Goal: Task Accomplishment & Management: Manage account settings

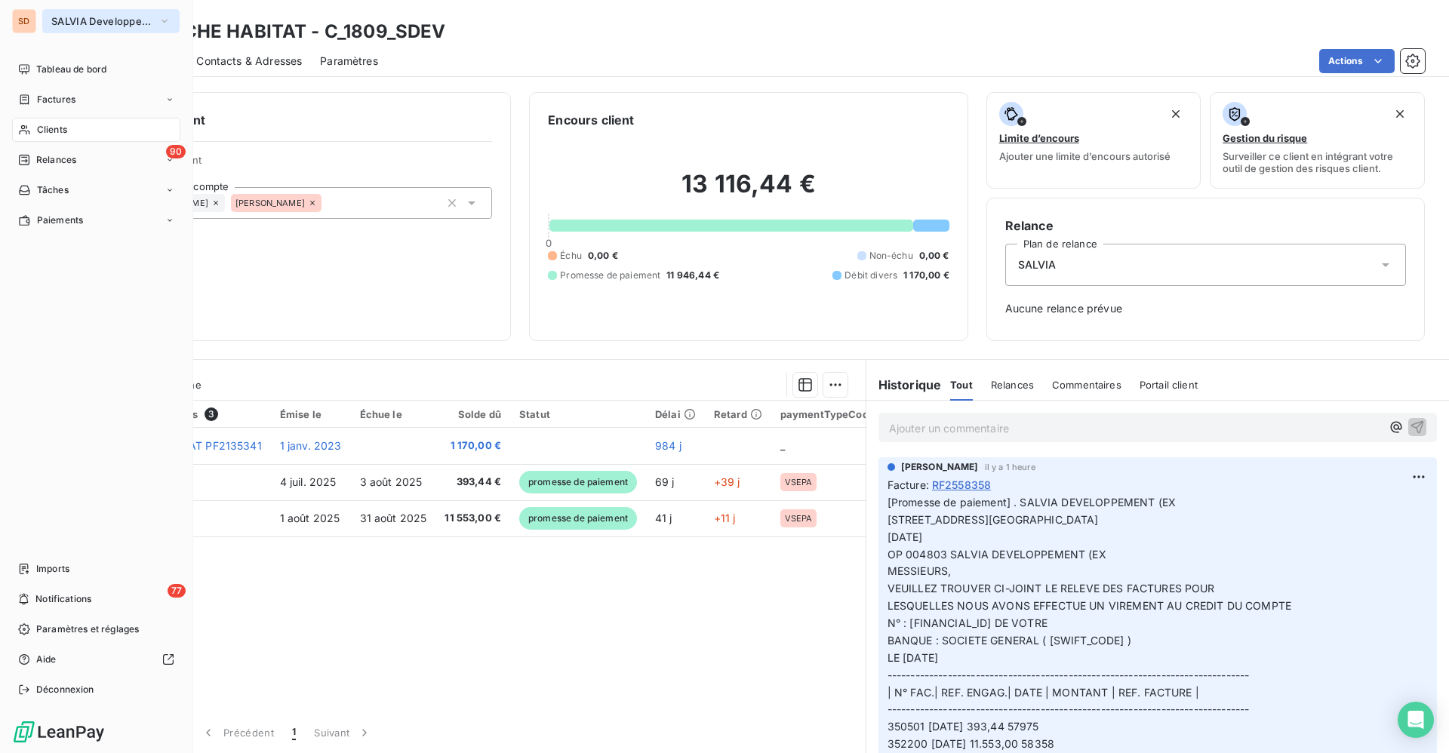
click at [111, 18] on span "SALVIA Developpement" at bounding box center [101, 21] width 101 height 12
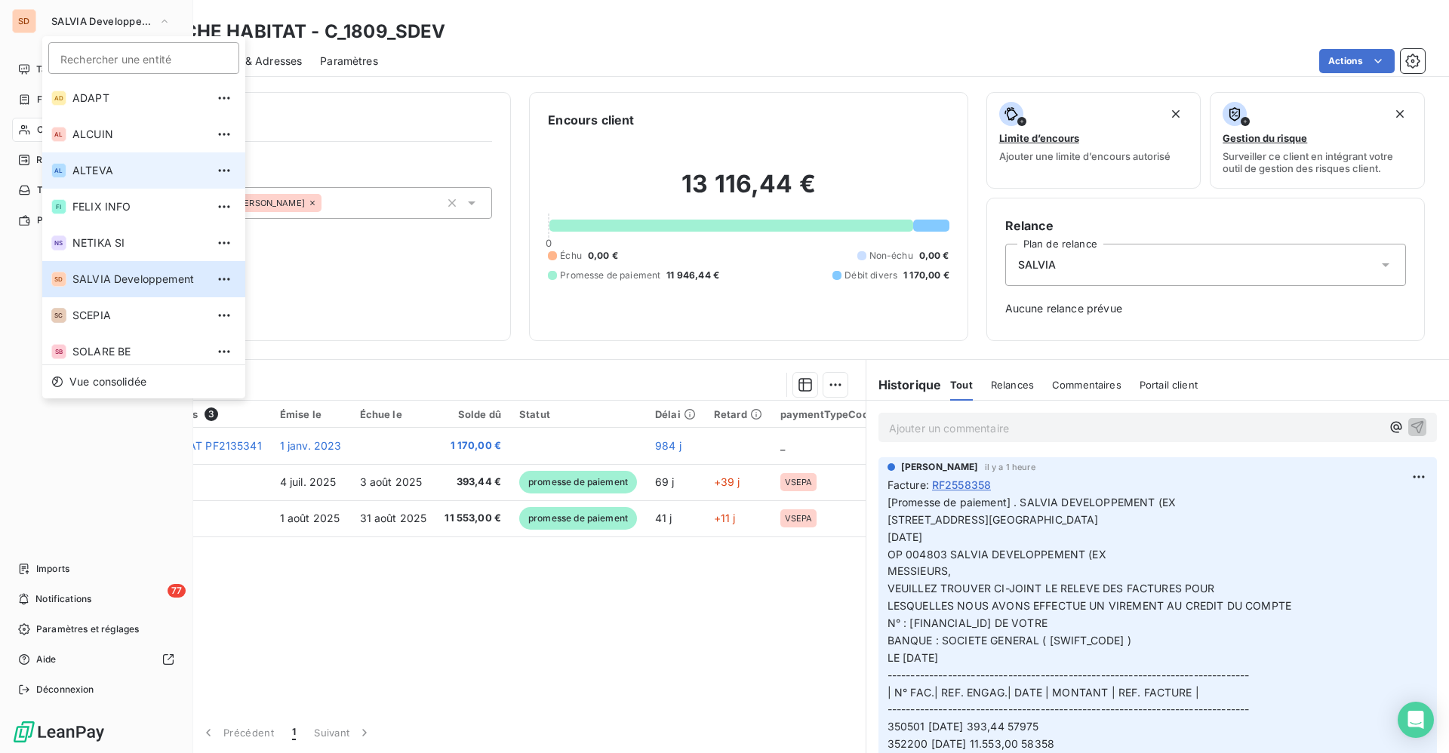
click at [87, 171] on span "ALTEVA" at bounding box center [139, 170] width 134 height 15
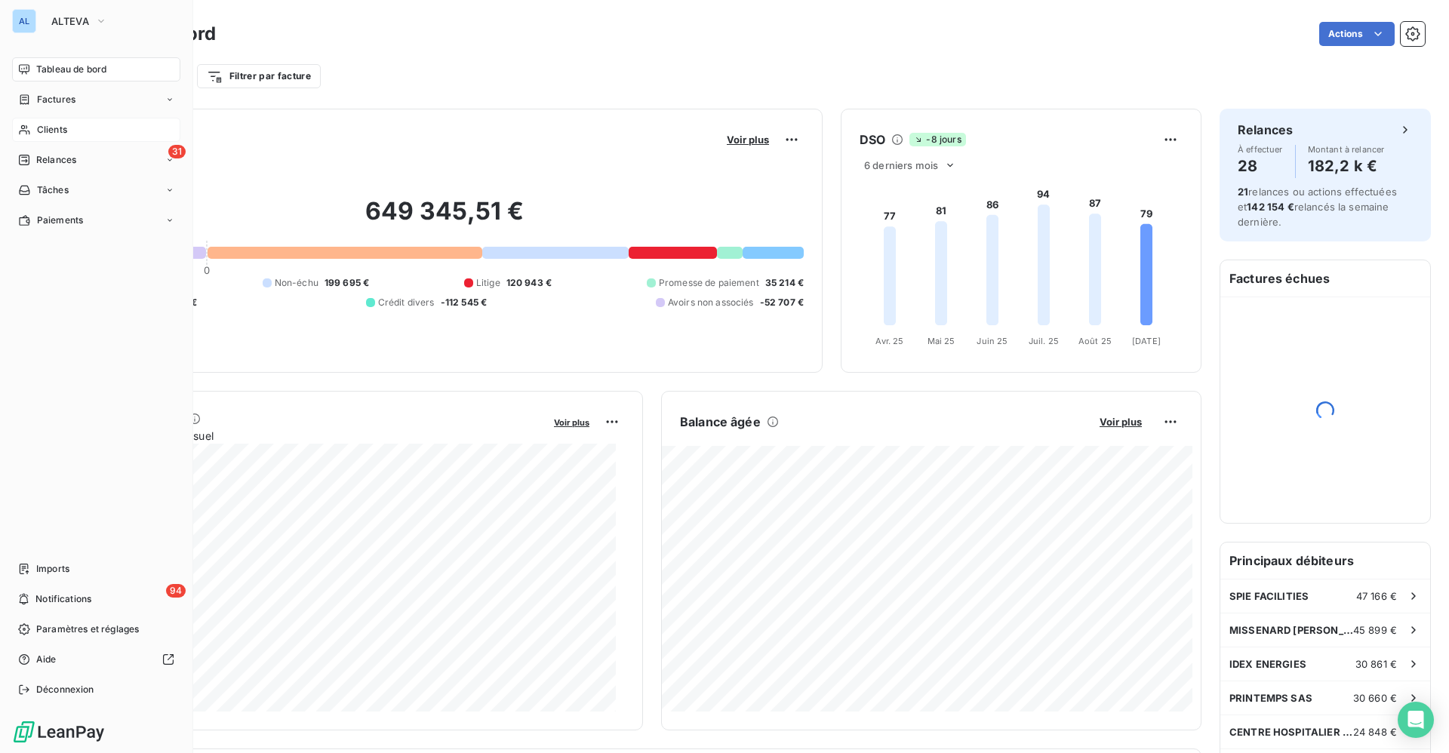
click at [60, 118] on div "Clients" at bounding box center [96, 130] width 168 height 24
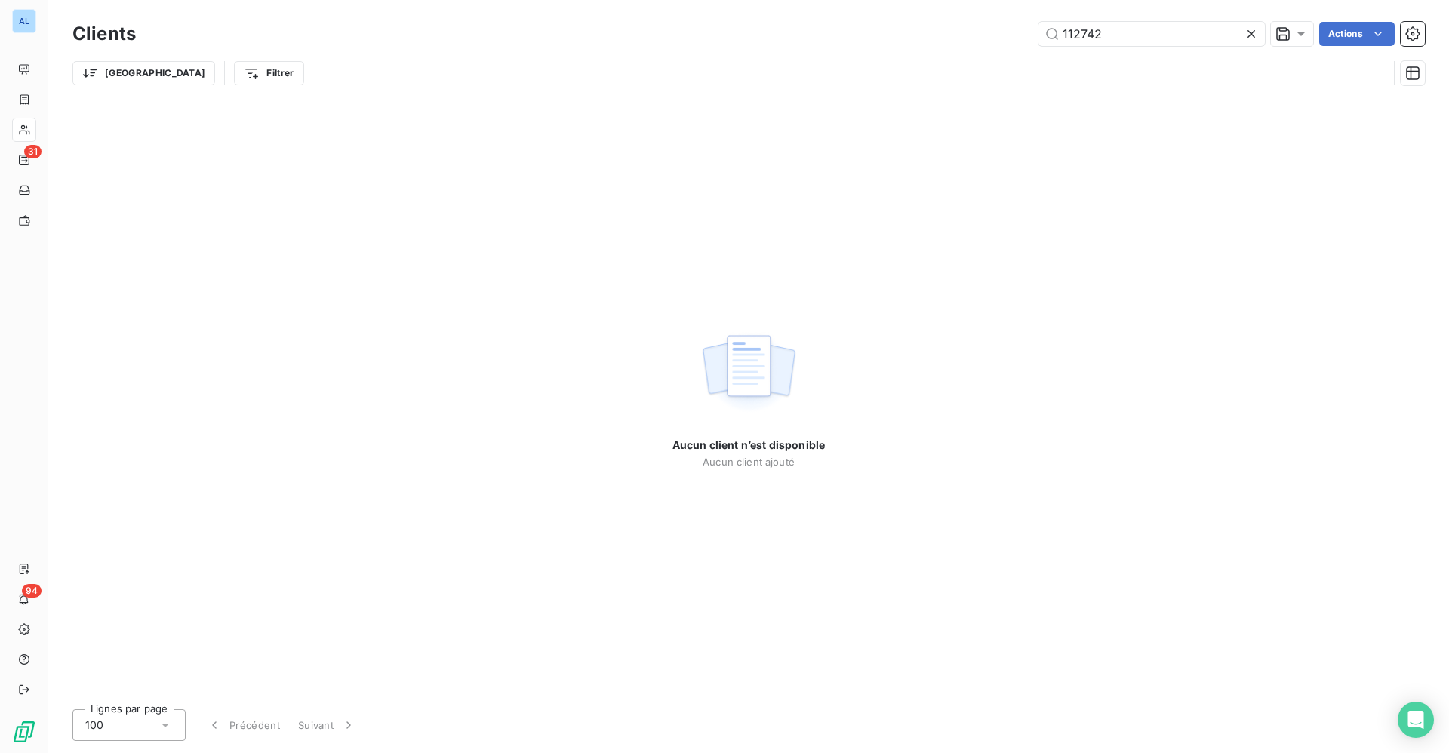
drag, startPoint x: 982, startPoint y: 27, endPoint x: 736, endPoint y: 32, distance: 245.3
click at [773, 27] on div "112742 Actions" at bounding box center [789, 34] width 1271 height 24
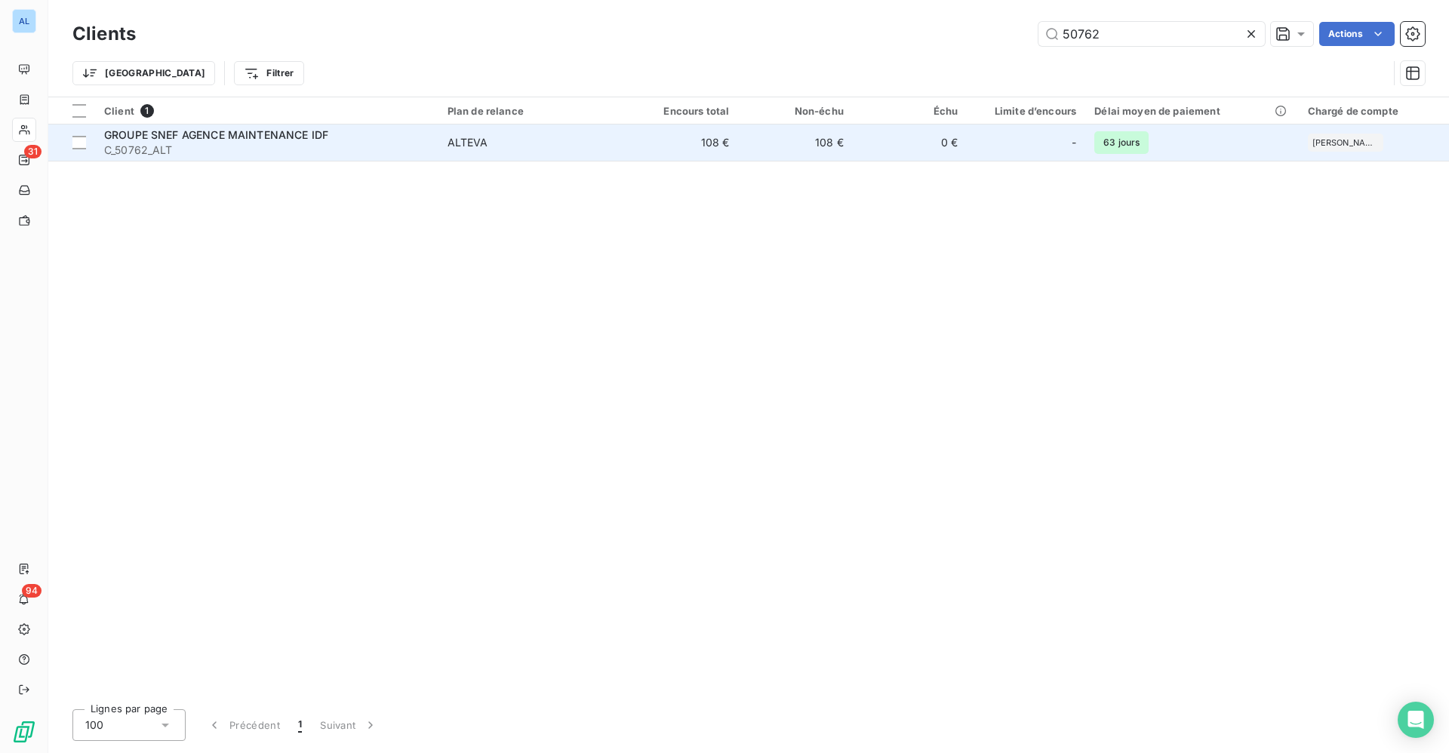
type input "50762"
click at [272, 136] on span "GROUPE SNEF AGENCE MAINTENANCE IDF" at bounding box center [216, 134] width 224 height 13
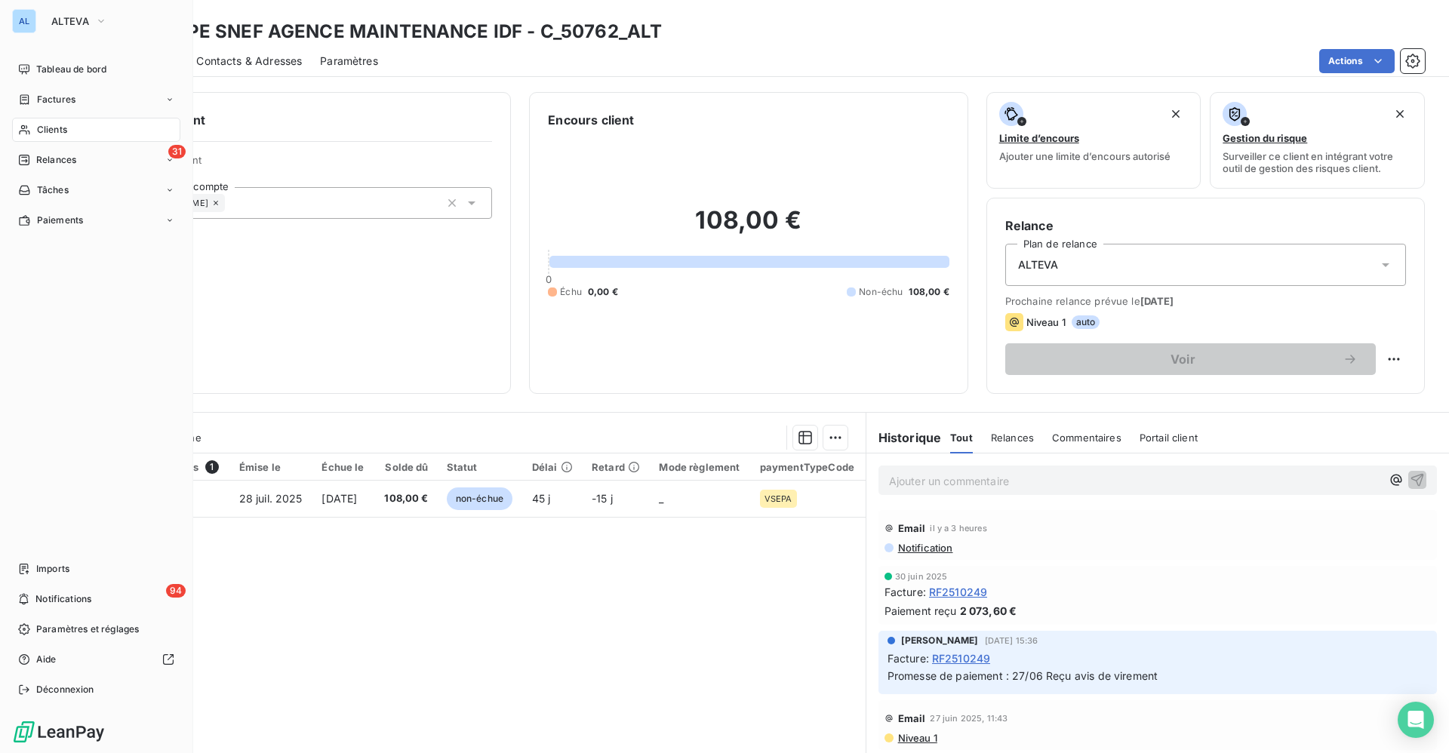
drag, startPoint x: 51, startPoint y: 119, endPoint x: 100, endPoint y: 118, distance: 49.1
click at [51, 118] on div "Clients" at bounding box center [96, 130] width 168 height 24
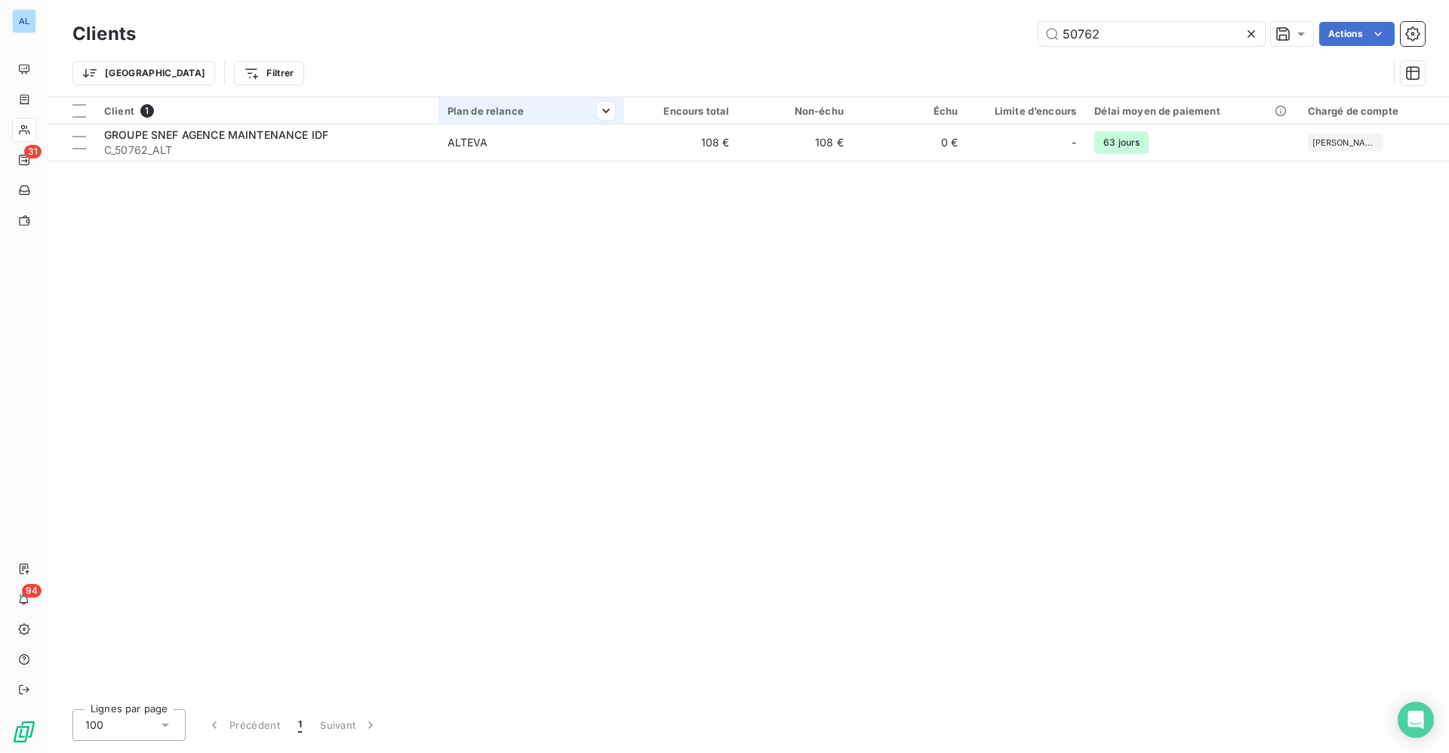
drag, startPoint x: 1126, startPoint y: 32, endPoint x: 567, endPoint y: 122, distance: 566.4
click at [784, 54] on div "Clients 50762 Actions Trier Filtrer" at bounding box center [748, 57] width 1352 height 78
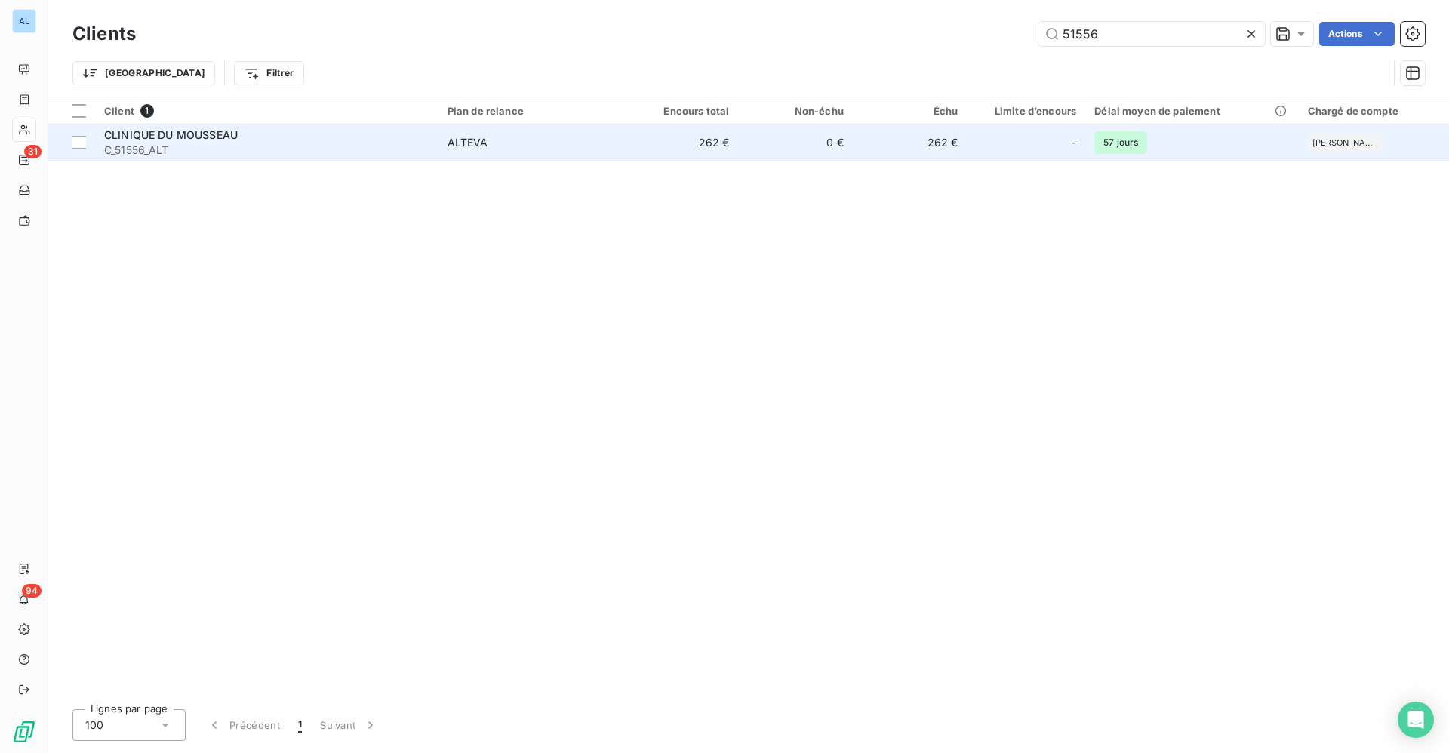
type input "51556"
click at [424, 149] on span "C_51556_ALT" at bounding box center [266, 150] width 325 height 15
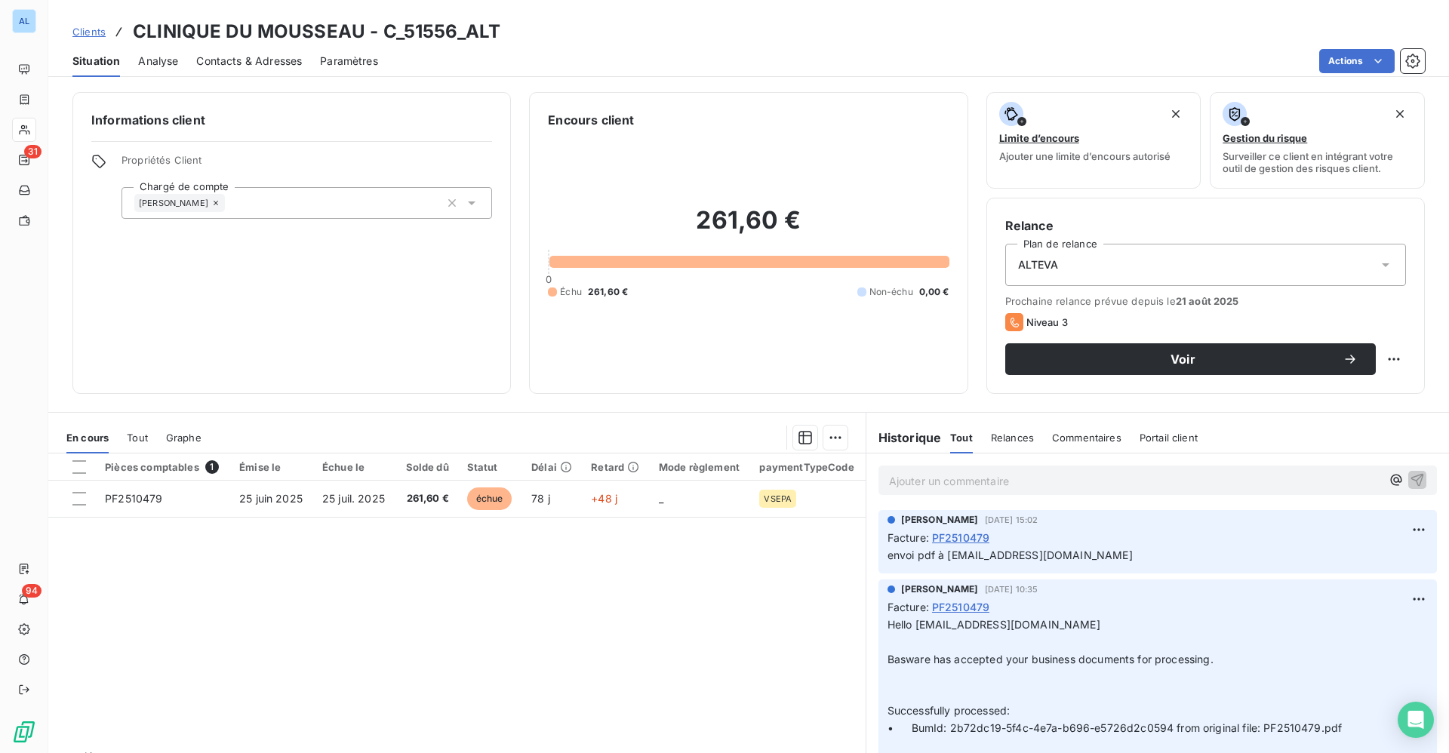
click at [271, 63] on span "Contacts & Adresses" at bounding box center [249, 61] width 106 height 15
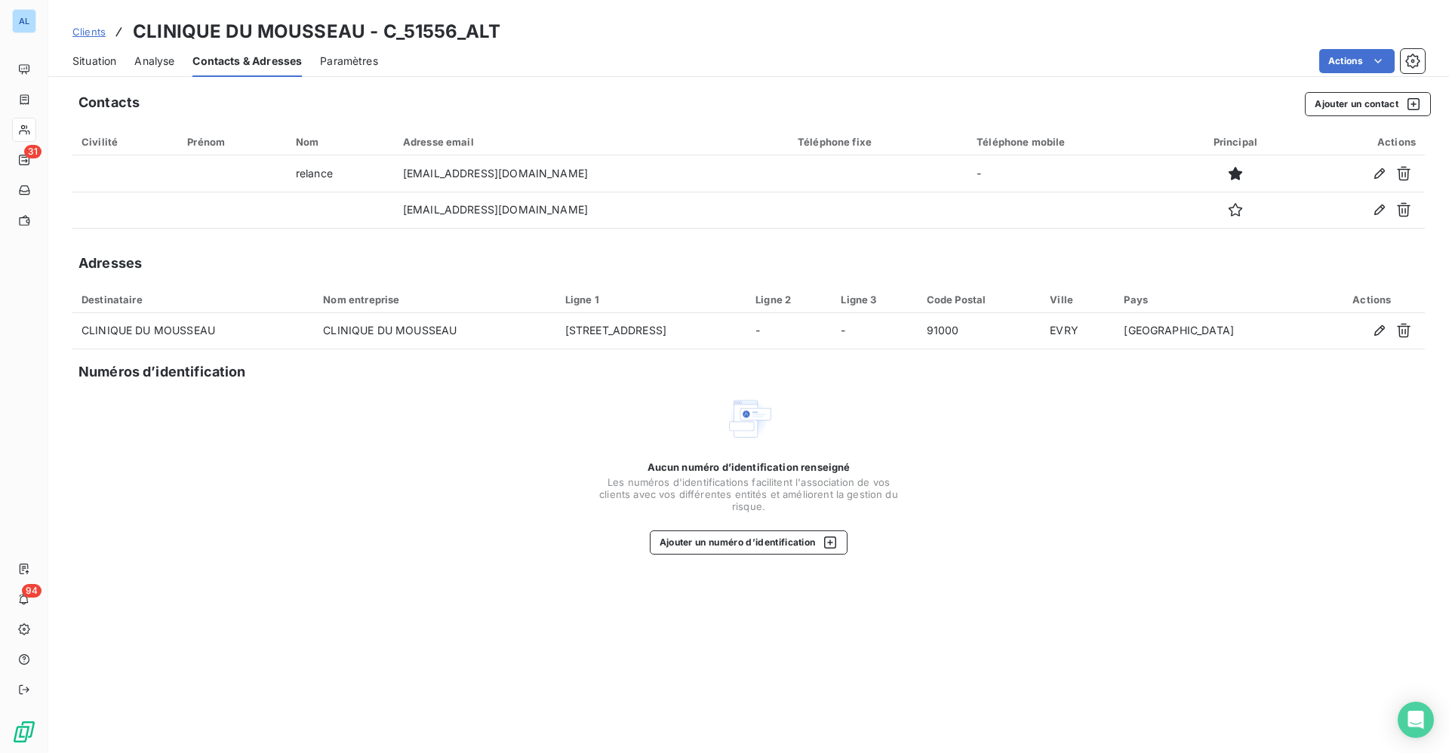
click at [85, 65] on span "Situation" at bounding box center [94, 61] width 44 height 15
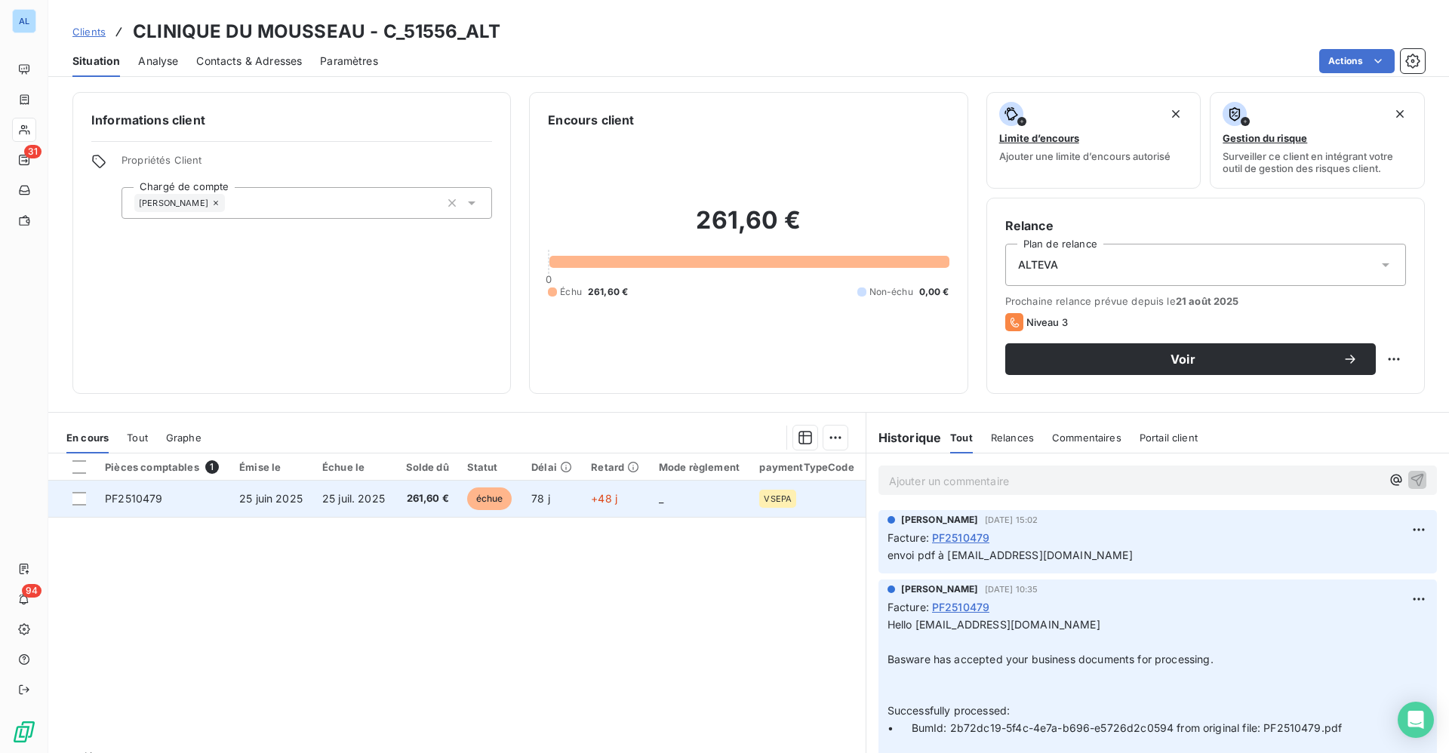
click at [477, 501] on span "échue" at bounding box center [489, 498] width 45 height 23
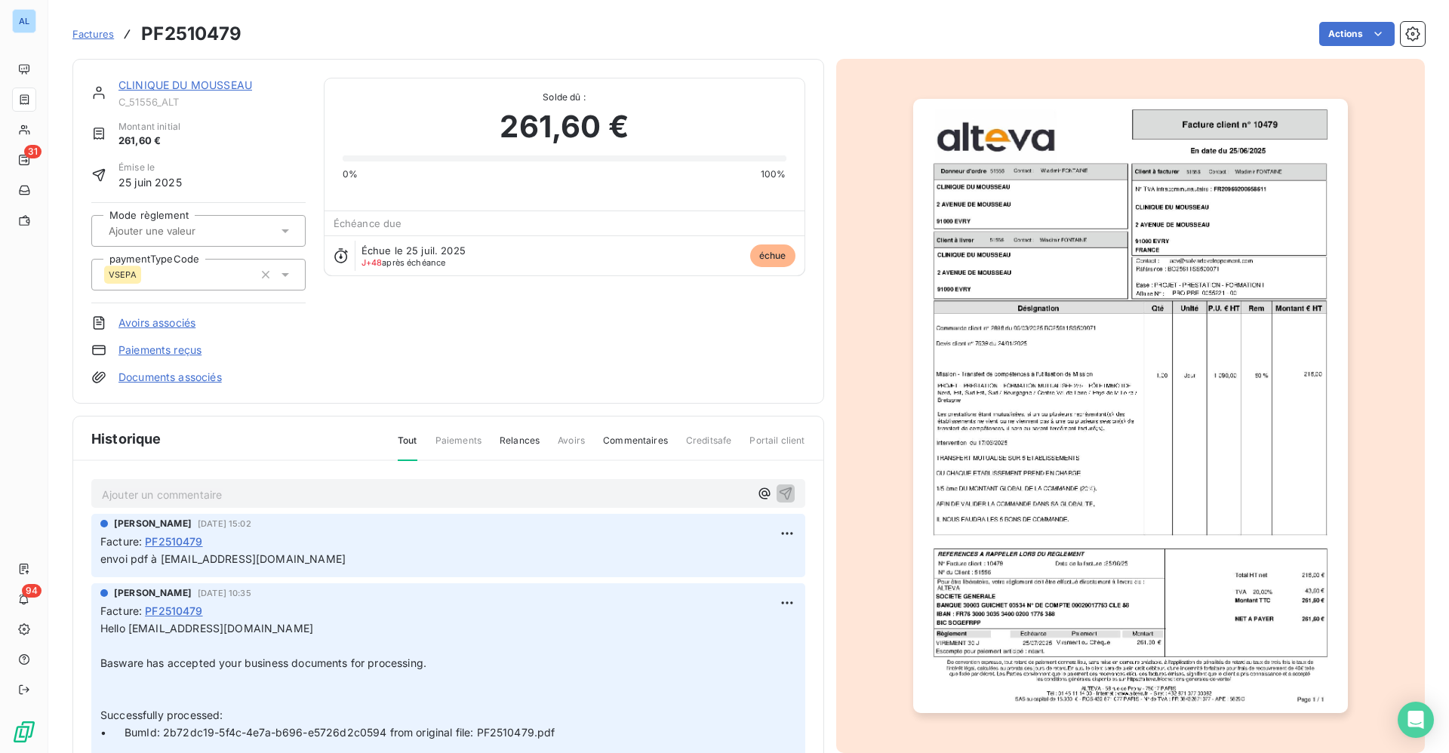
click at [1020, 370] on img "button" at bounding box center [1130, 406] width 435 height 614
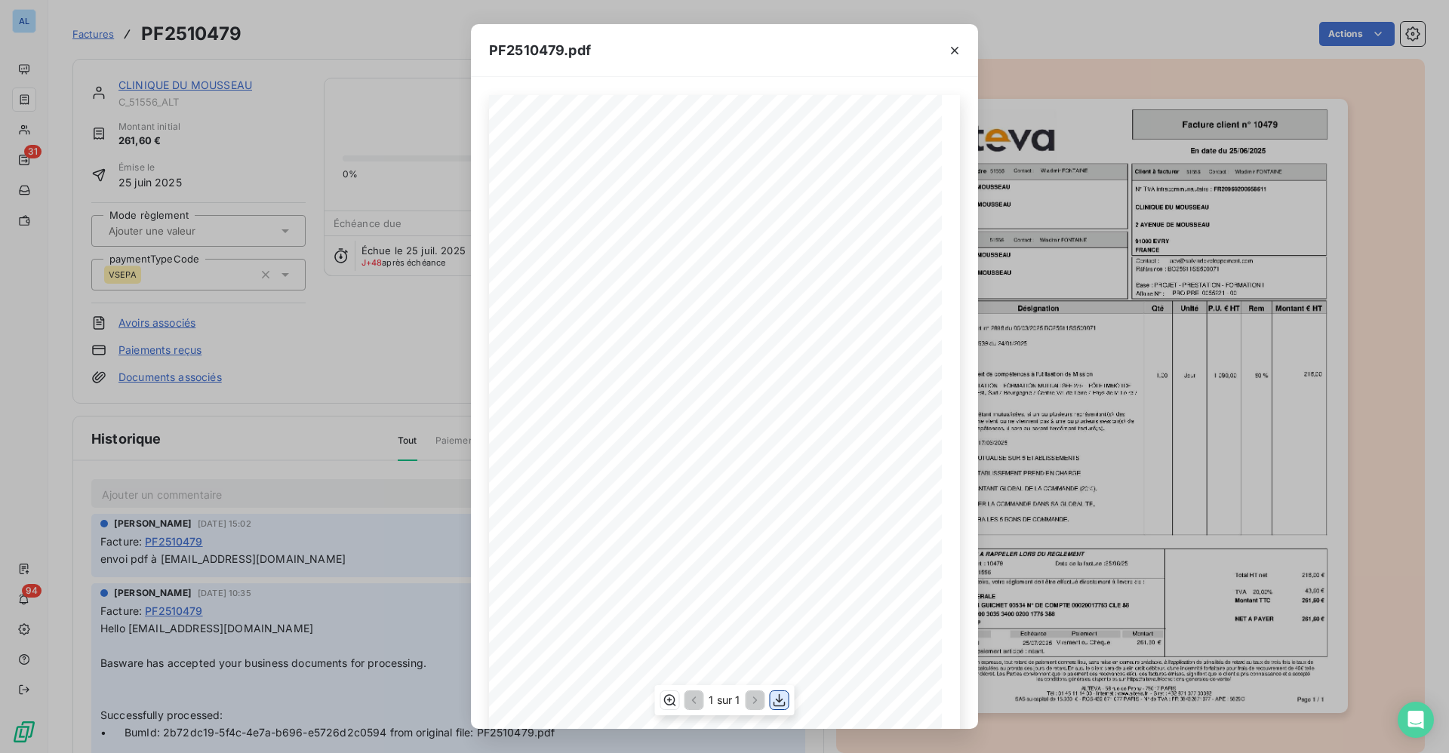
click at [779, 702] on icon "button" at bounding box center [779, 700] width 15 height 15
click at [963, 41] on button "button" at bounding box center [954, 50] width 24 height 24
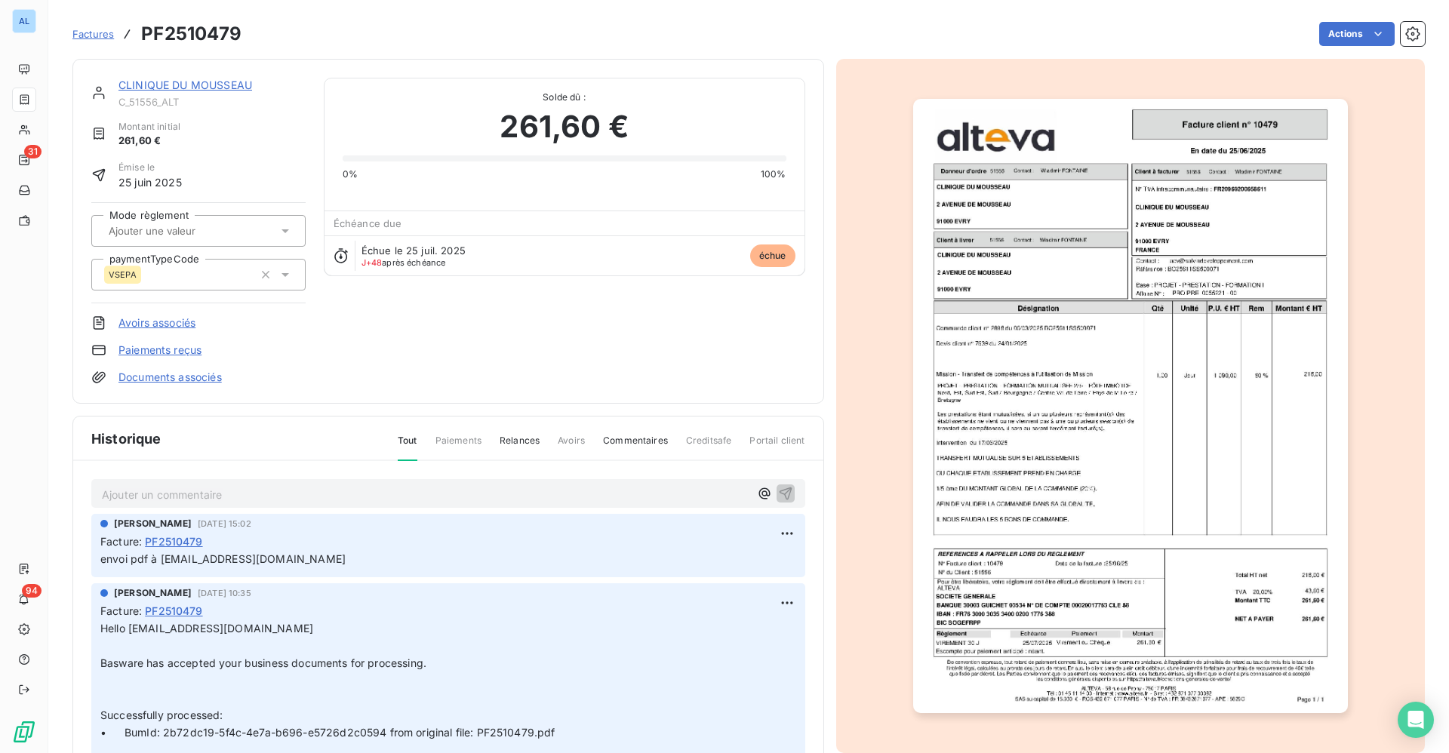
click at [185, 503] on div "Ajouter un commentaire ﻿" at bounding box center [448, 493] width 714 height 29
click at [181, 502] on p "Ajouter un commentaire ﻿" at bounding box center [425, 494] width 647 height 19
click at [778, 490] on icon "button" at bounding box center [785, 492] width 15 height 15
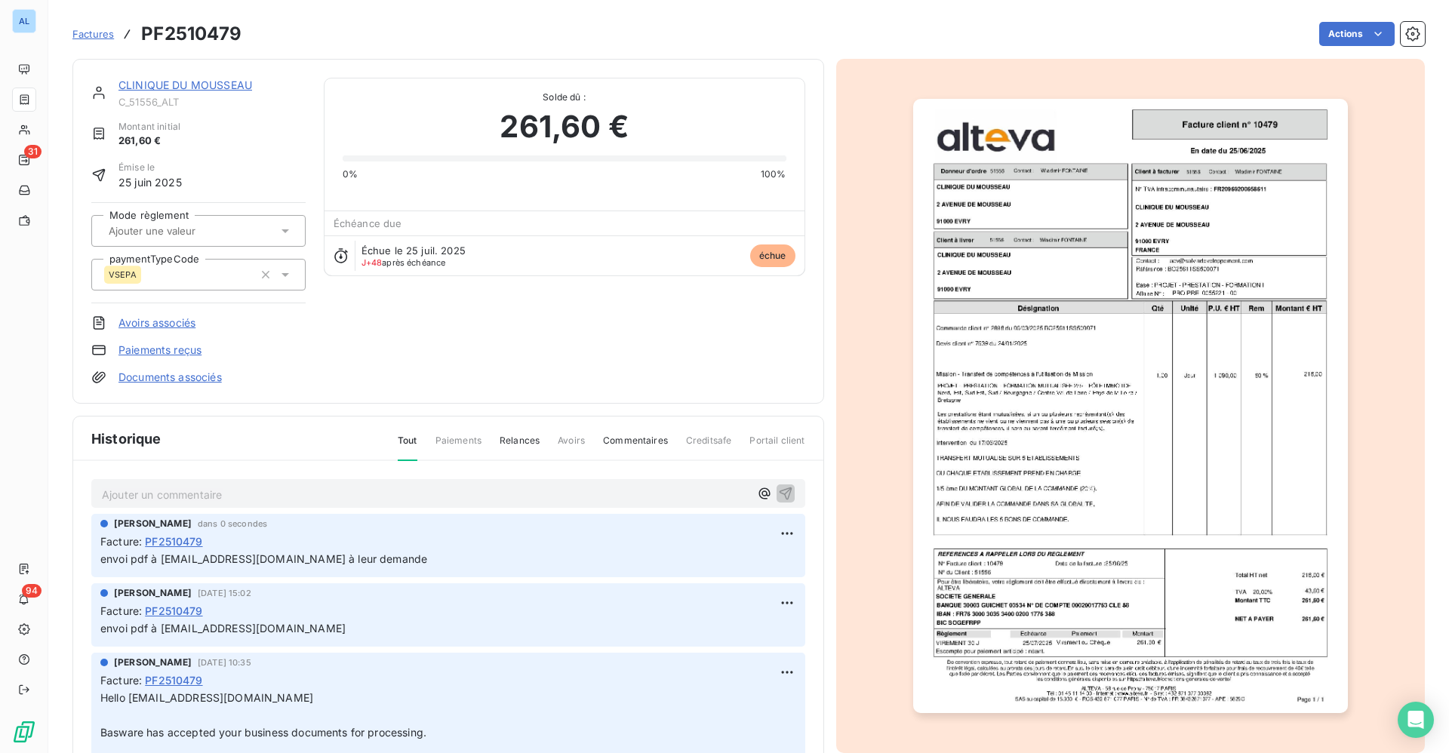
click at [220, 78] on link "CLINIQUE DU MOUSSEAU" at bounding box center [185, 84] width 134 height 13
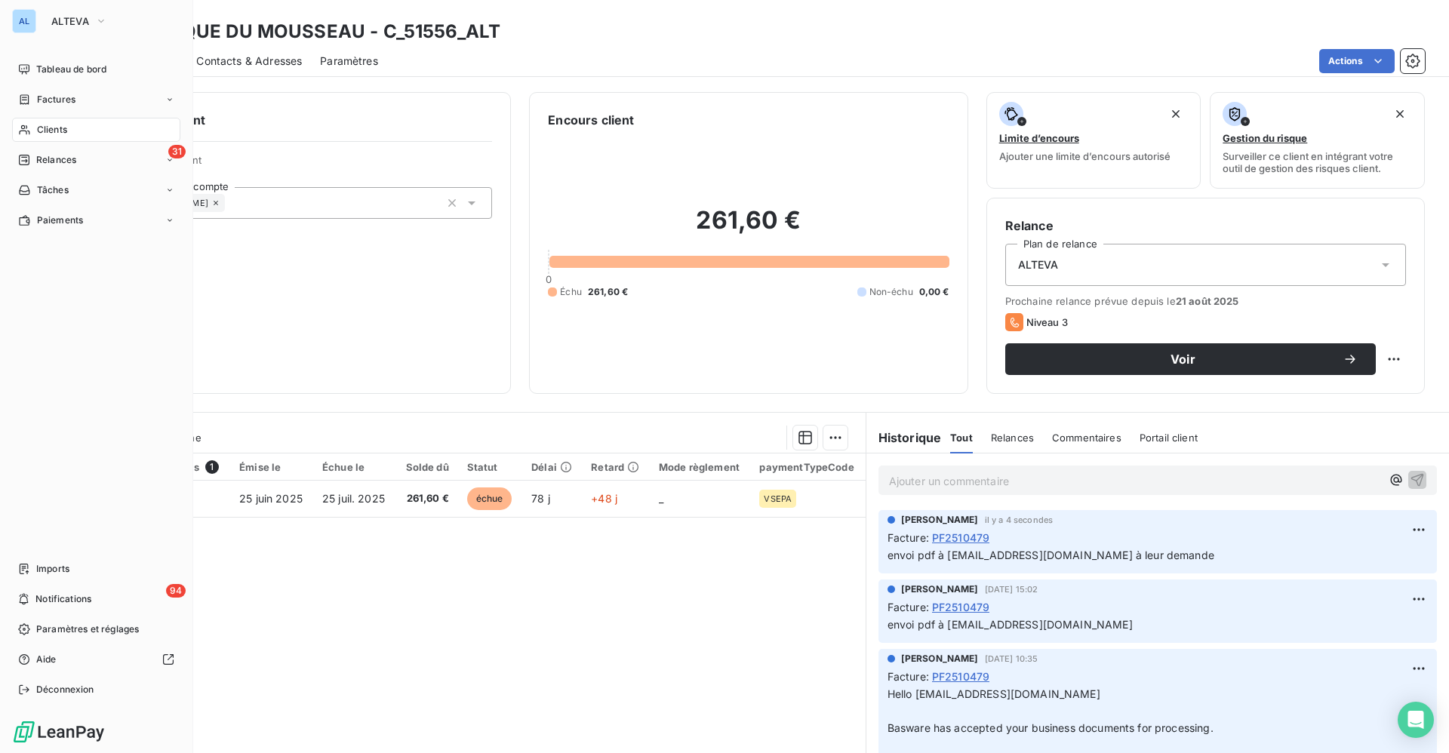
click at [60, 84] on nav "Tableau de bord Factures Clients 31 Relances Tâches Paiements" at bounding box center [96, 144] width 168 height 175
click at [67, 103] on span "Factures" at bounding box center [56, 100] width 38 height 14
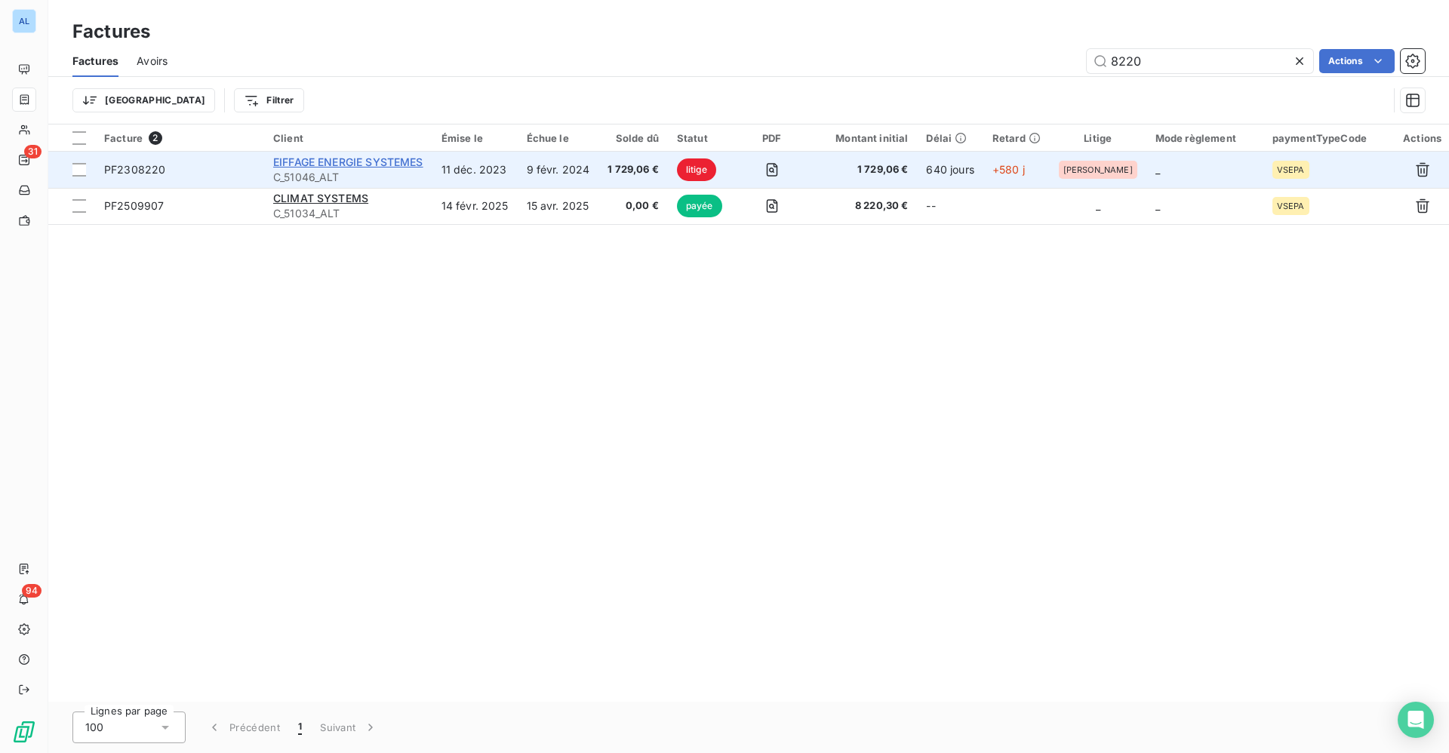
click at [354, 162] on span "EIFFAGE ENERGIE SYSTEMES" at bounding box center [348, 161] width 150 height 13
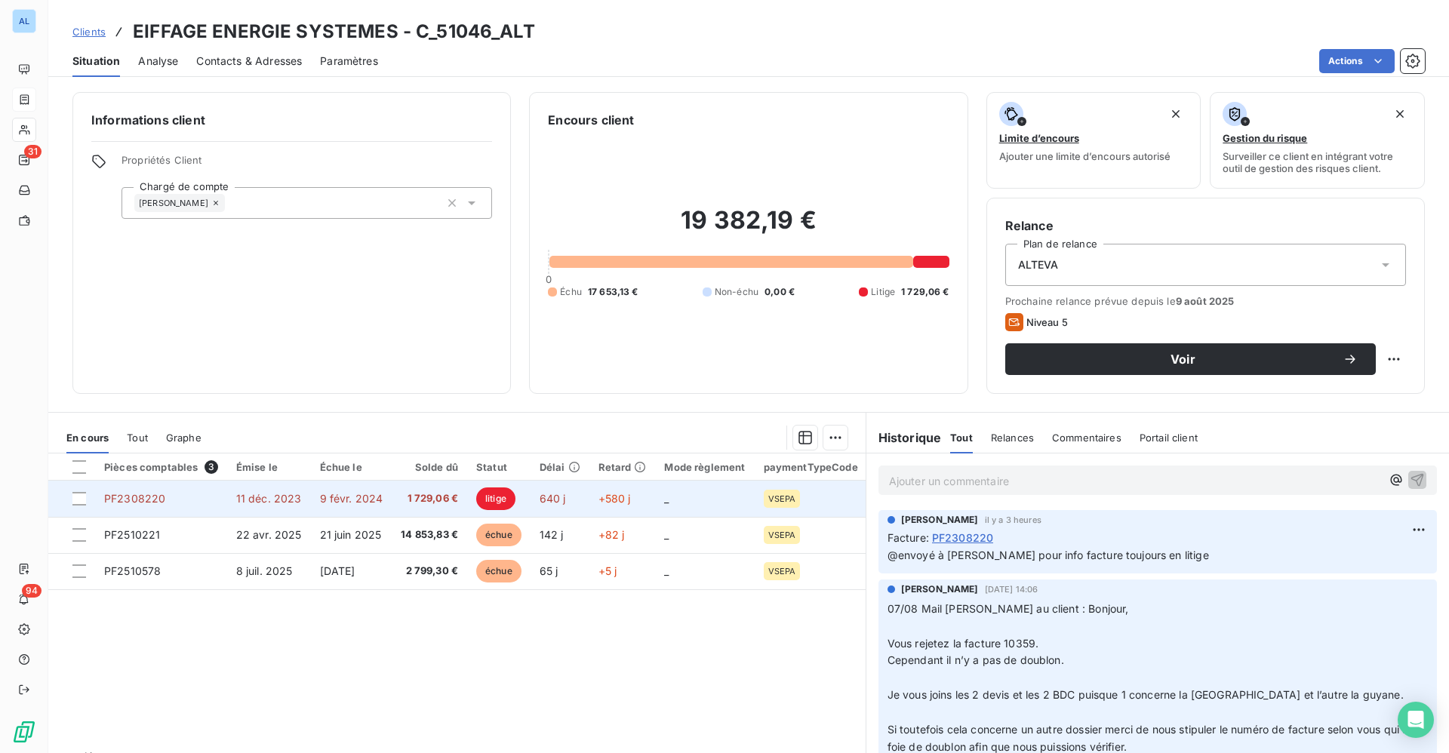
click at [294, 509] on td "11 déc. 2023" at bounding box center [269, 499] width 84 height 36
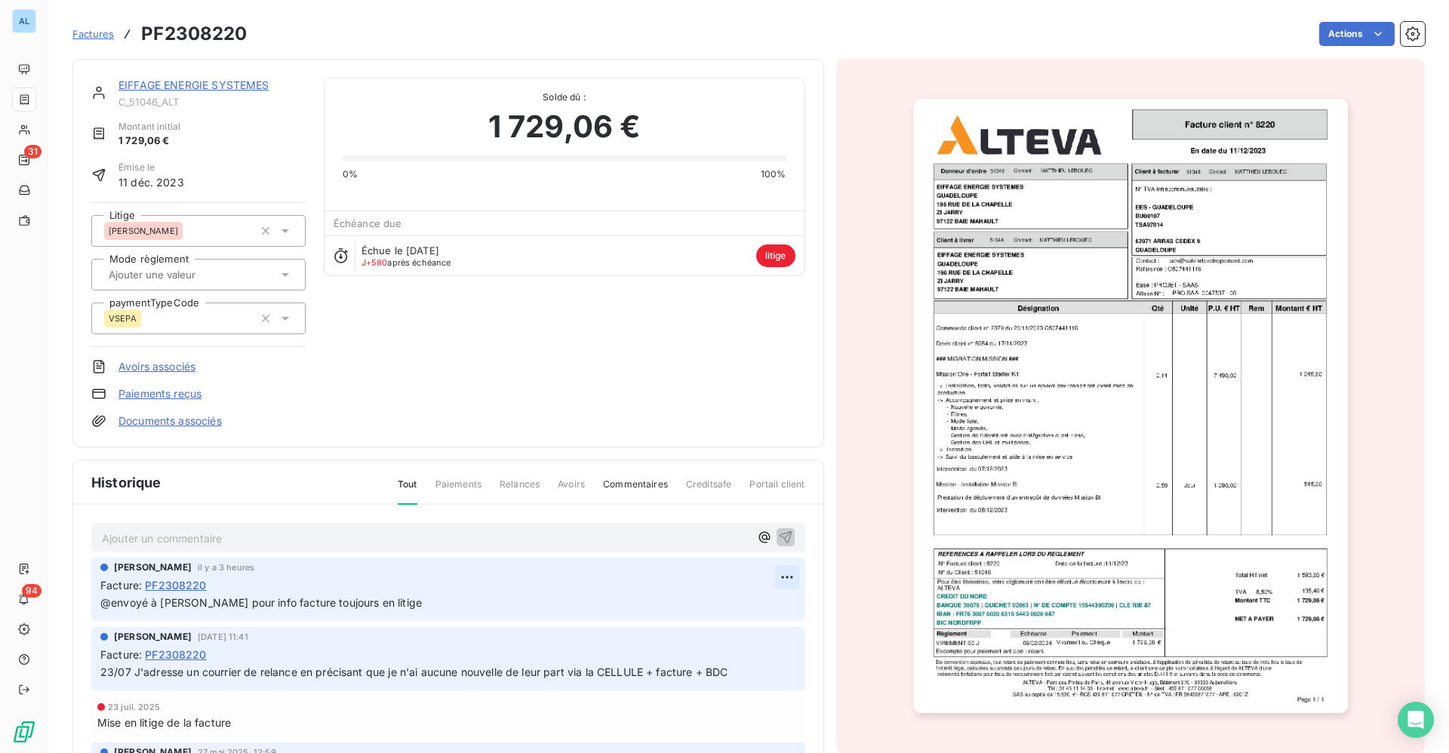
click at [757, 571] on html "AL 31 94 Factures PF2308220 Actions EIFFAGE ENERGIE SYSTEMES C_51046_ALT Montan…" at bounding box center [724, 376] width 1449 height 753
click at [712, 613] on div "Editer" at bounding box center [724, 610] width 85 height 24
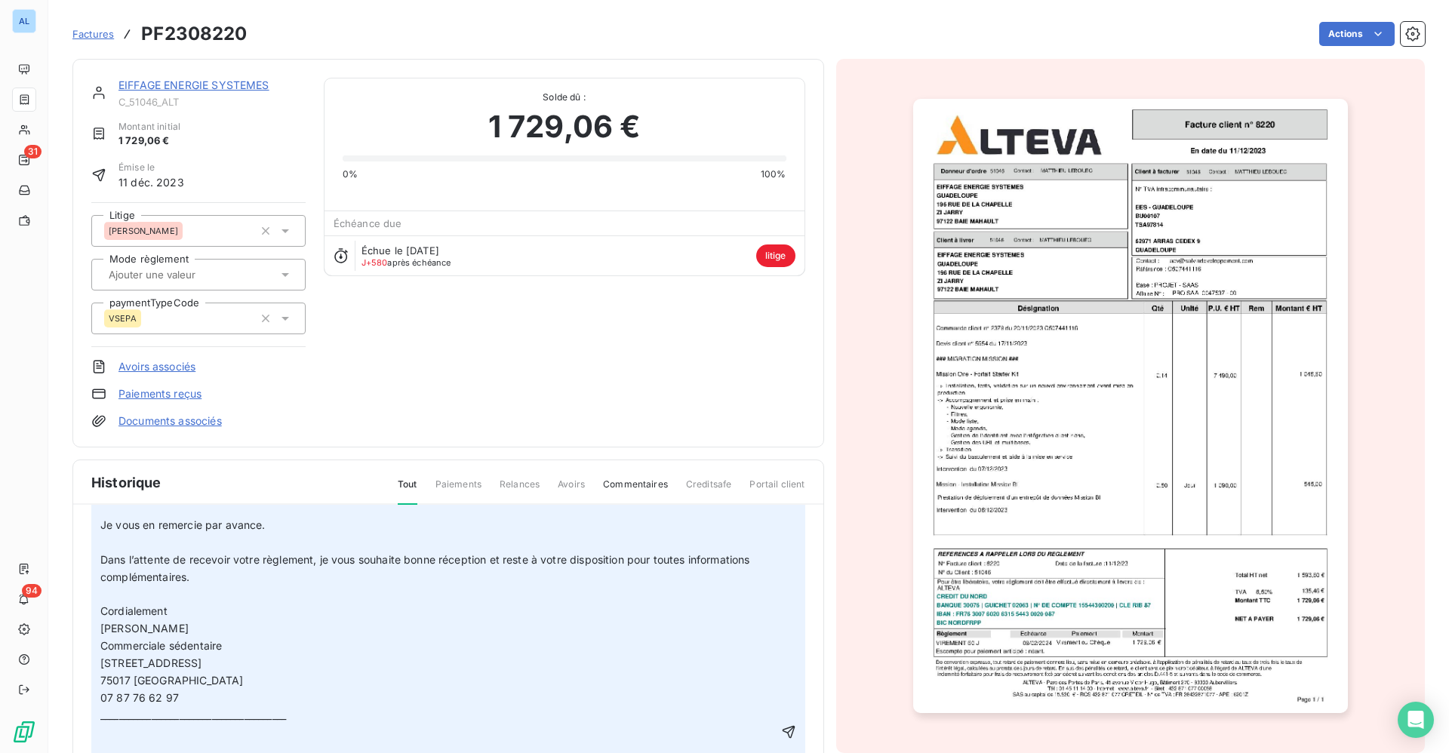
scroll to position [453, 0]
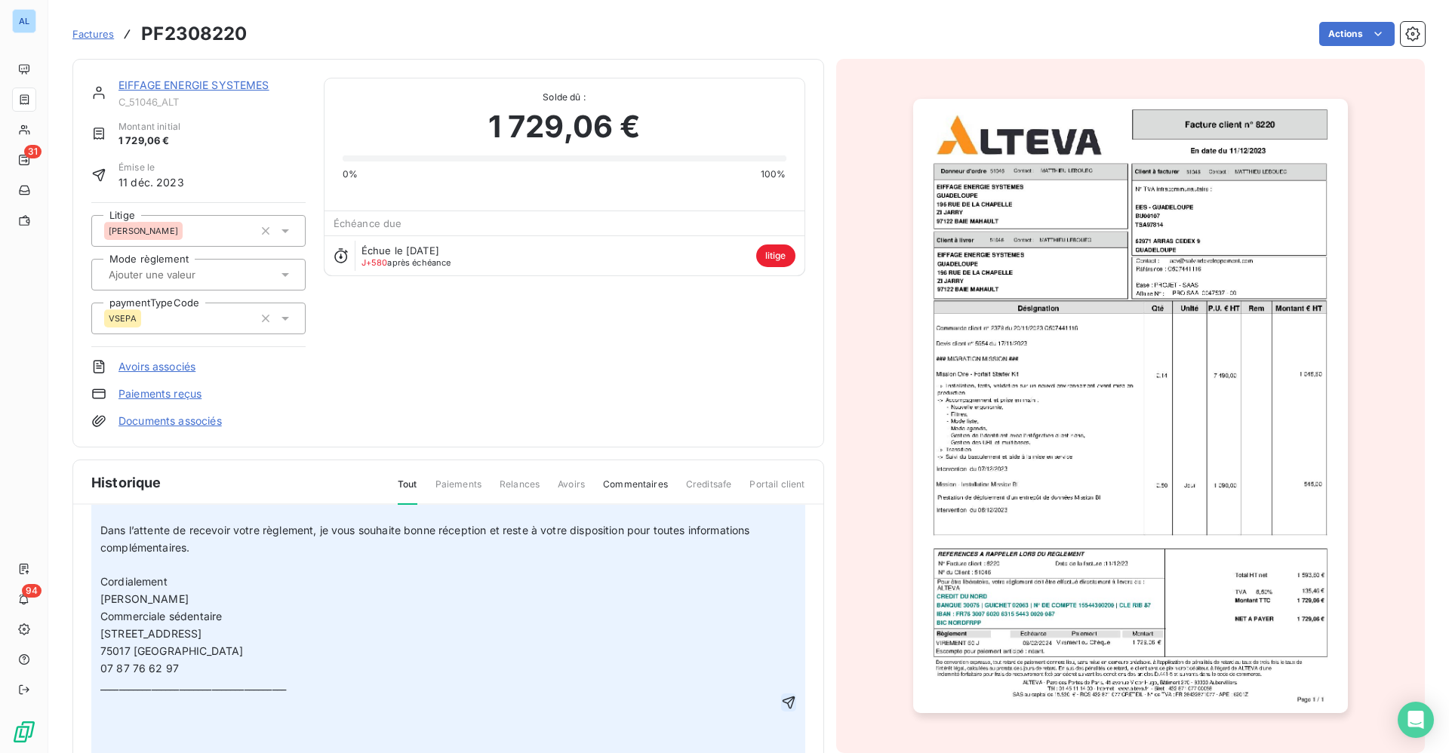
click at [781, 703] on icon "button" at bounding box center [788, 702] width 15 height 15
click at [166, 81] on link "EIFFAGE ENERGIE SYSTEMES" at bounding box center [193, 84] width 151 height 13
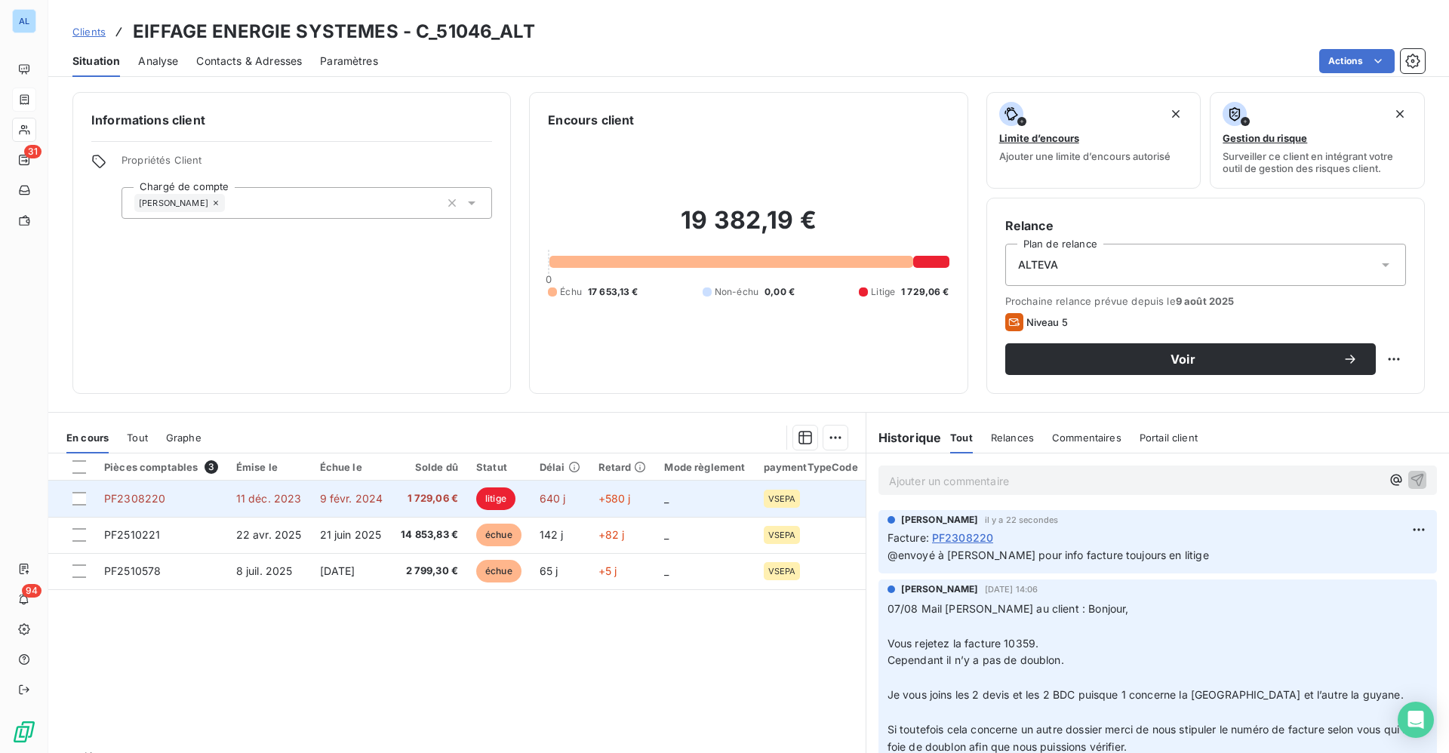
click at [382, 509] on td "9 févr. 2024" at bounding box center [351, 499] width 81 height 36
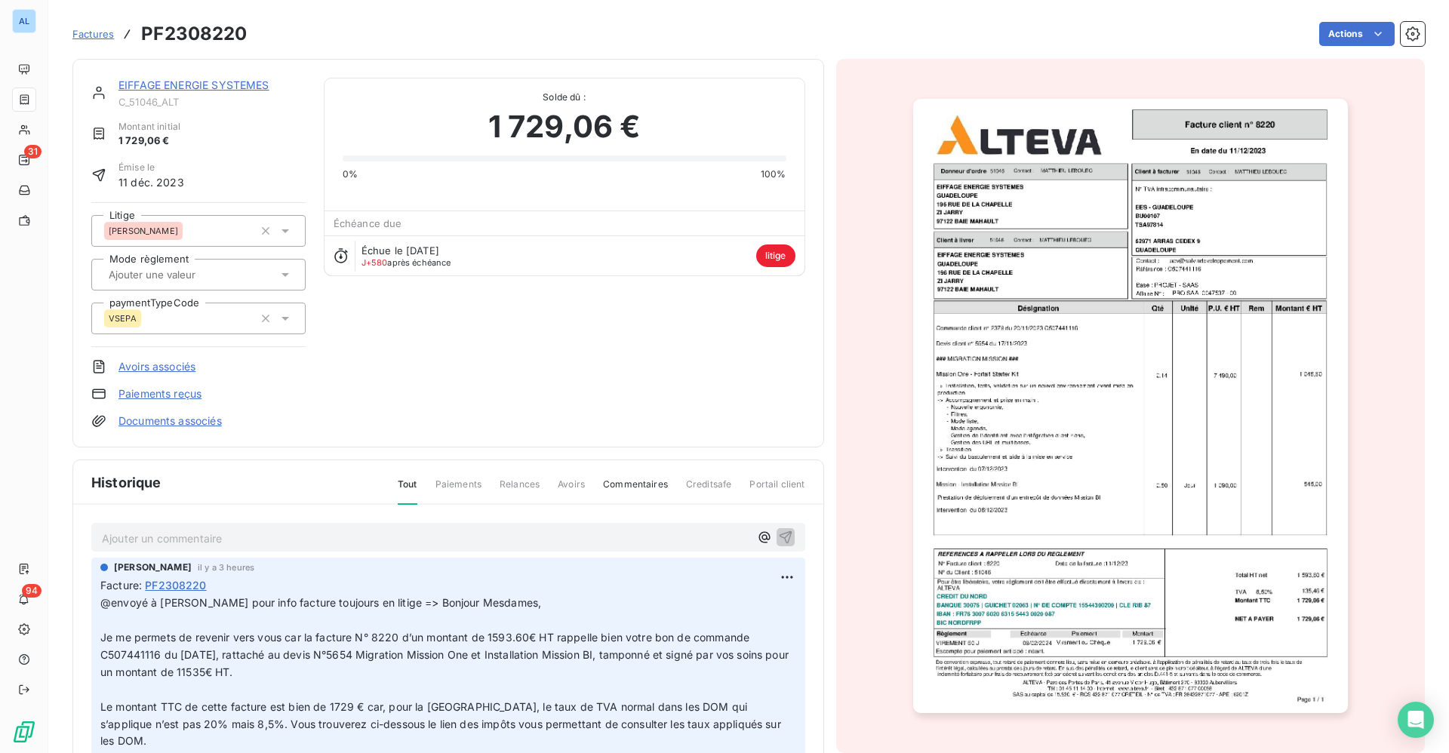
click at [180, 422] on link "Documents associés" at bounding box center [169, 420] width 103 height 15
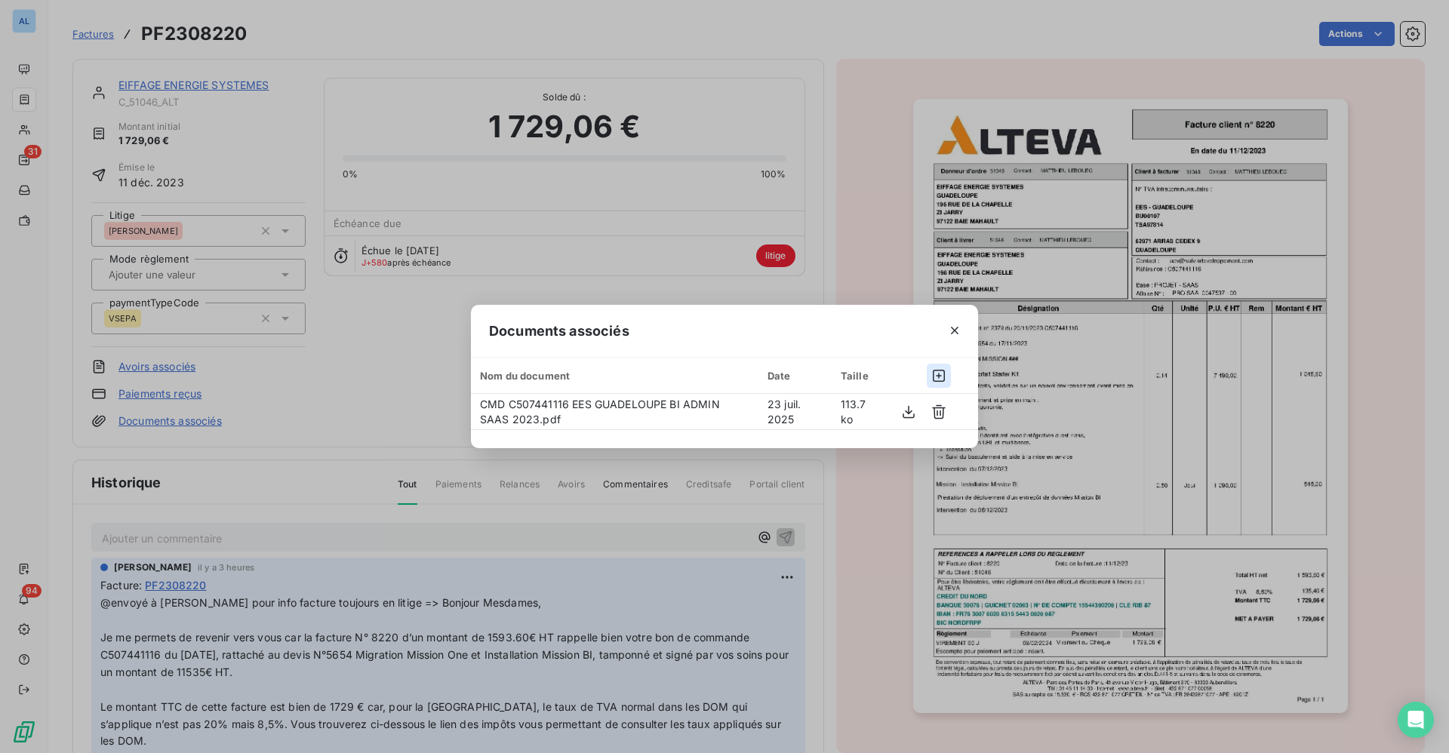
click at [942, 372] on icon "button" at bounding box center [938, 375] width 15 height 15
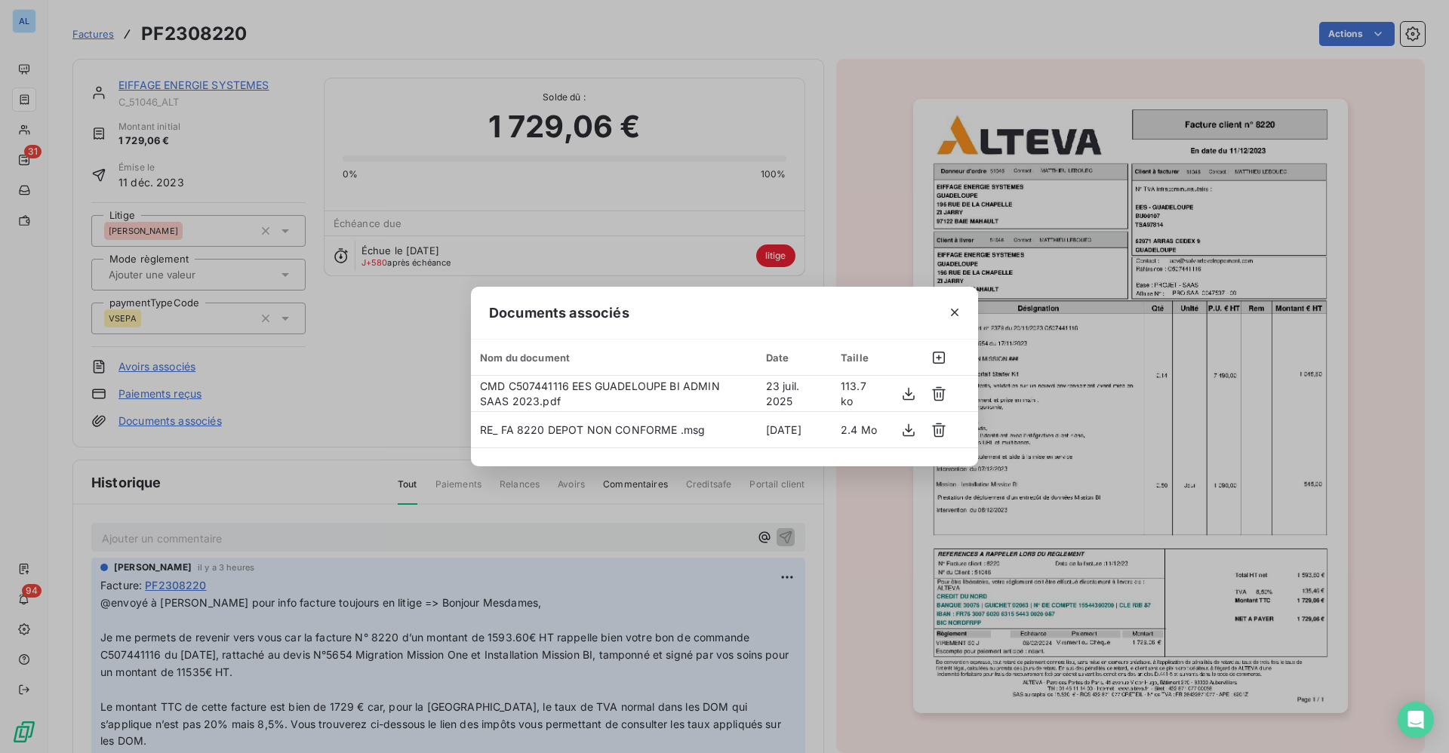
click at [960, 318] on icon "button" at bounding box center [954, 312] width 15 height 15
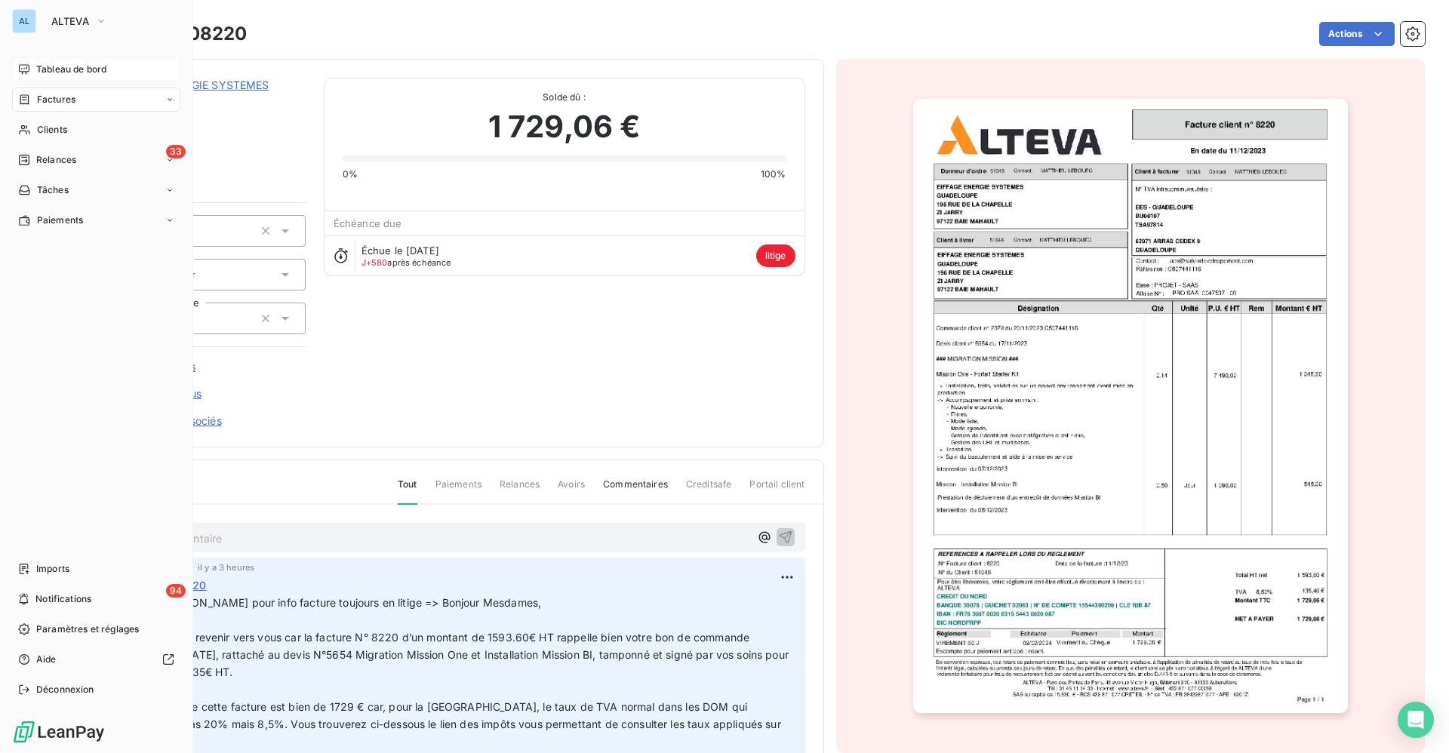
click at [59, 70] on span "Tableau de bord" at bounding box center [71, 70] width 70 height 14
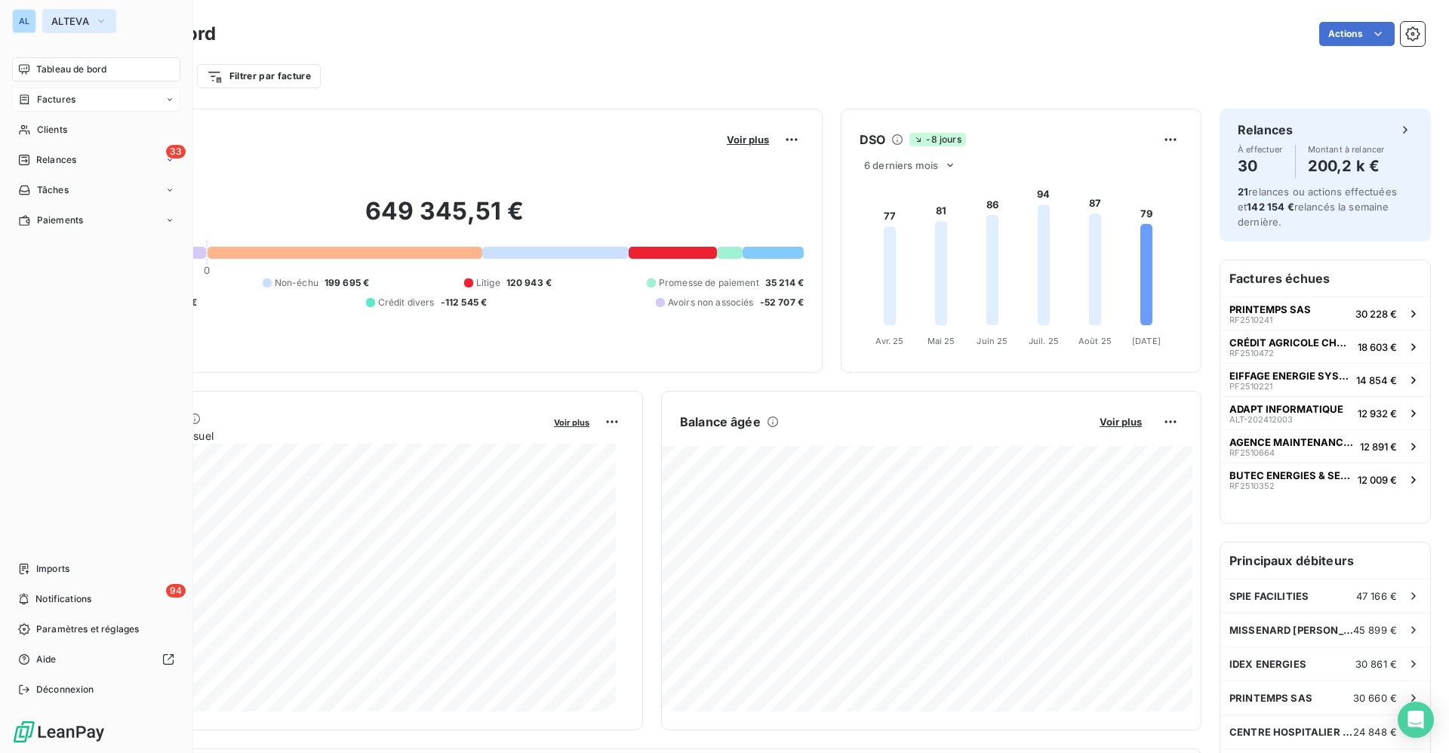
click at [73, 25] on span "ALTEVA" at bounding box center [70, 21] width 38 height 12
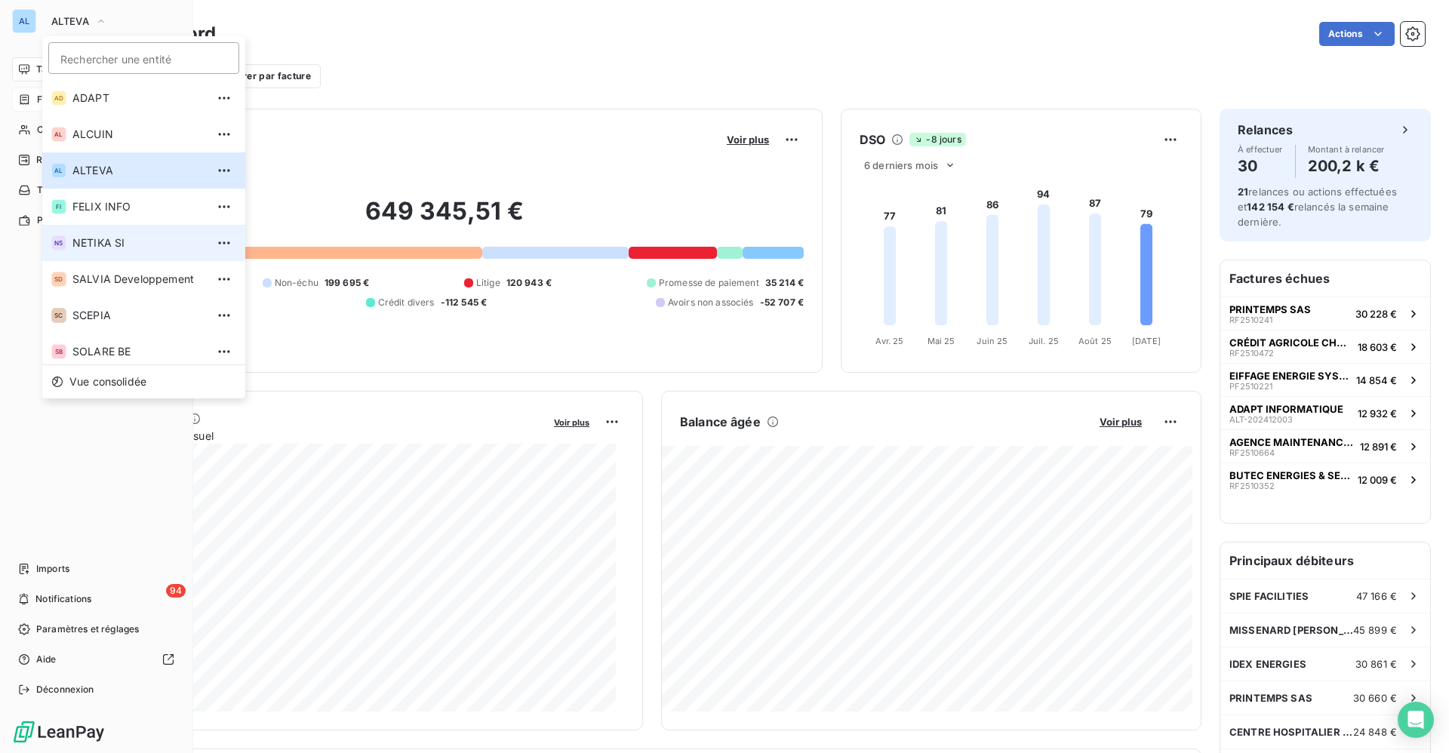
click at [115, 247] on span "NETIKA SI" at bounding box center [139, 242] width 134 height 15
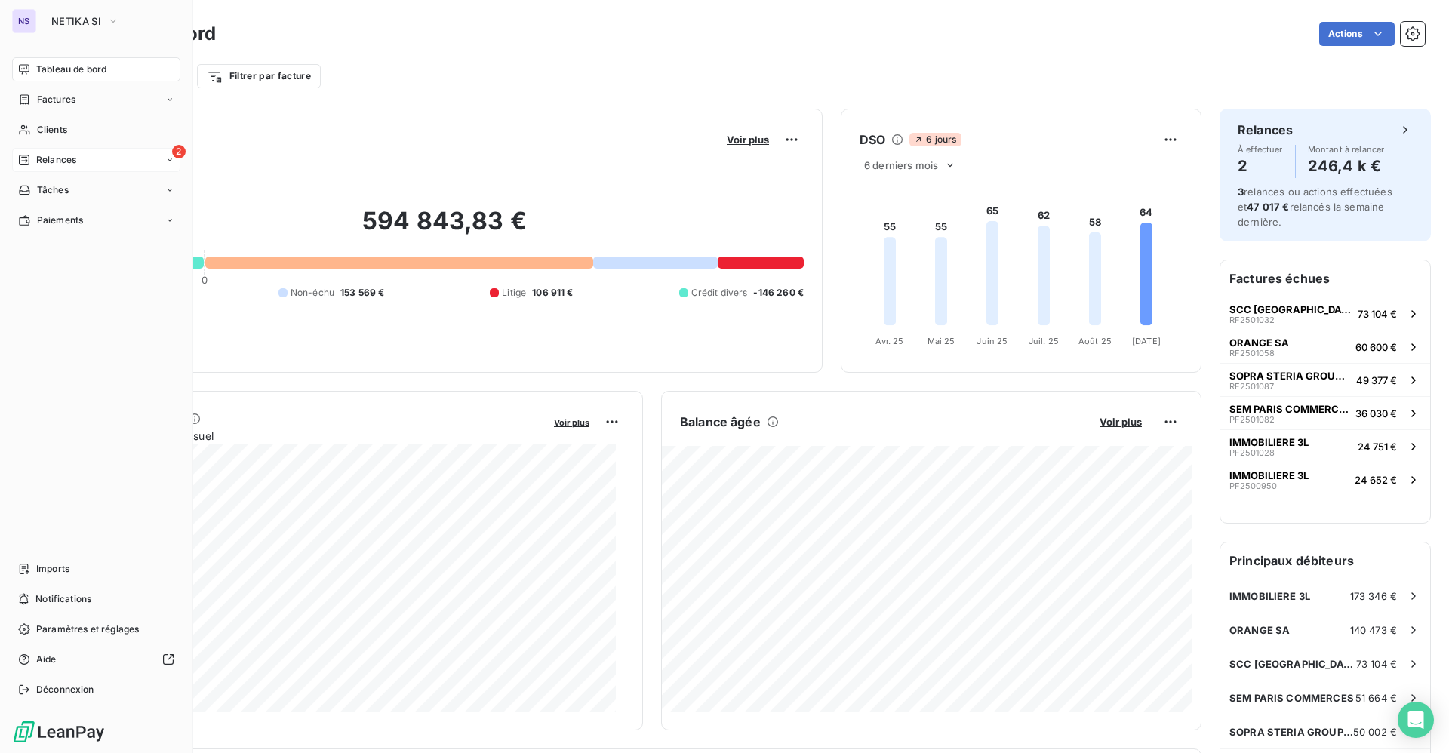
click at [89, 153] on div "2 Relances" at bounding box center [96, 160] width 168 height 24
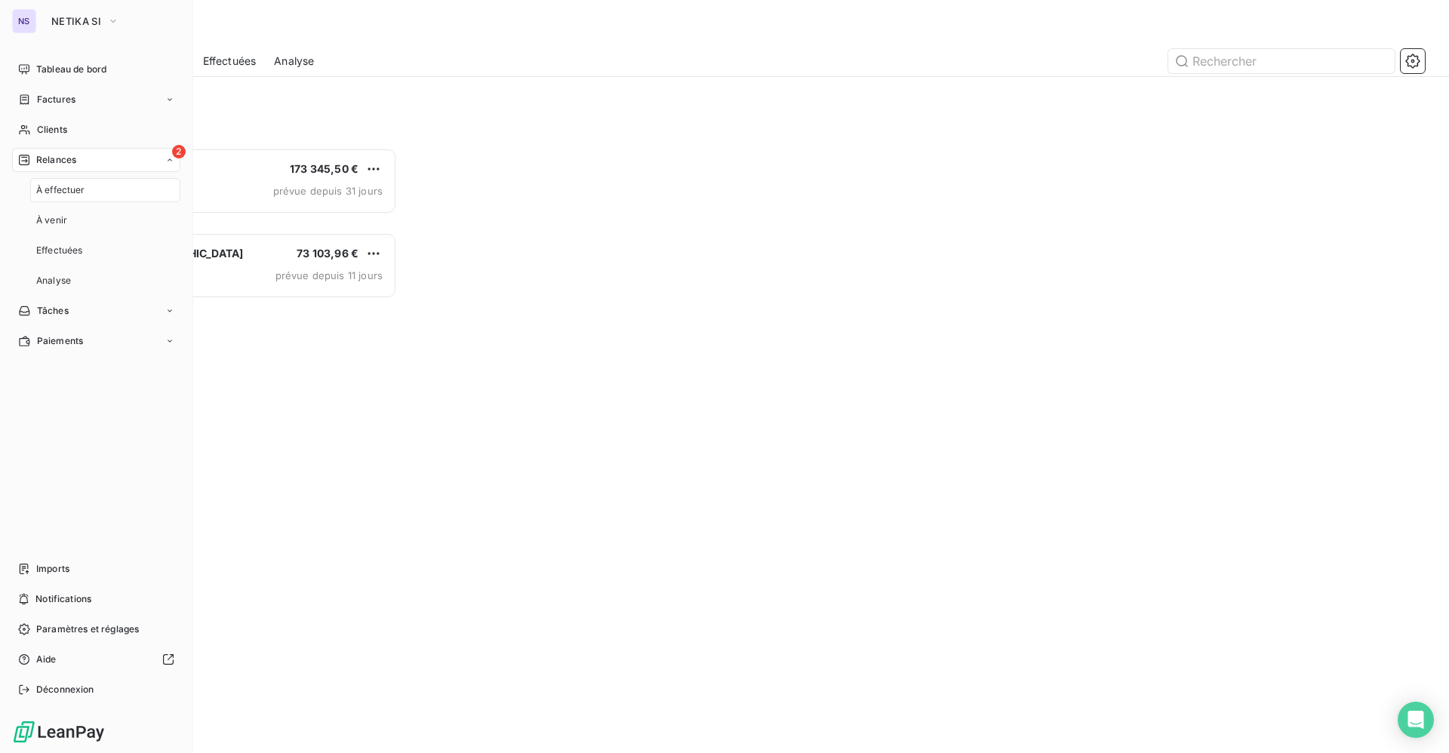
scroll to position [588, 307]
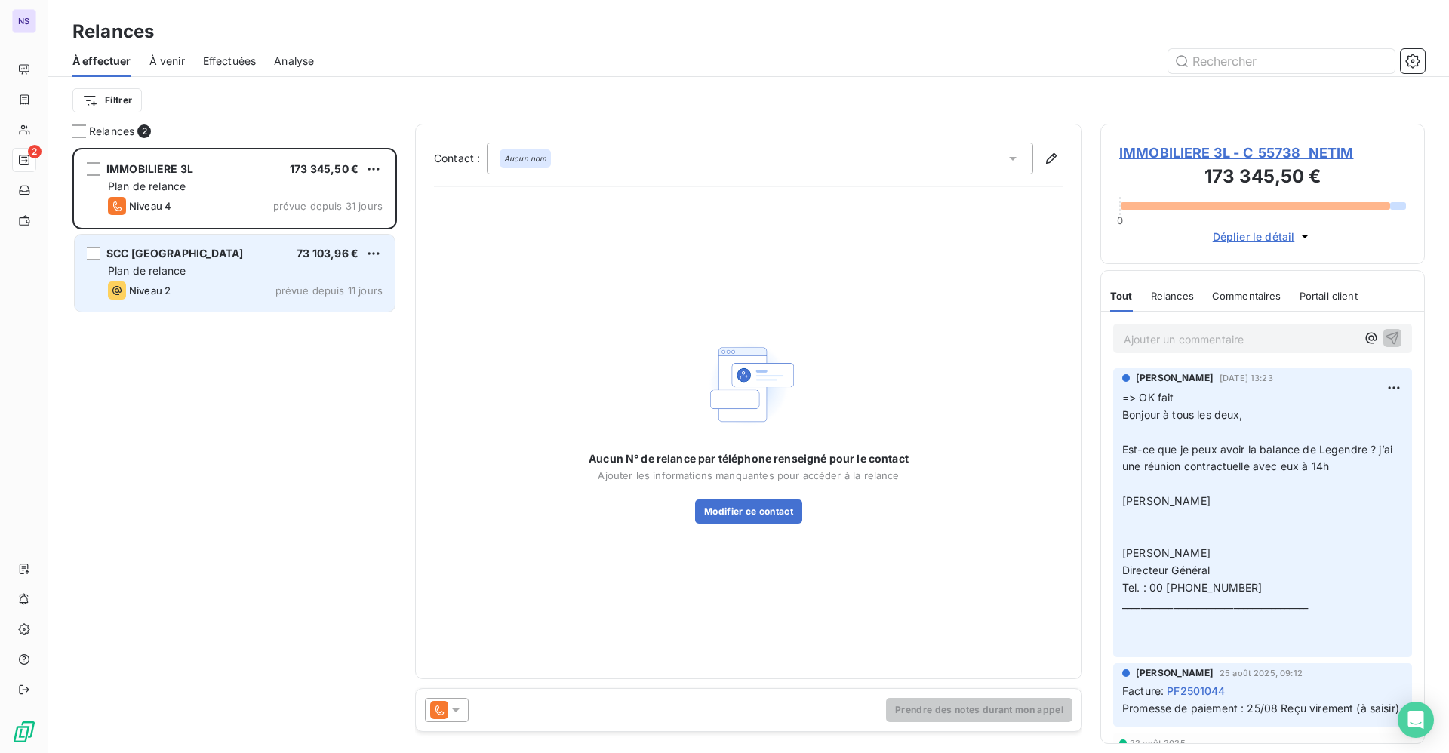
click at [183, 267] on span "Plan de relance" at bounding box center [147, 270] width 78 height 13
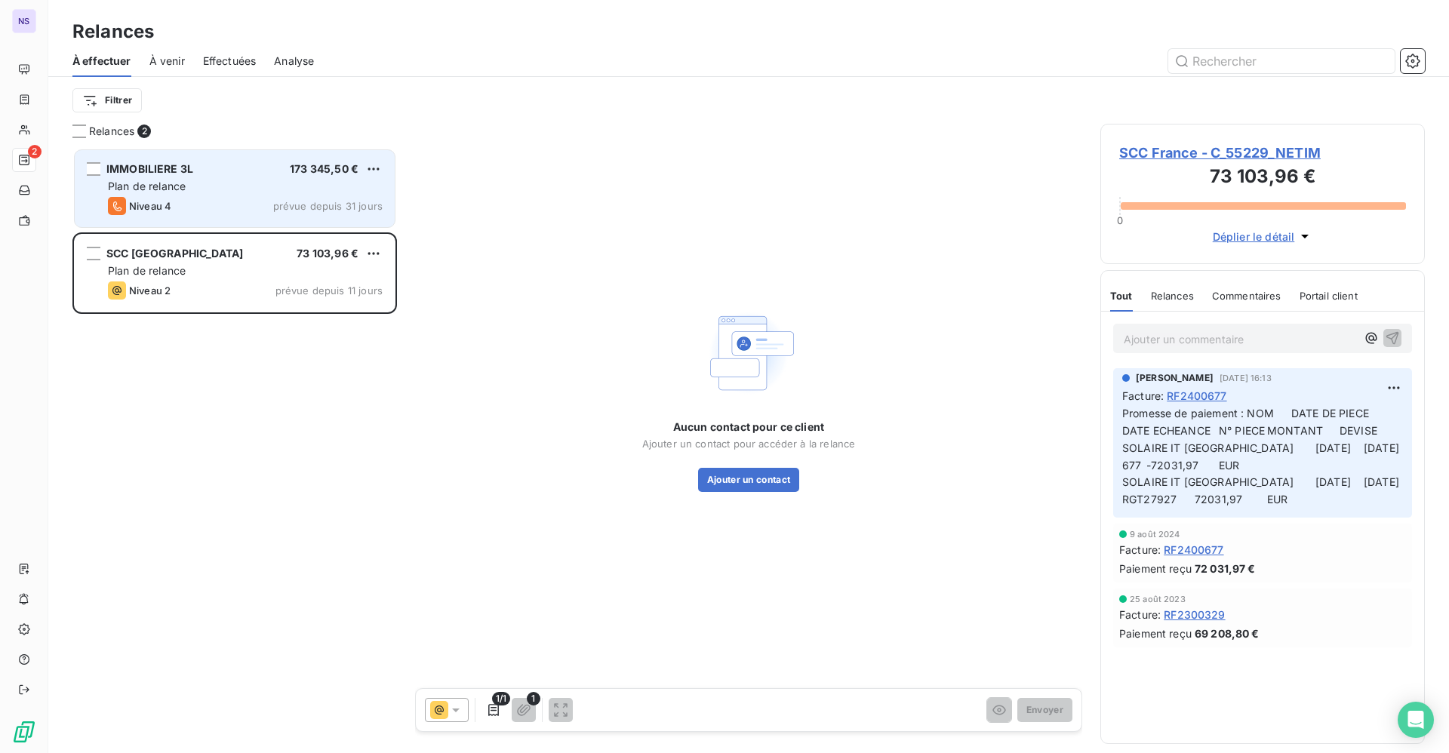
click at [243, 170] on div "IMMOBILIERE 3L 173 345,50 €" at bounding box center [245, 169] width 275 height 14
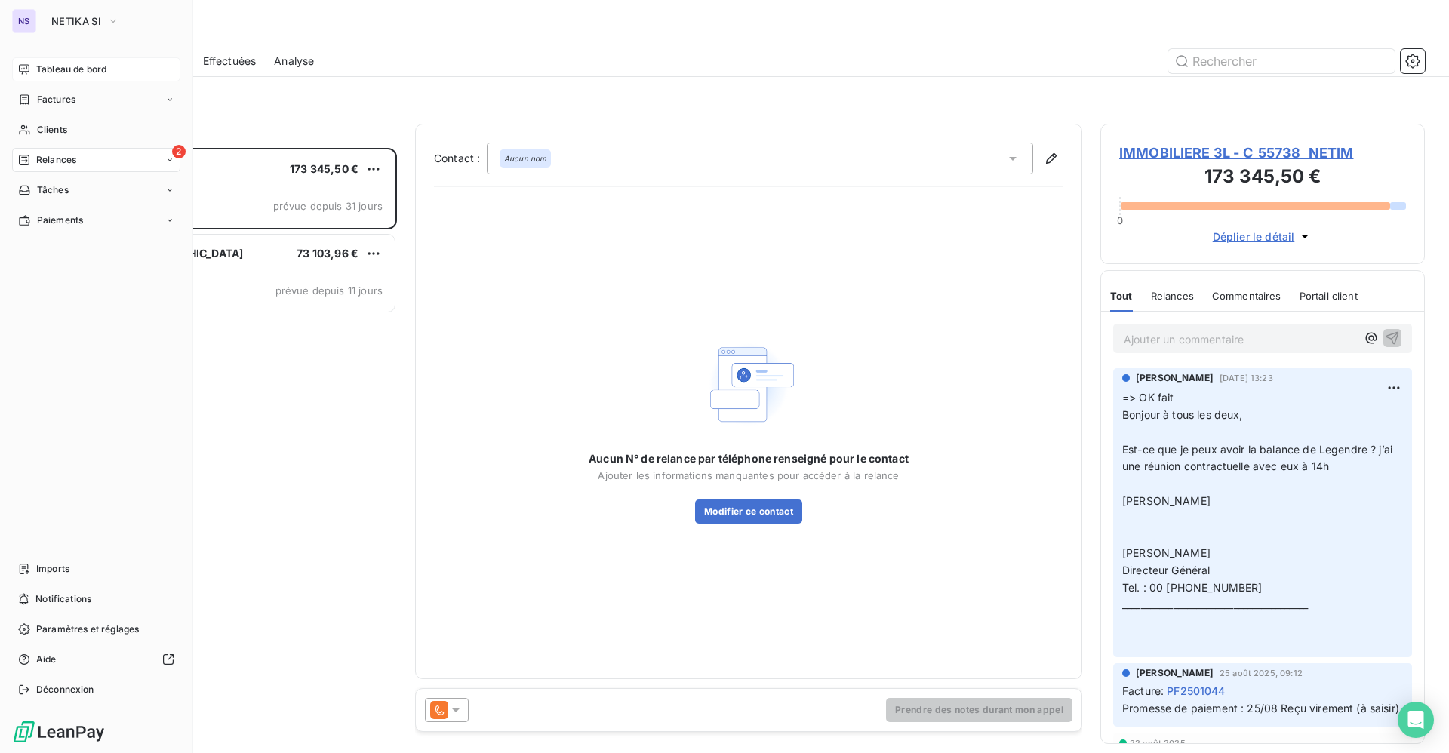
click at [57, 72] on span "Tableau de bord" at bounding box center [71, 70] width 70 height 14
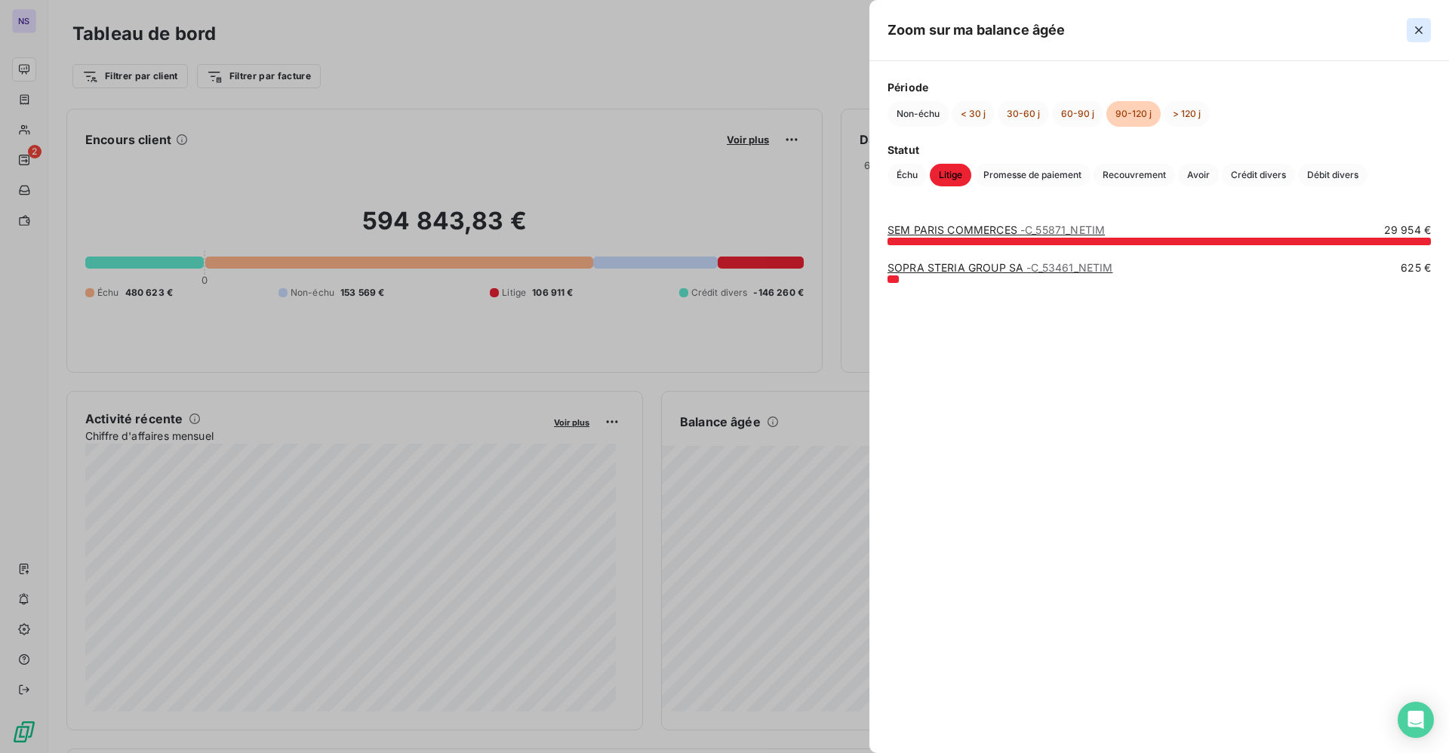
click at [1422, 32] on icon "button" at bounding box center [1418, 30] width 15 height 15
click at [1079, 113] on button "60-90 j" at bounding box center [1077, 114] width 51 height 26
click at [1034, 112] on button "30-60 j" at bounding box center [1022, 114] width 51 height 26
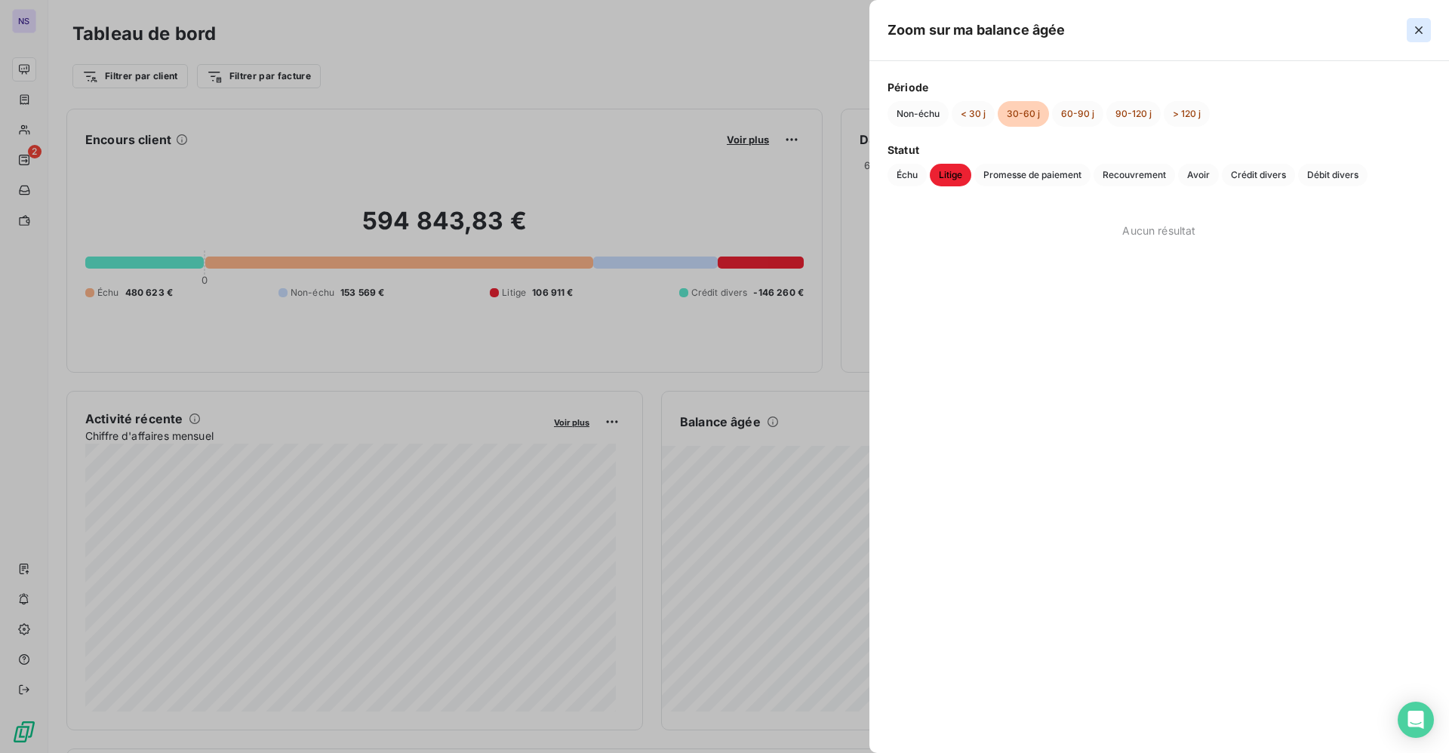
click at [1414, 29] on icon "button" at bounding box center [1418, 30] width 15 height 15
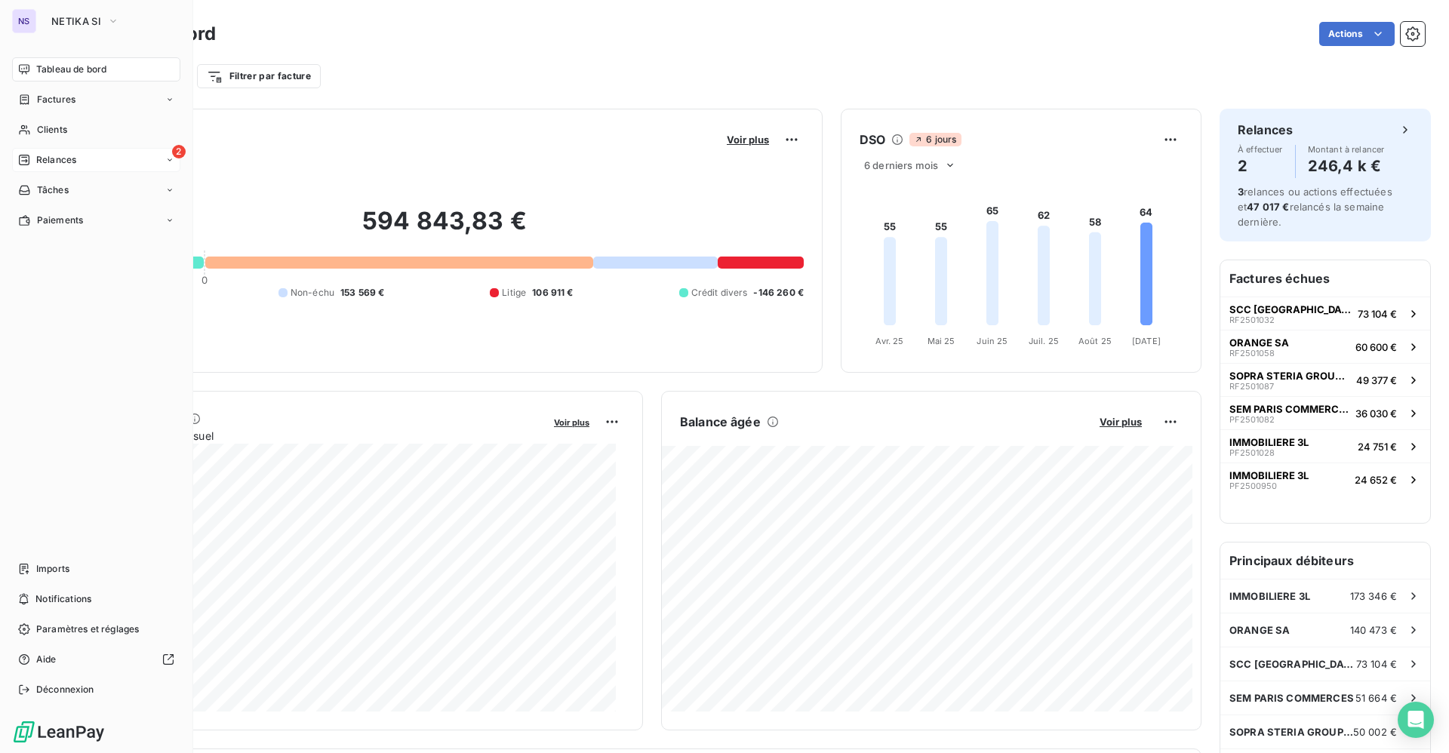
click at [53, 152] on div "2 Relances" at bounding box center [96, 160] width 168 height 24
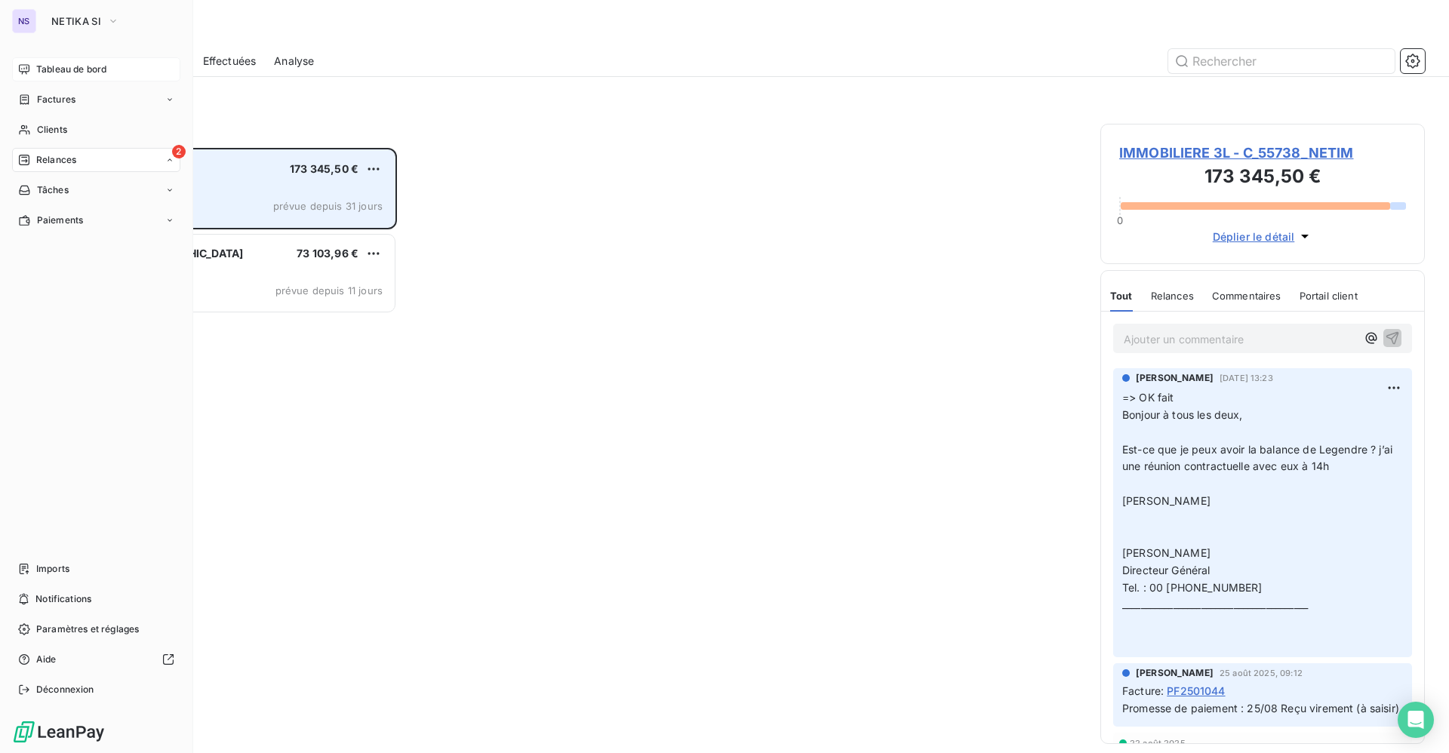
scroll to position [588, 307]
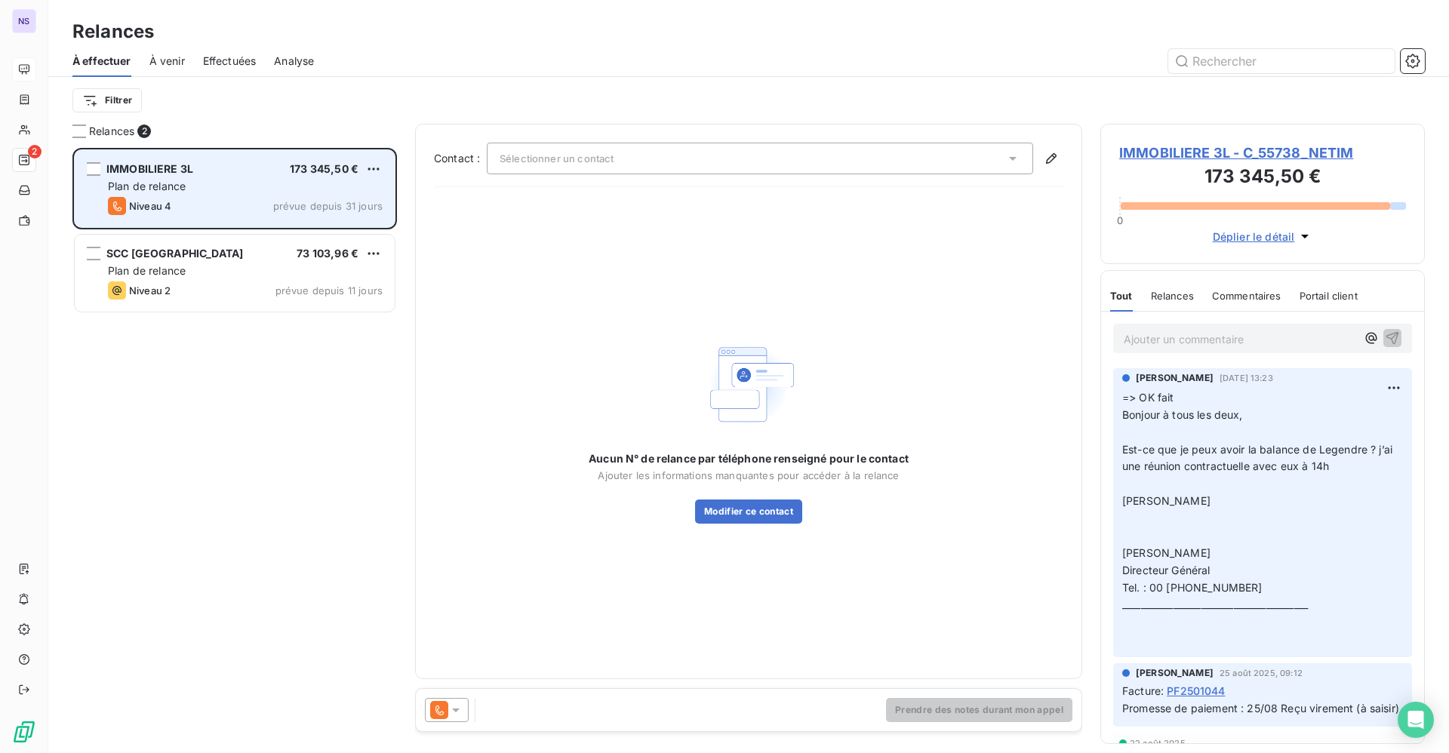
click at [231, 192] on div "Plan de relance" at bounding box center [245, 186] width 275 height 15
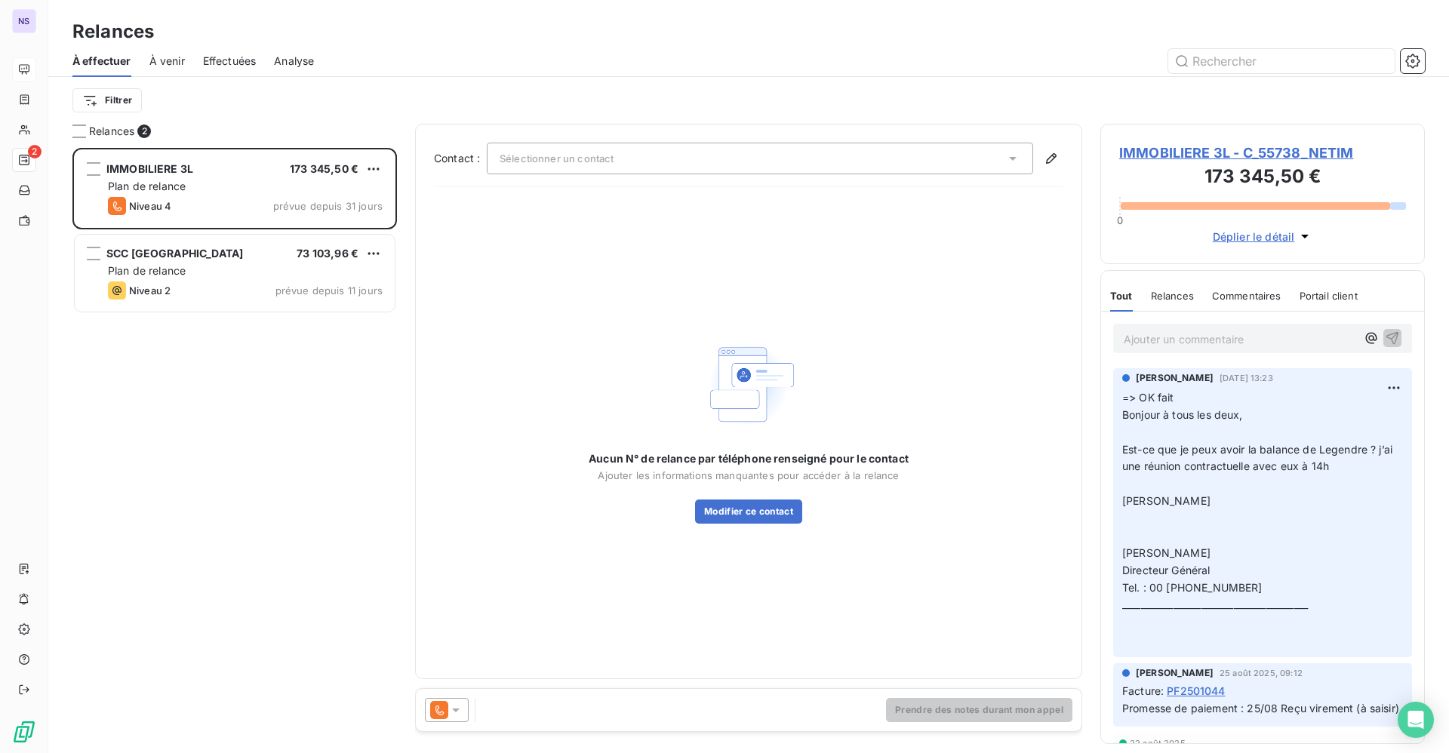
click at [1191, 153] on span "IMMOBILIERE 3L - C_55738_NETIM" at bounding box center [1262, 153] width 287 height 20
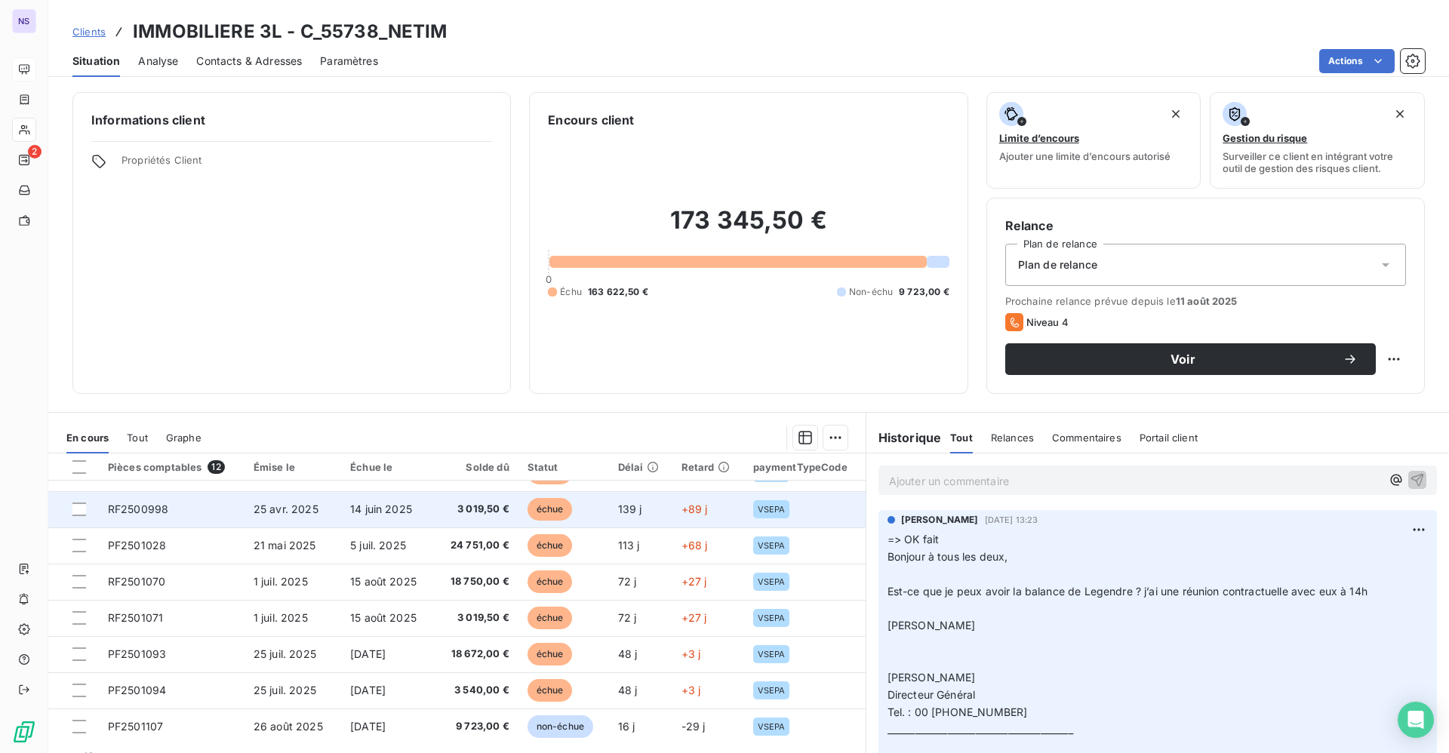
scroll to position [172, 0]
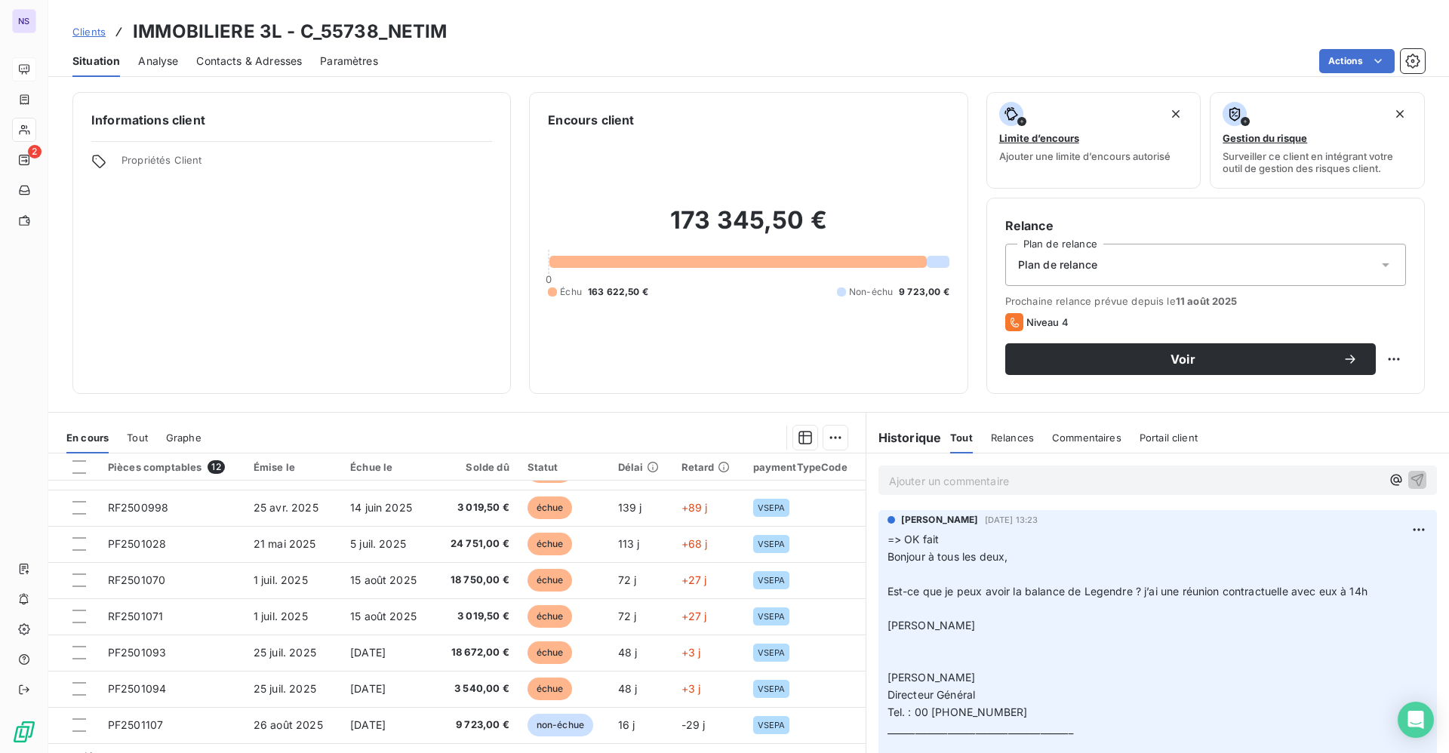
click at [266, 59] on span "Contacts & Adresses" at bounding box center [249, 61] width 106 height 15
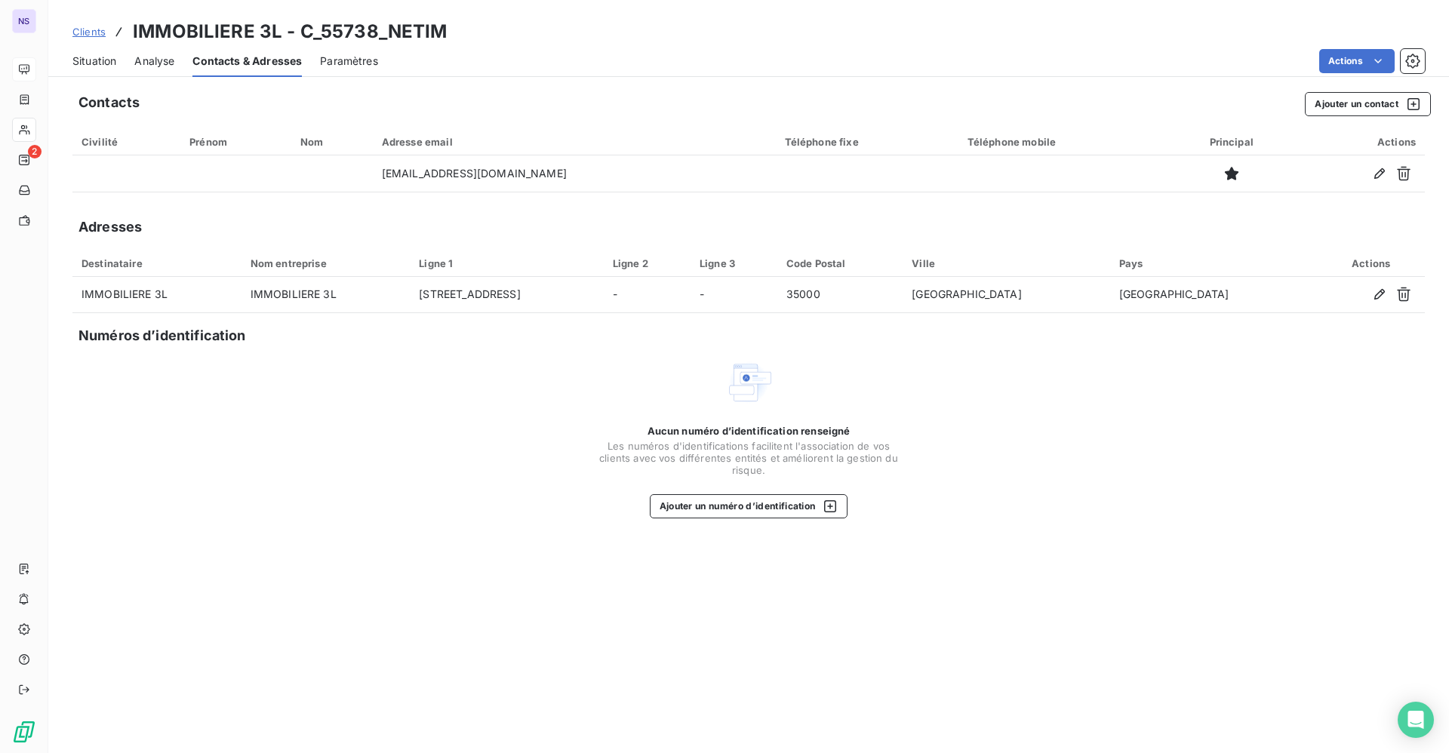
click at [103, 54] on span "Situation" at bounding box center [94, 61] width 44 height 15
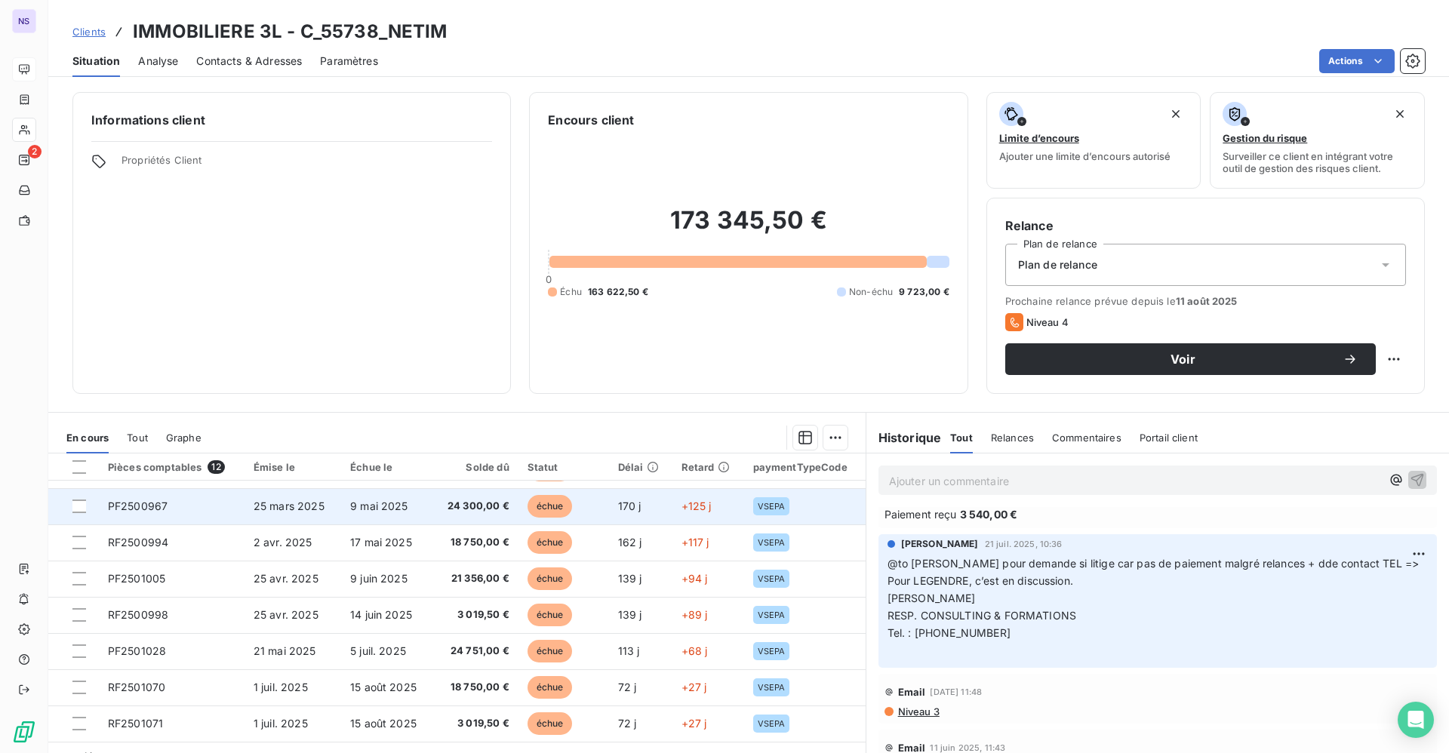
scroll to position [0, 0]
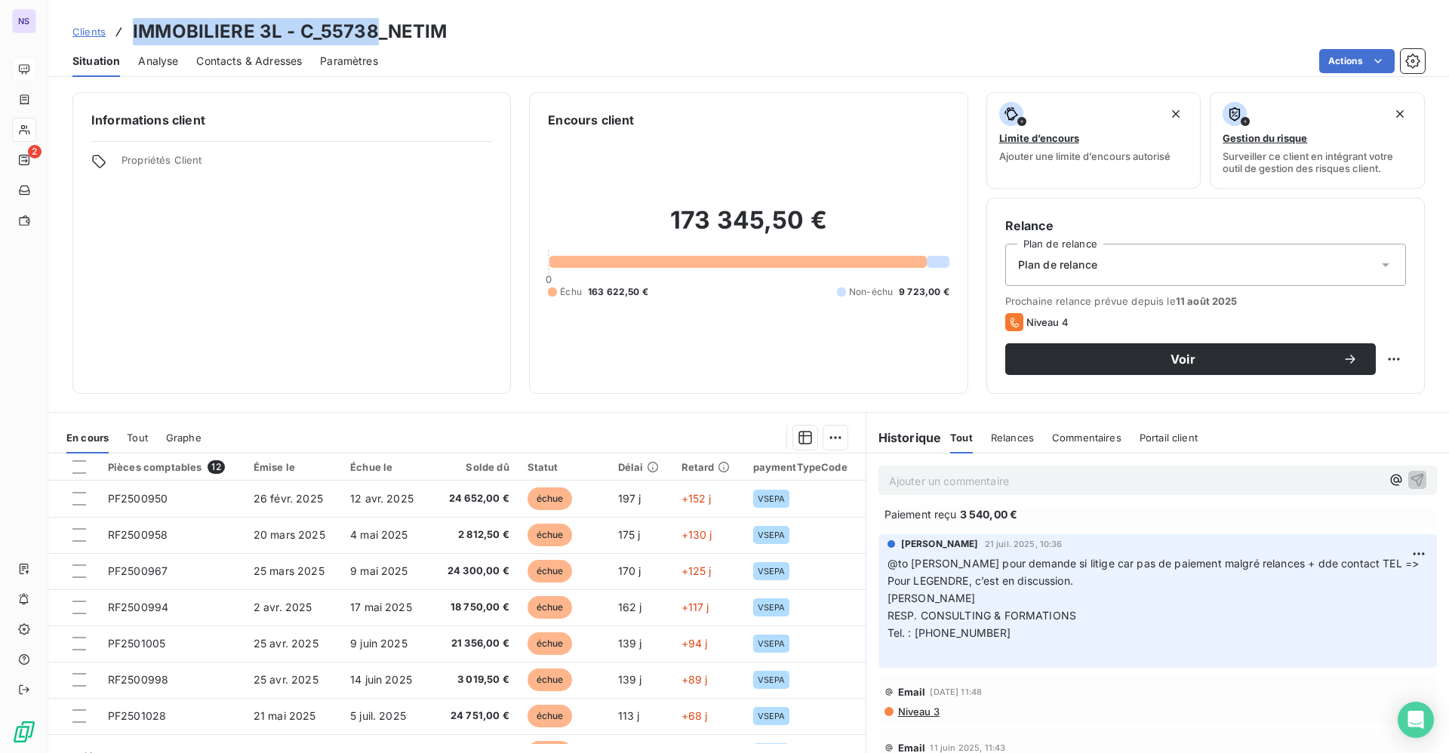
drag, startPoint x: 131, startPoint y: 34, endPoint x: 377, endPoint y: 34, distance: 246.0
click at [377, 34] on div "Clients IMMOBILIERE 3L - C_55738_NETIM" at bounding box center [259, 31] width 375 height 27
copy h3 "IMMOBILIERE 3L - C_55738"
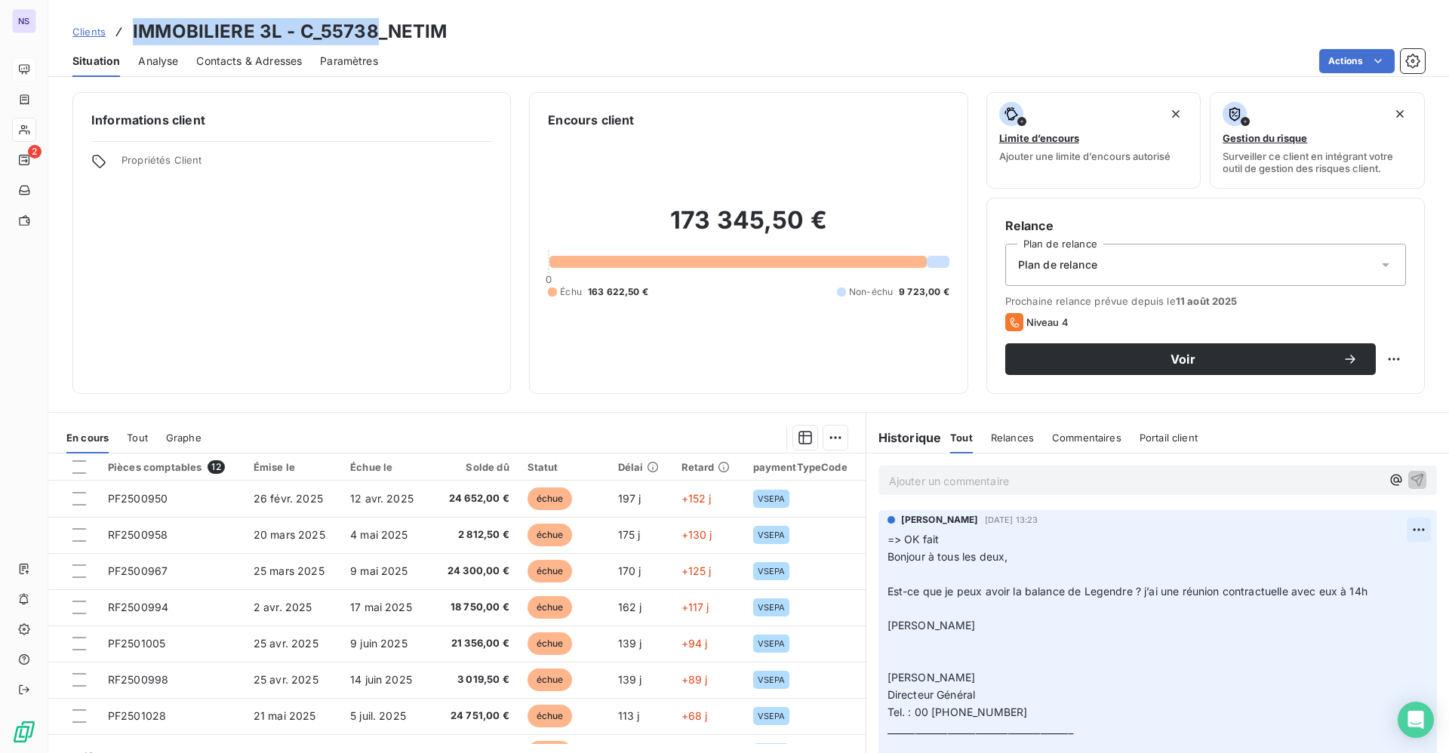
click at [1382, 527] on html "NS 2 Clients IMMOBILIERE 3L - C_55738_NETIM Situation Analyse Contacts & Adress…" at bounding box center [724, 376] width 1449 height 753
click at [1322, 558] on div "Editer" at bounding box center [1347, 563] width 85 height 24
click at [887, 546] on p "=> OK fait Bonjour à tous les deux, ﻿ Est-ce que je peux avoir la balance de Le…" at bounding box center [1148, 651] width 522 height 241
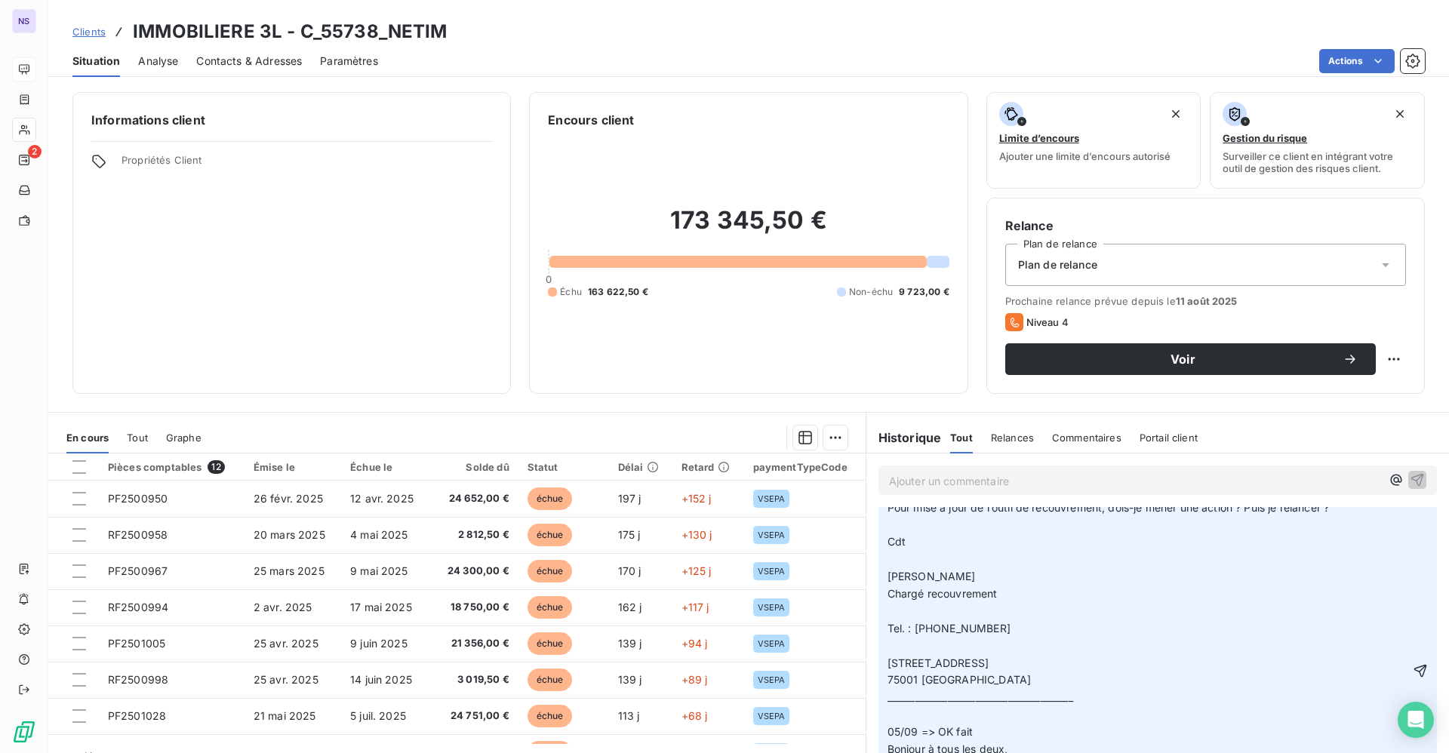
scroll to position [113, 0]
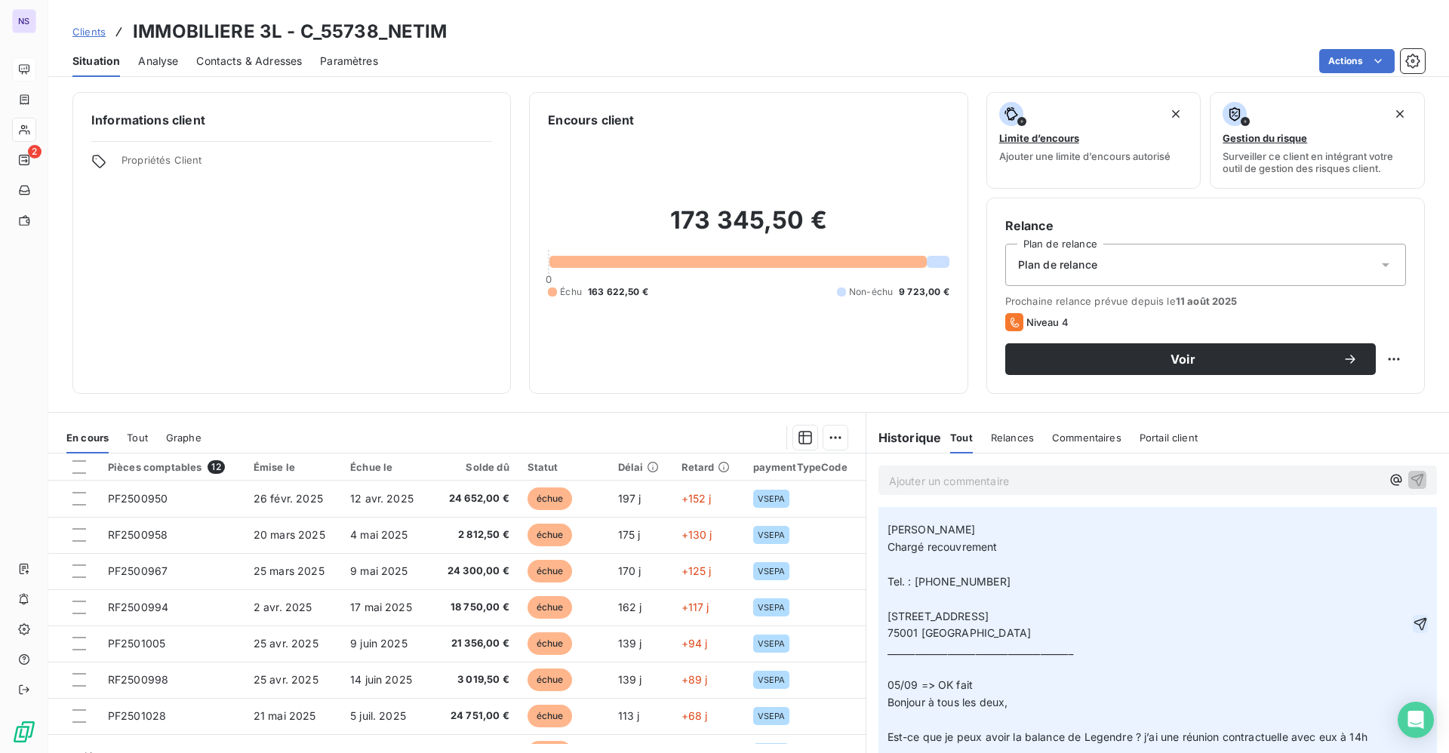
click at [1412, 632] on icon "button" at bounding box center [1419, 623] width 15 height 15
click at [1377, 347] on html "NS 2 Clients IMMOBILIERE 3L - C_55738_NETIM Situation Analyse Contacts & Adress…" at bounding box center [724, 376] width 1449 height 753
click at [1335, 392] on div "Replanifier cette action" at bounding box center [1313, 392] width 135 height 24
select select "8"
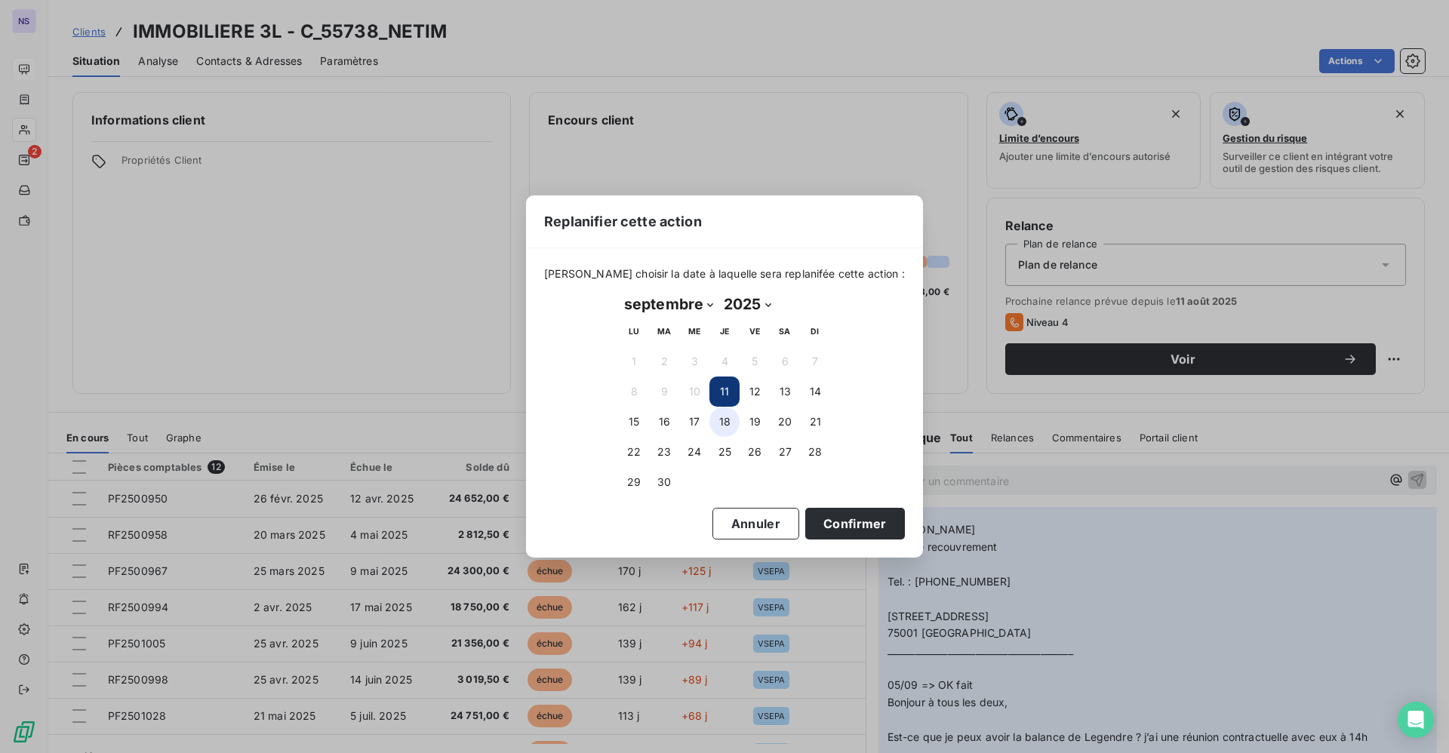
click at [717, 418] on button "18" at bounding box center [724, 422] width 30 height 30
click at [818, 524] on button "Confirmer" at bounding box center [855, 524] width 100 height 32
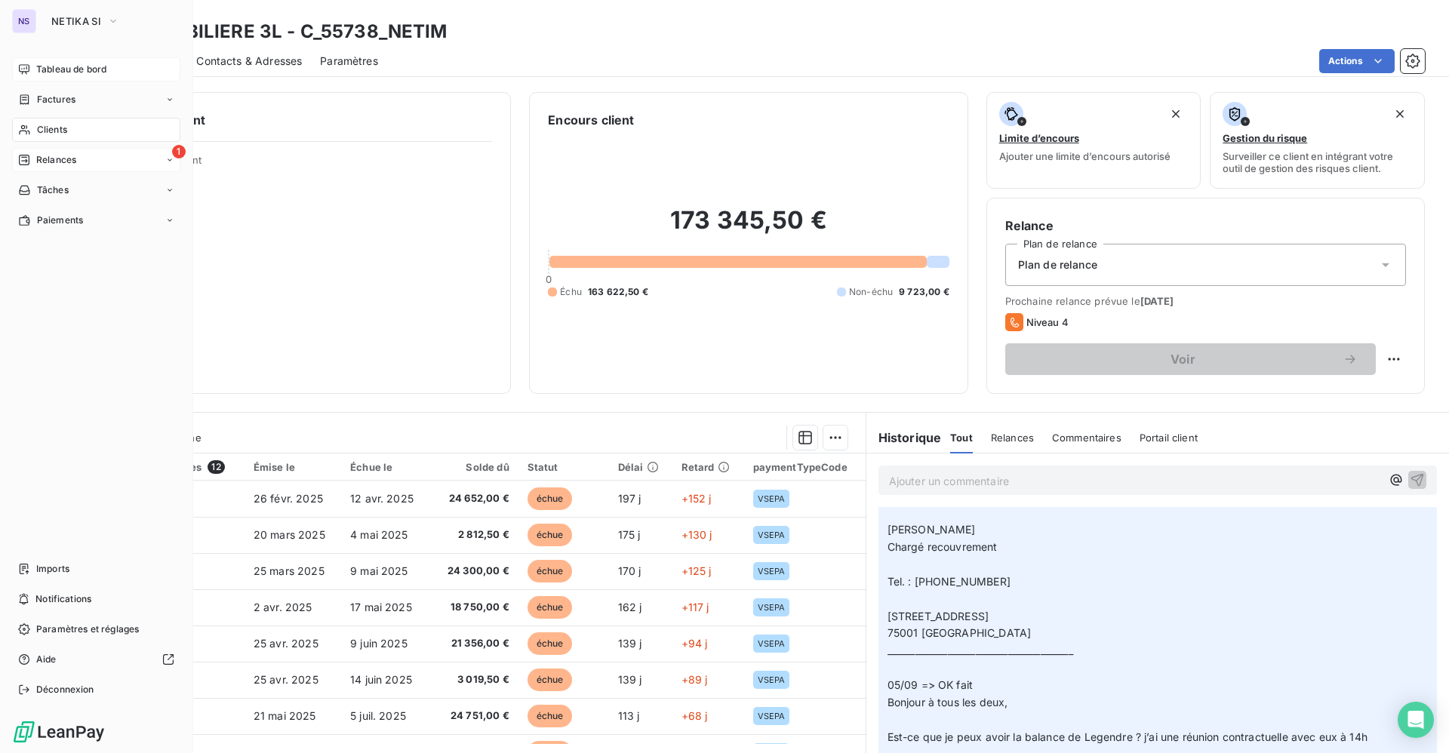
click at [38, 153] on span "Relances" at bounding box center [56, 160] width 40 height 14
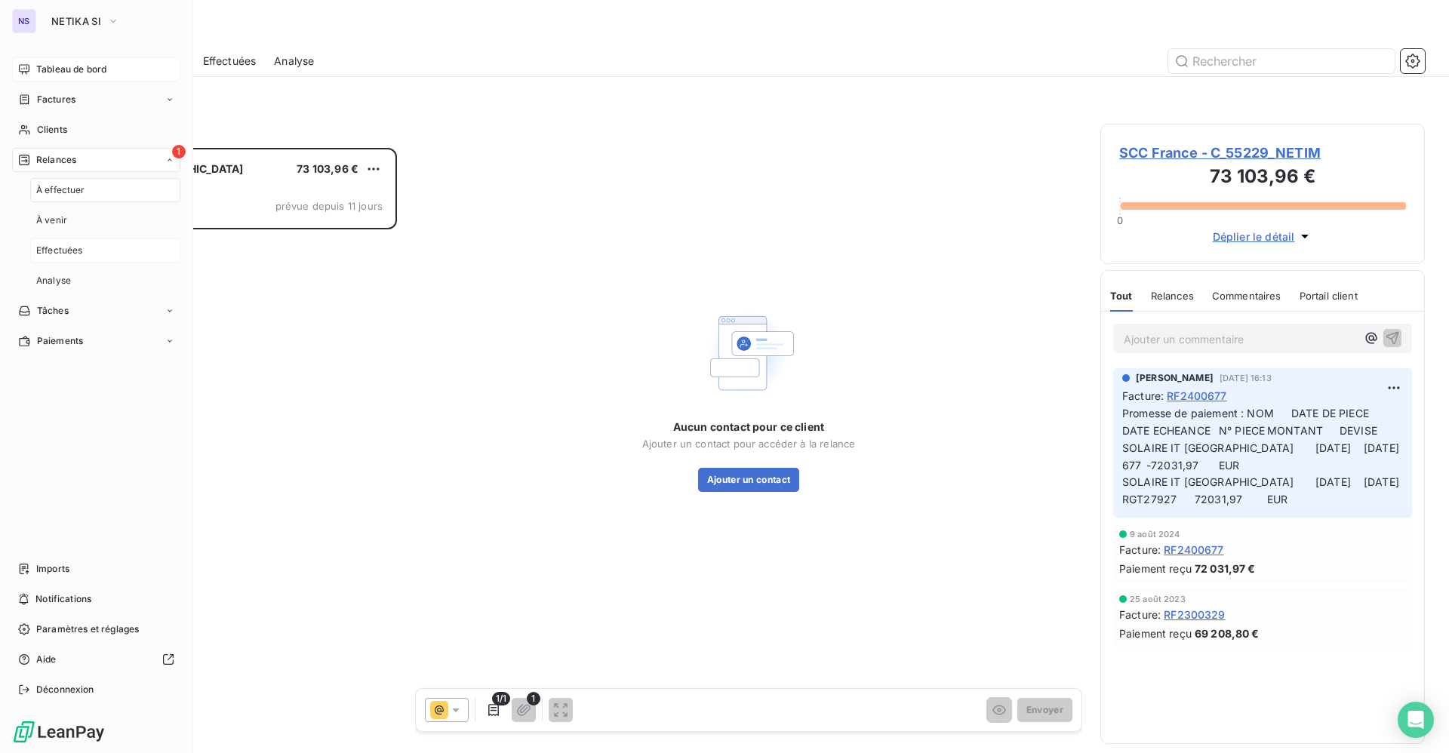
scroll to position [588, 307]
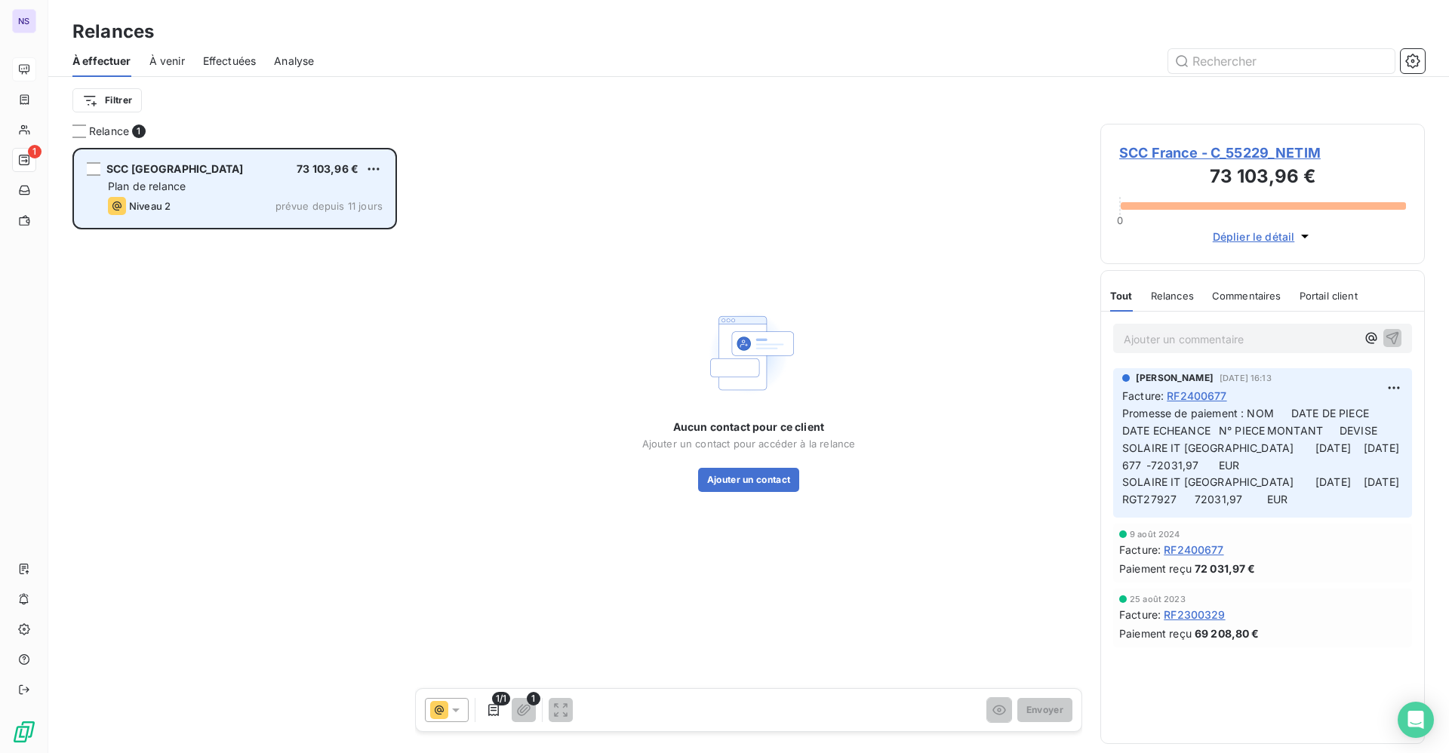
click at [179, 186] on span "Plan de relance" at bounding box center [147, 186] width 78 height 13
click at [149, 171] on span "SCC [GEOGRAPHIC_DATA]" at bounding box center [174, 168] width 137 height 13
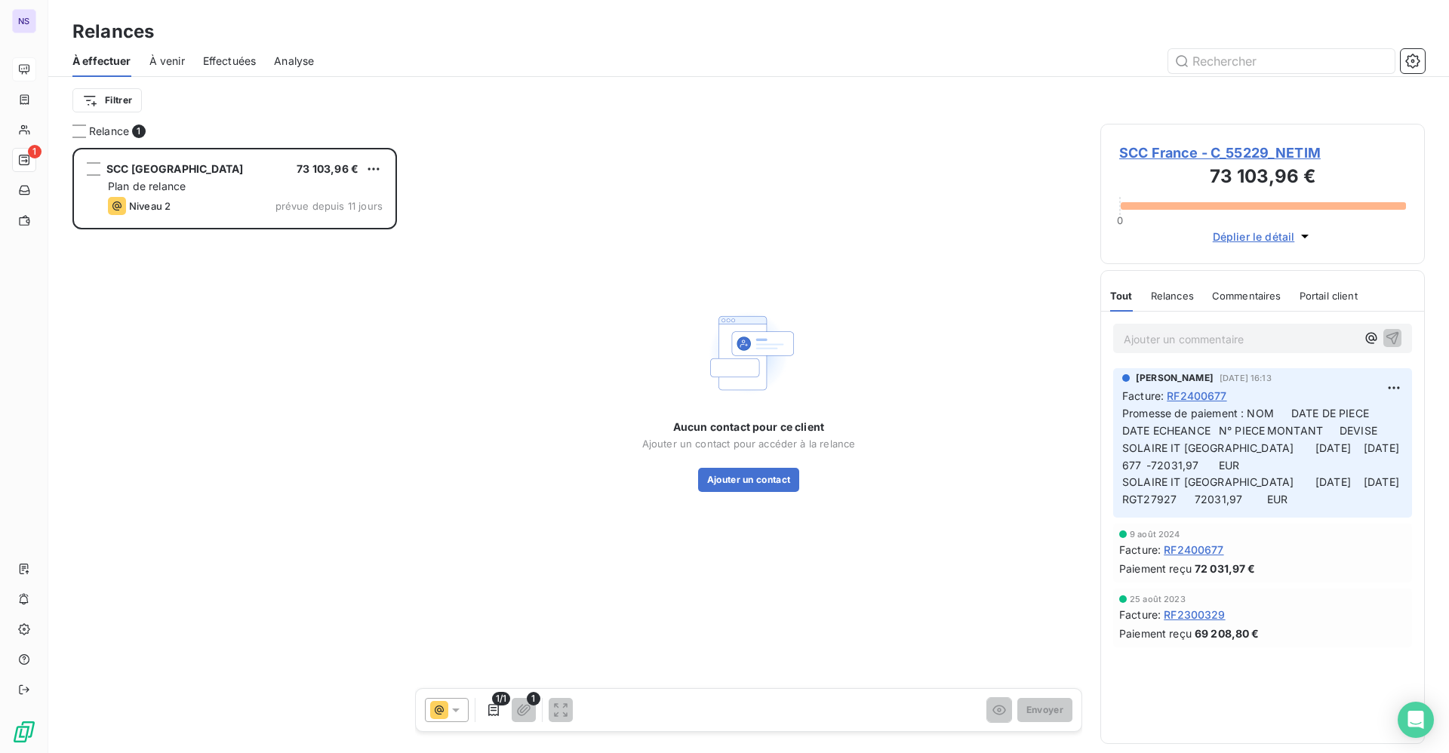
click at [1210, 151] on span "SCC France - C_55229_NETIM" at bounding box center [1262, 153] width 287 height 20
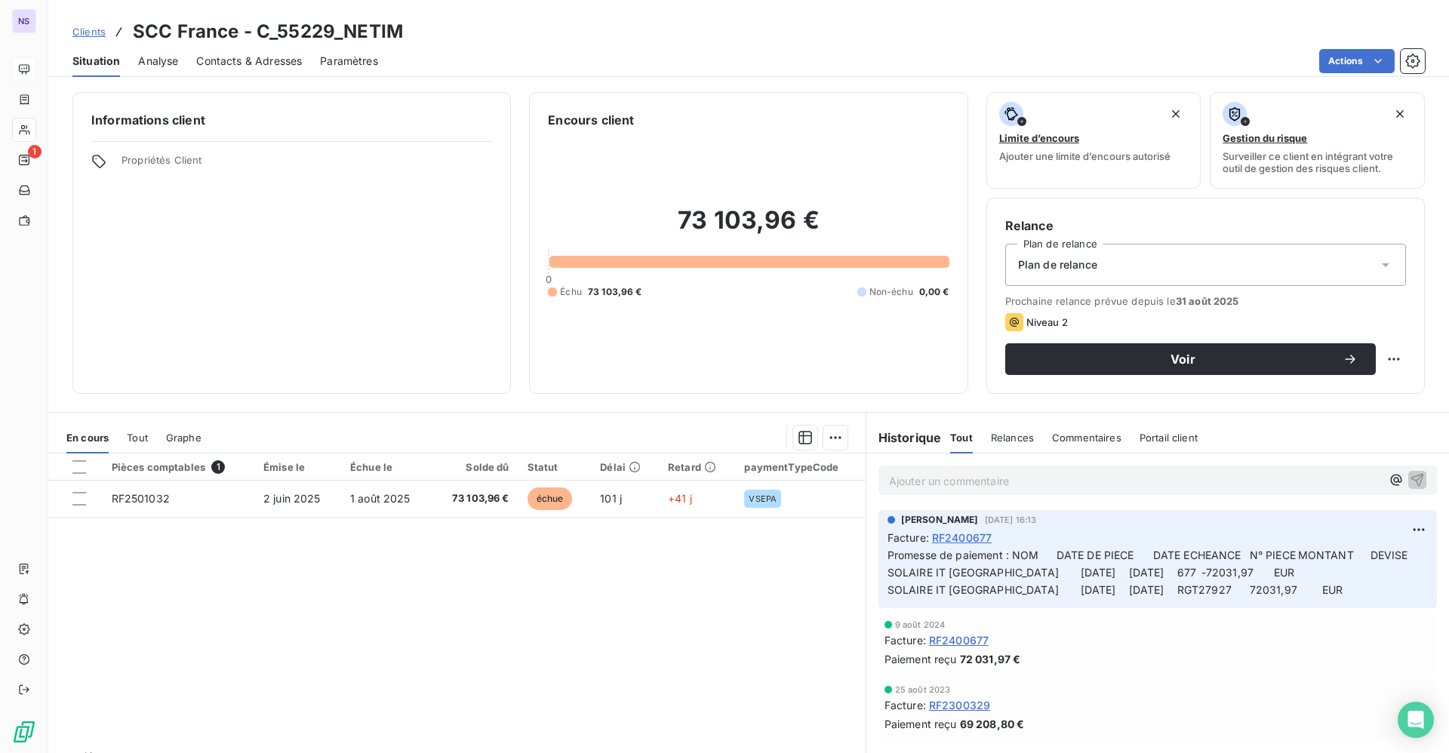
click at [264, 64] on span "Contacts & Adresses" at bounding box center [249, 61] width 106 height 15
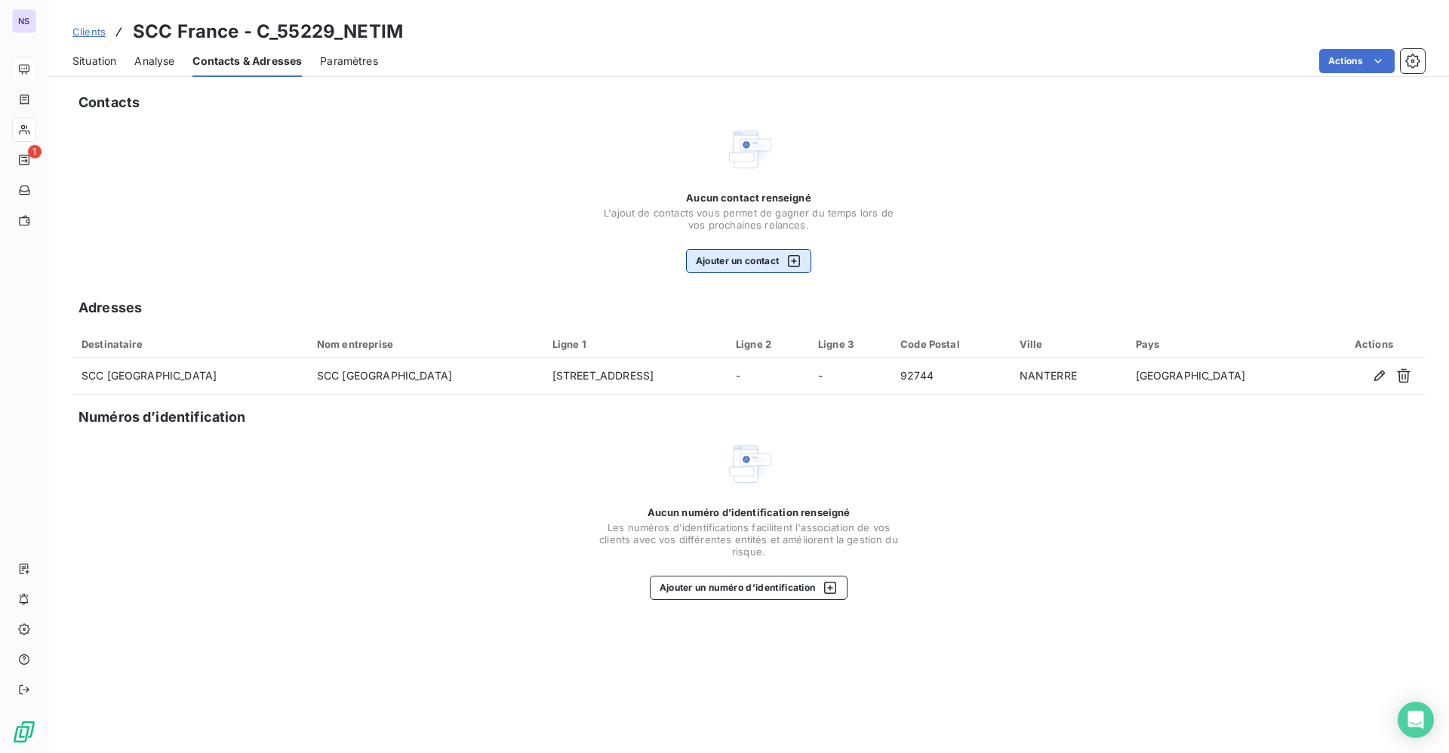
click at [738, 257] on button "Ajouter un contact" at bounding box center [749, 261] width 126 height 24
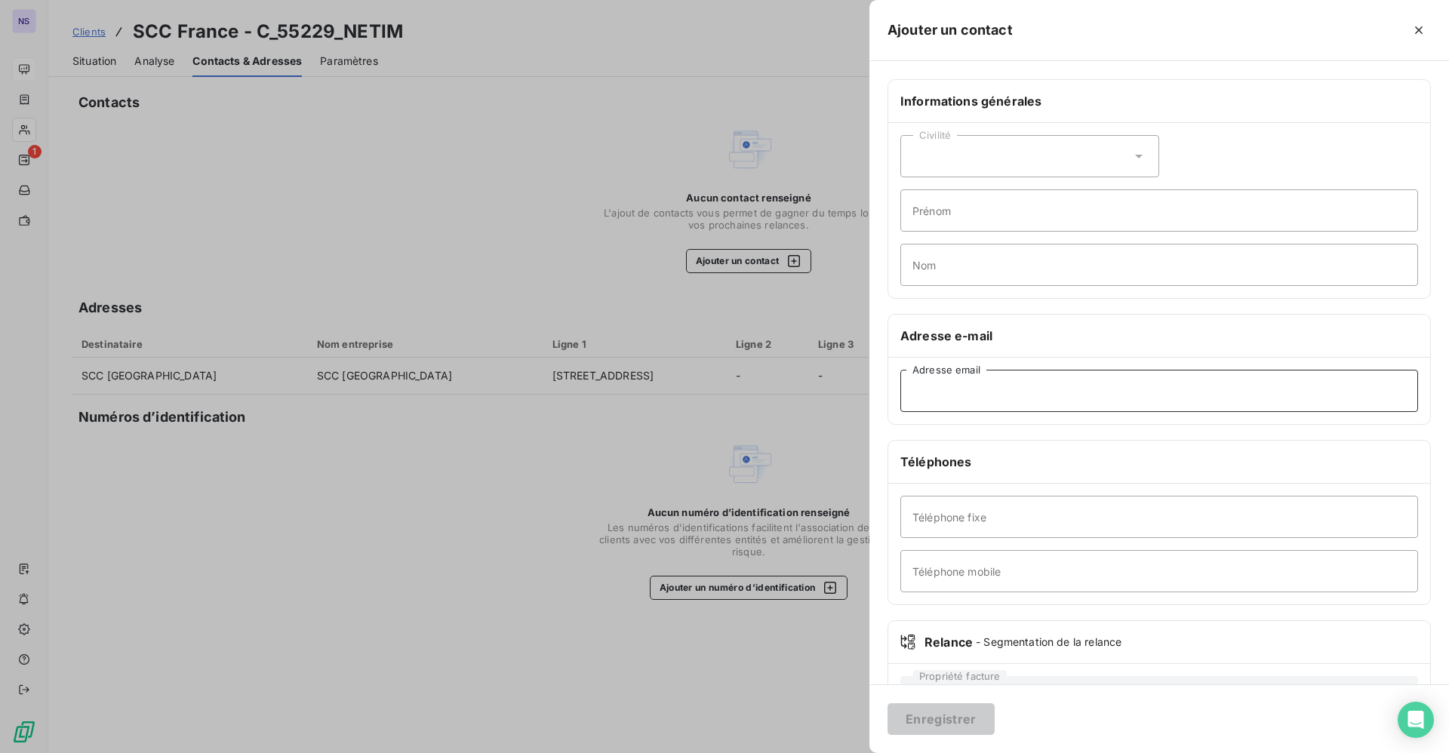
click at [972, 394] on input "Adresse email" at bounding box center [1159, 391] width 518 height 42
paste input "[EMAIL_ADDRESS][DOMAIN_NAME]"
type input "[EMAIL_ADDRESS][DOMAIN_NAME]"
click at [939, 718] on button "Enregistrer" at bounding box center [940, 719] width 107 height 32
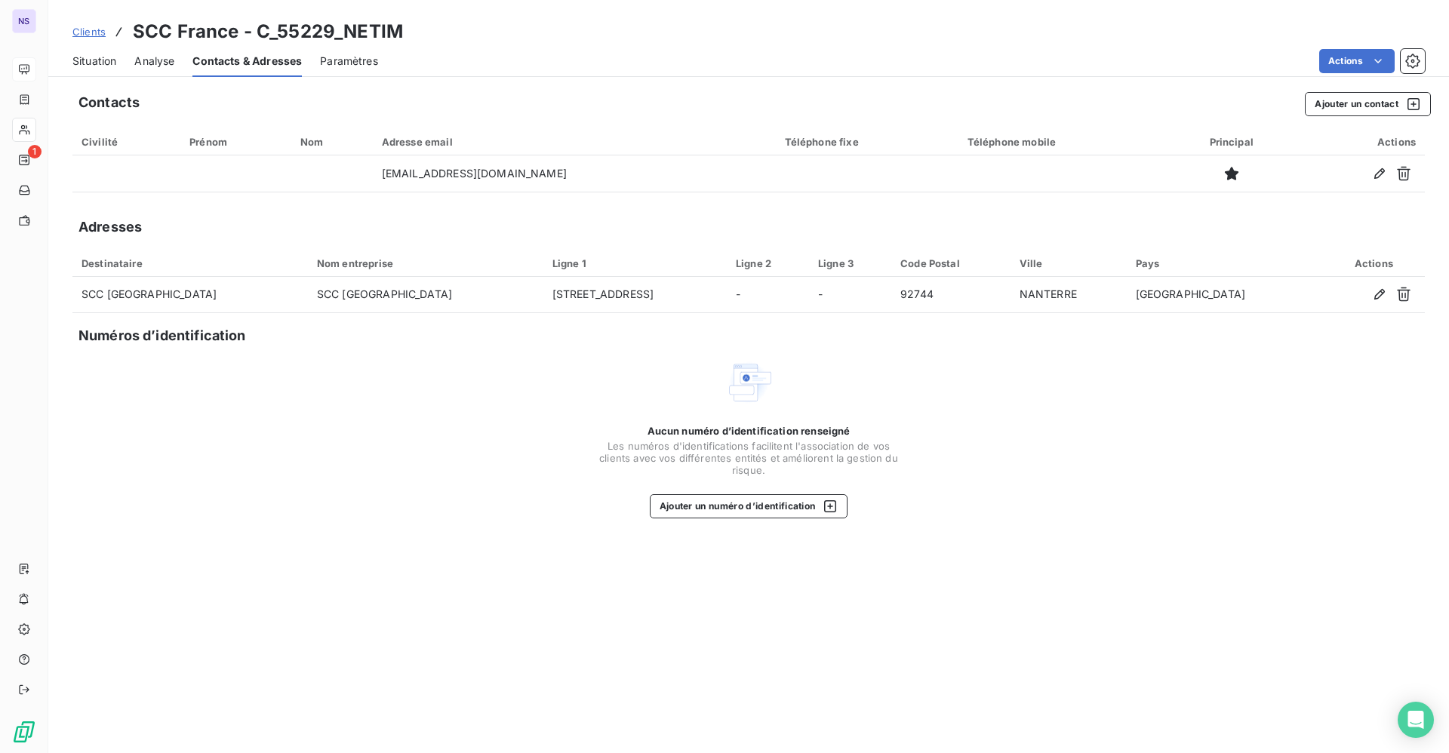
click at [93, 143] on div "Civilité" at bounding box center [126, 142] width 90 height 12
click at [109, 57] on span "Situation" at bounding box center [94, 61] width 44 height 15
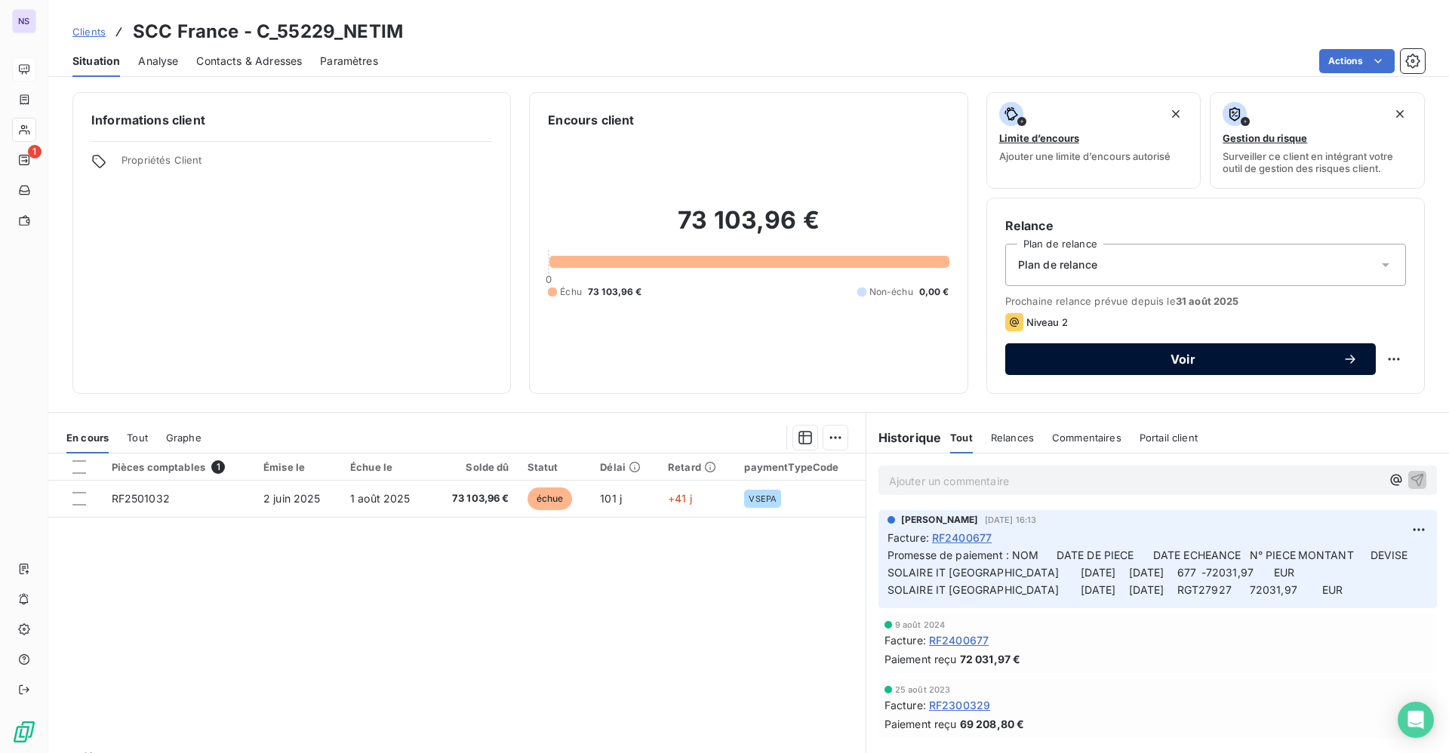
click at [1171, 358] on span "Voir" at bounding box center [1182, 359] width 319 height 12
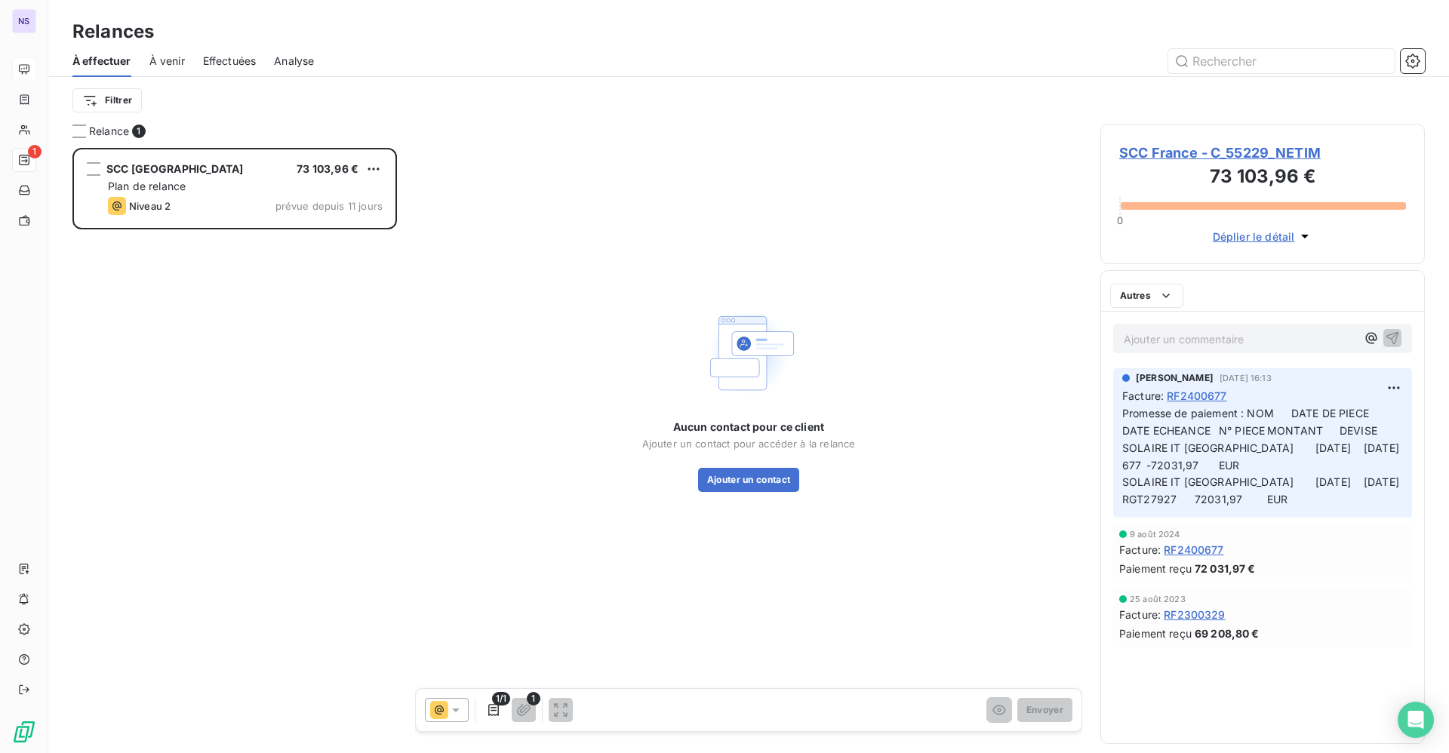
scroll to position [588, 307]
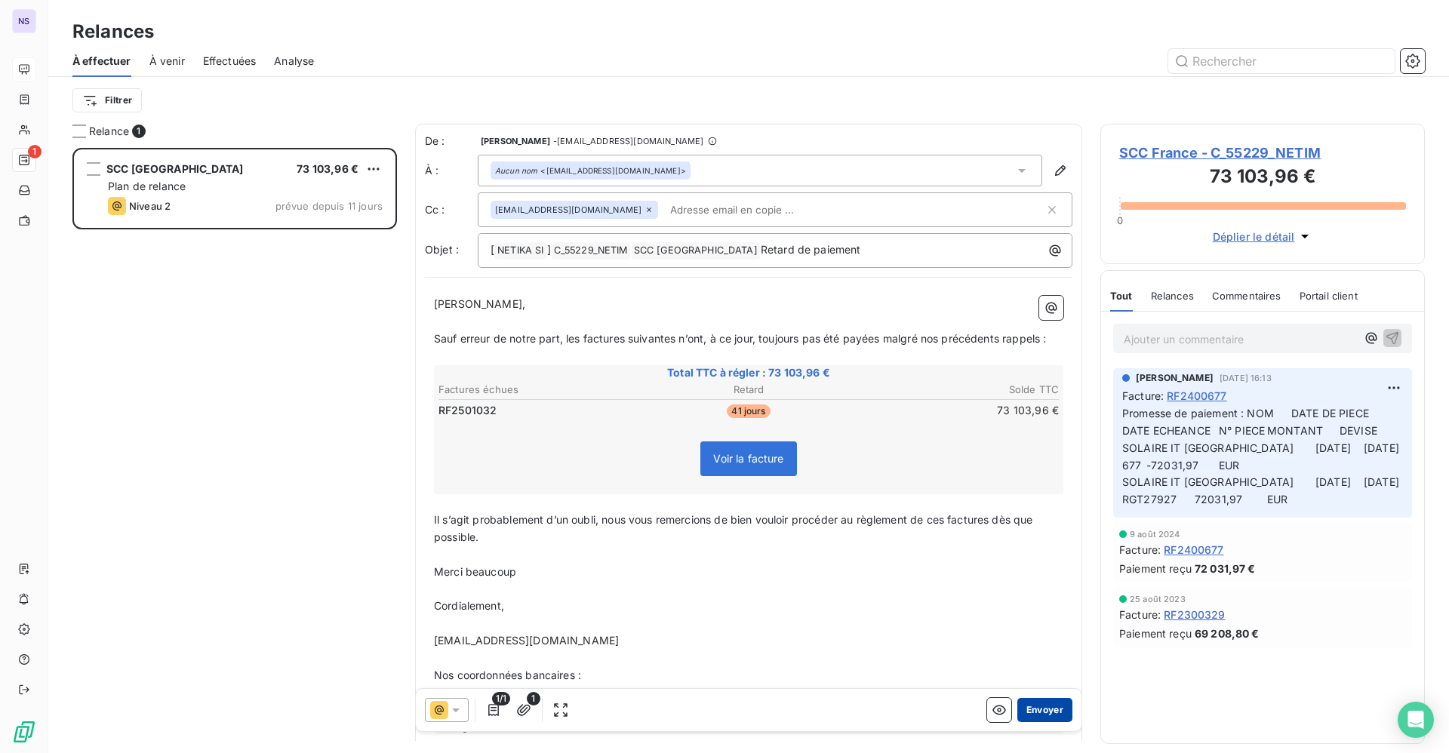
click at [1030, 707] on button "Envoyer" at bounding box center [1044, 710] width 55 height 24
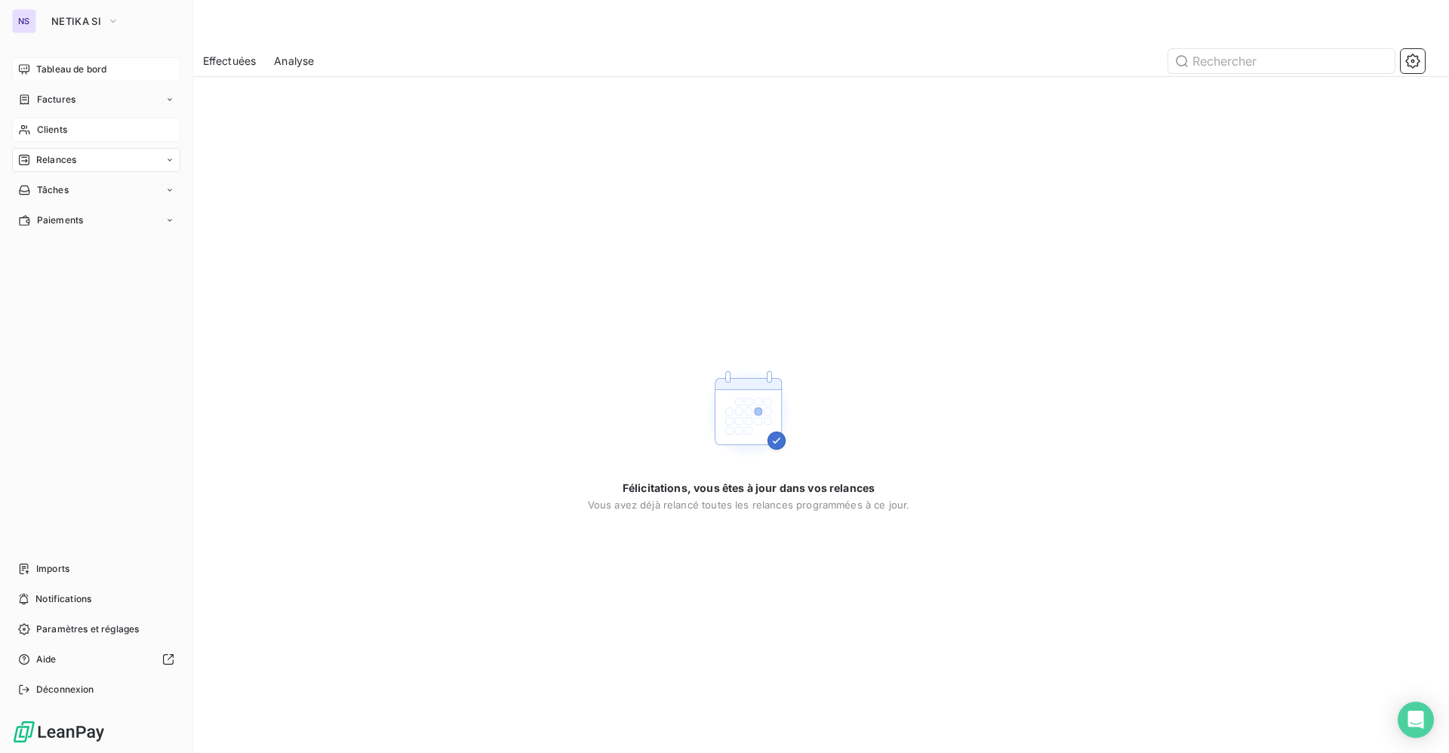
click at [60, 132] on span "Clients" at bounding box center [52, 130] width 30 height 14
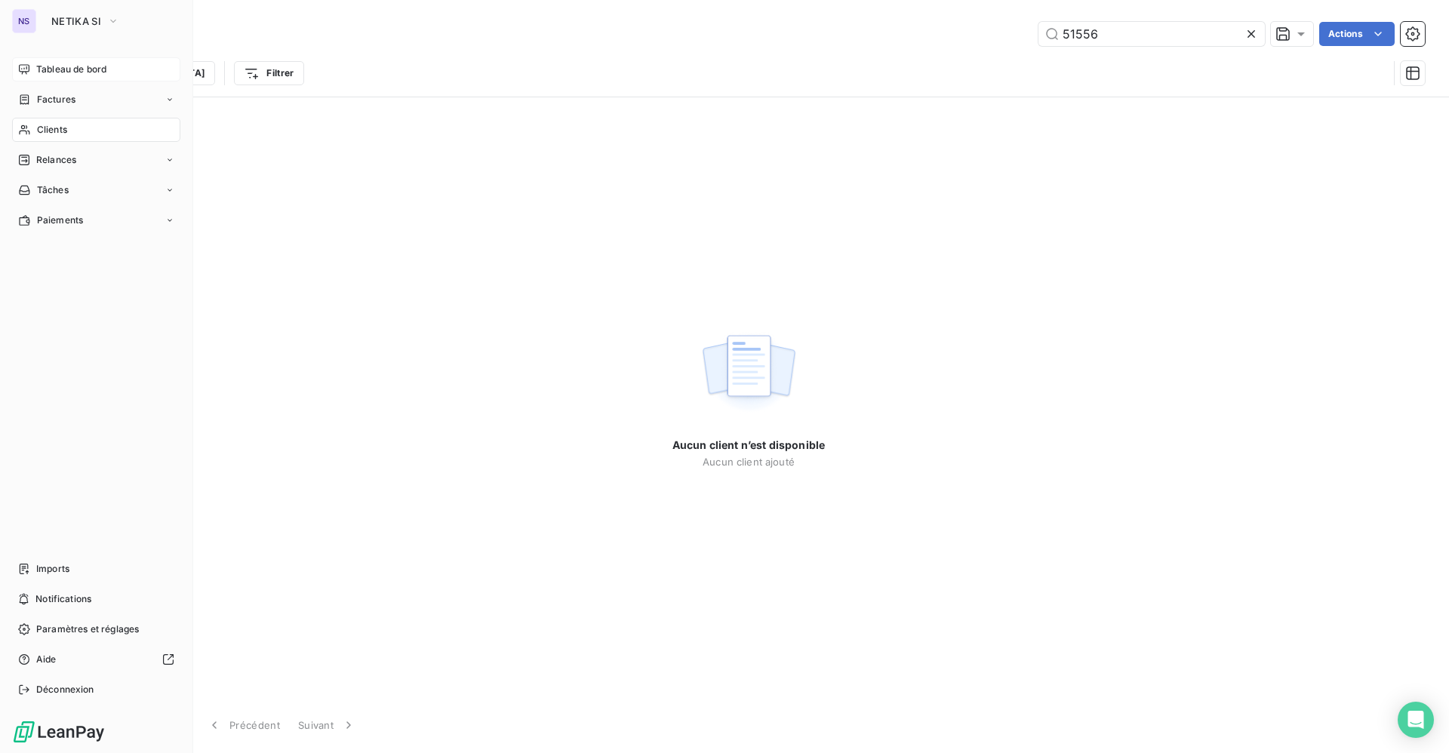
click at [62, 65] on span "Tableau de bord" at bounding box center [71, 70] width 70 height 14
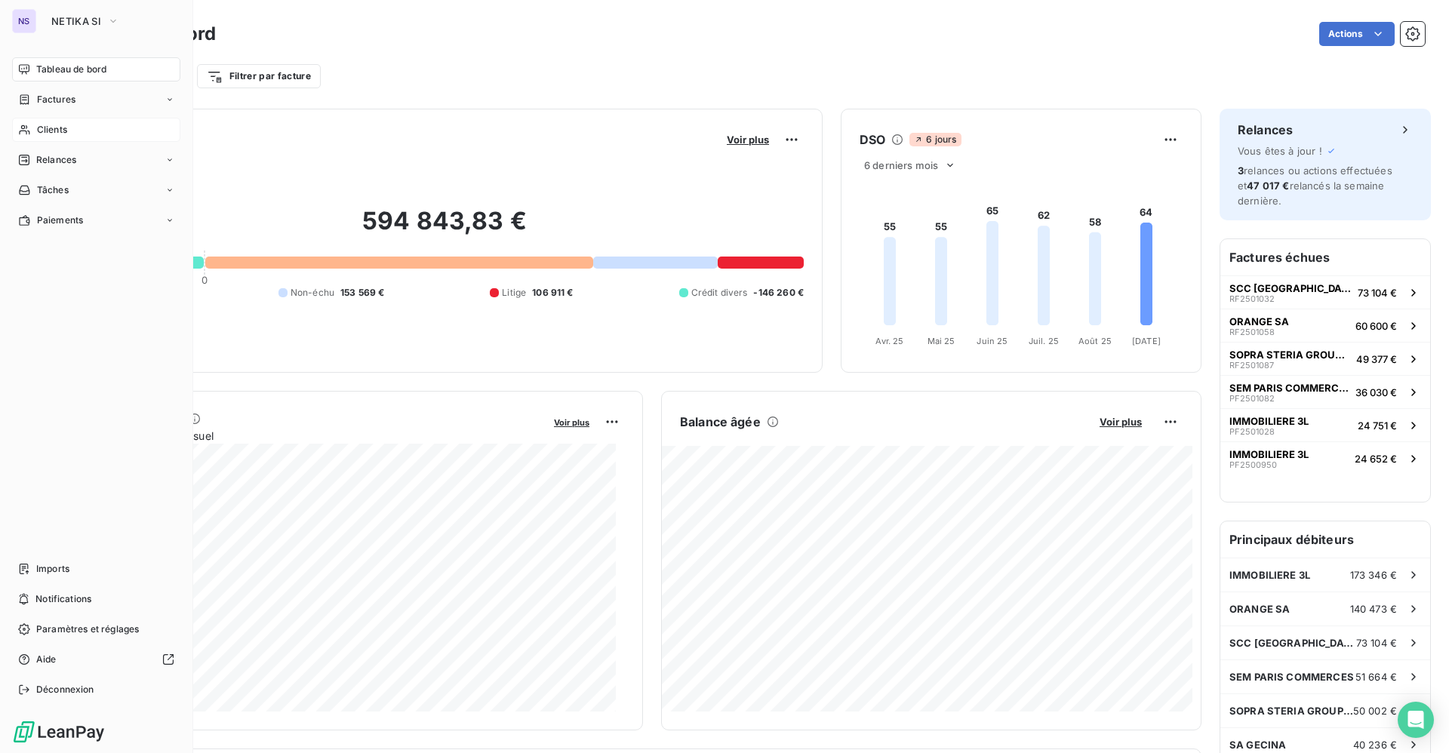
click at [47, 124] on span "Clients" at bounding box center [52, 130] width 30 height 14
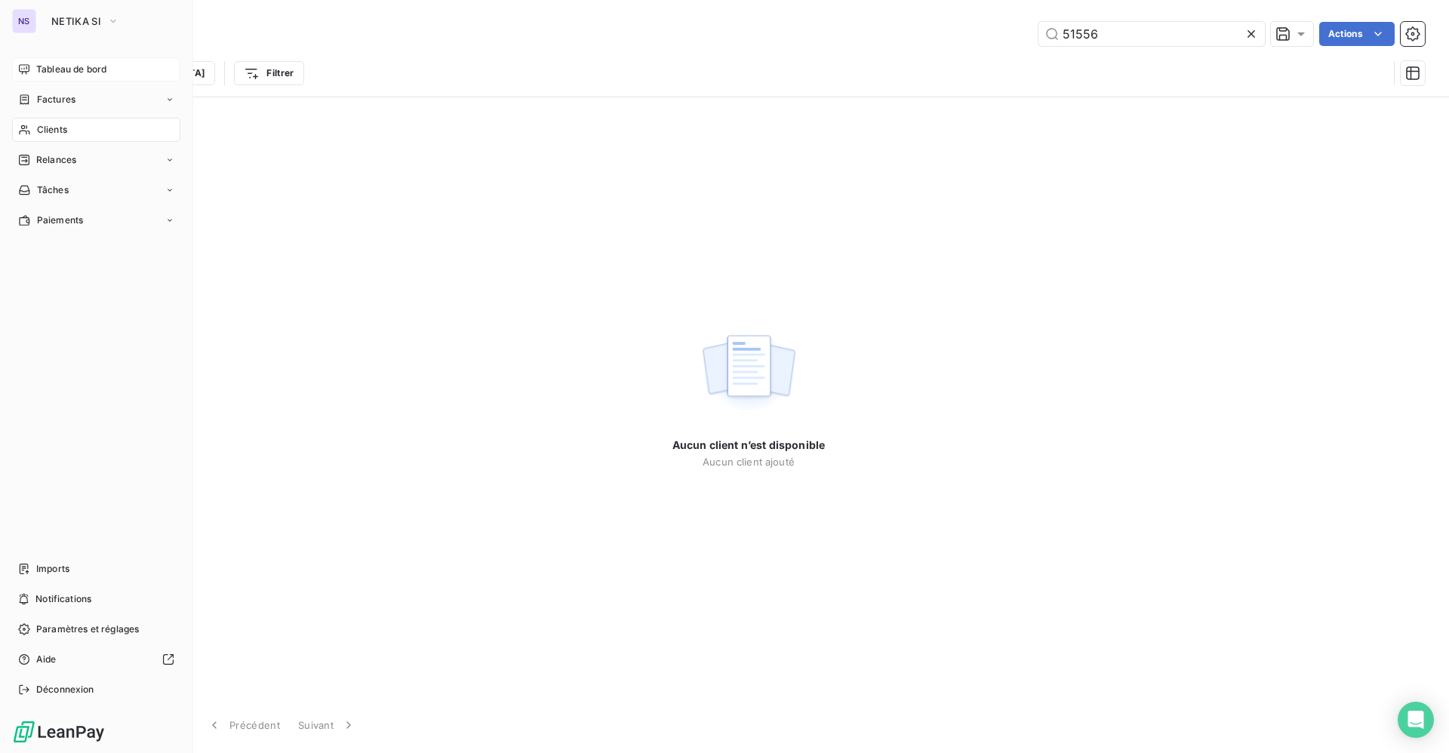
drag, startPoint x: 57, startPoint y: 124, endPoint x: 819, endPoint y: 108, distance: 763.0
click at [57, 124] on span "Clients" at bounding box center [52, 130] width 30 height 14
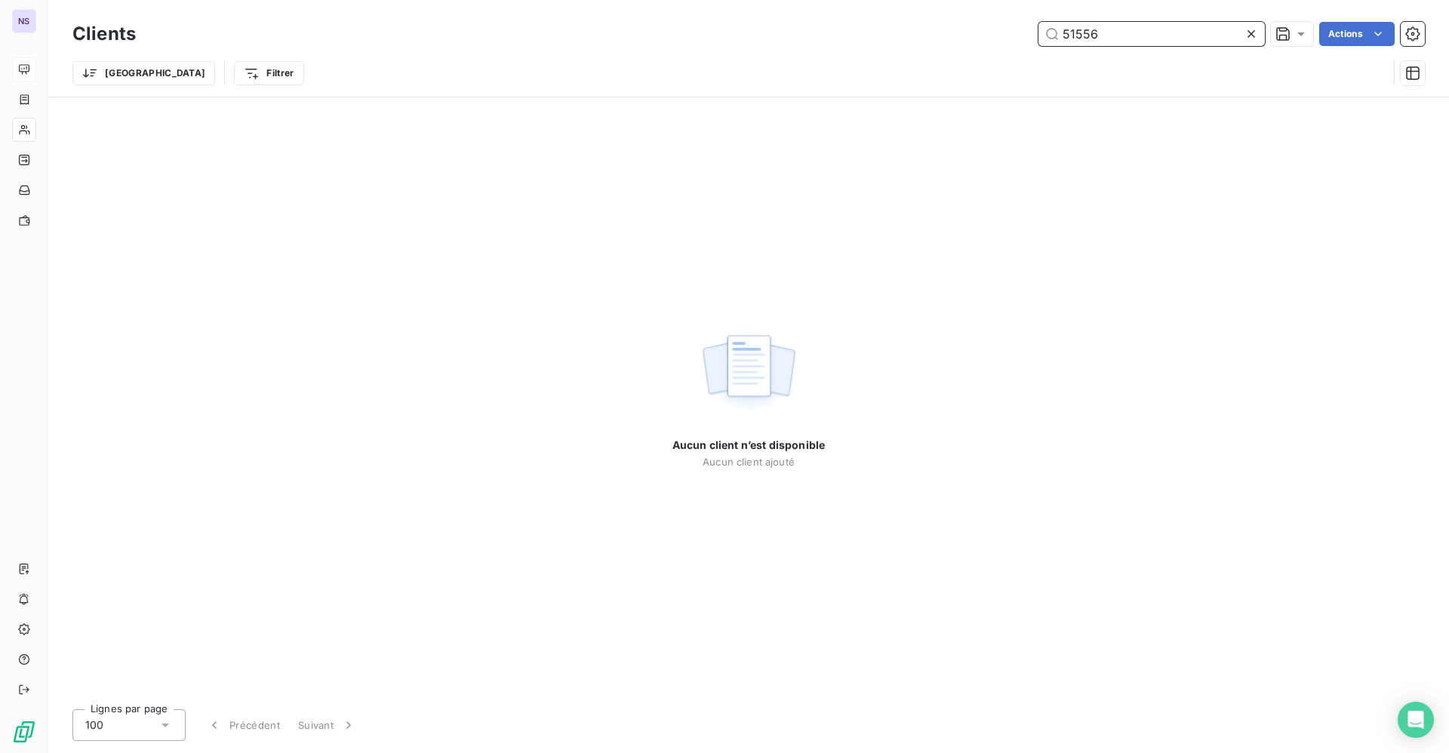
drag, startPoint x: 1123, startPoint y: 40, endPoint x: 970, endPoint y: 33, distance: 154.1
click at [997, 38] on div "51556 Actions" at bounding box center [789, 34] width 1271 height 24
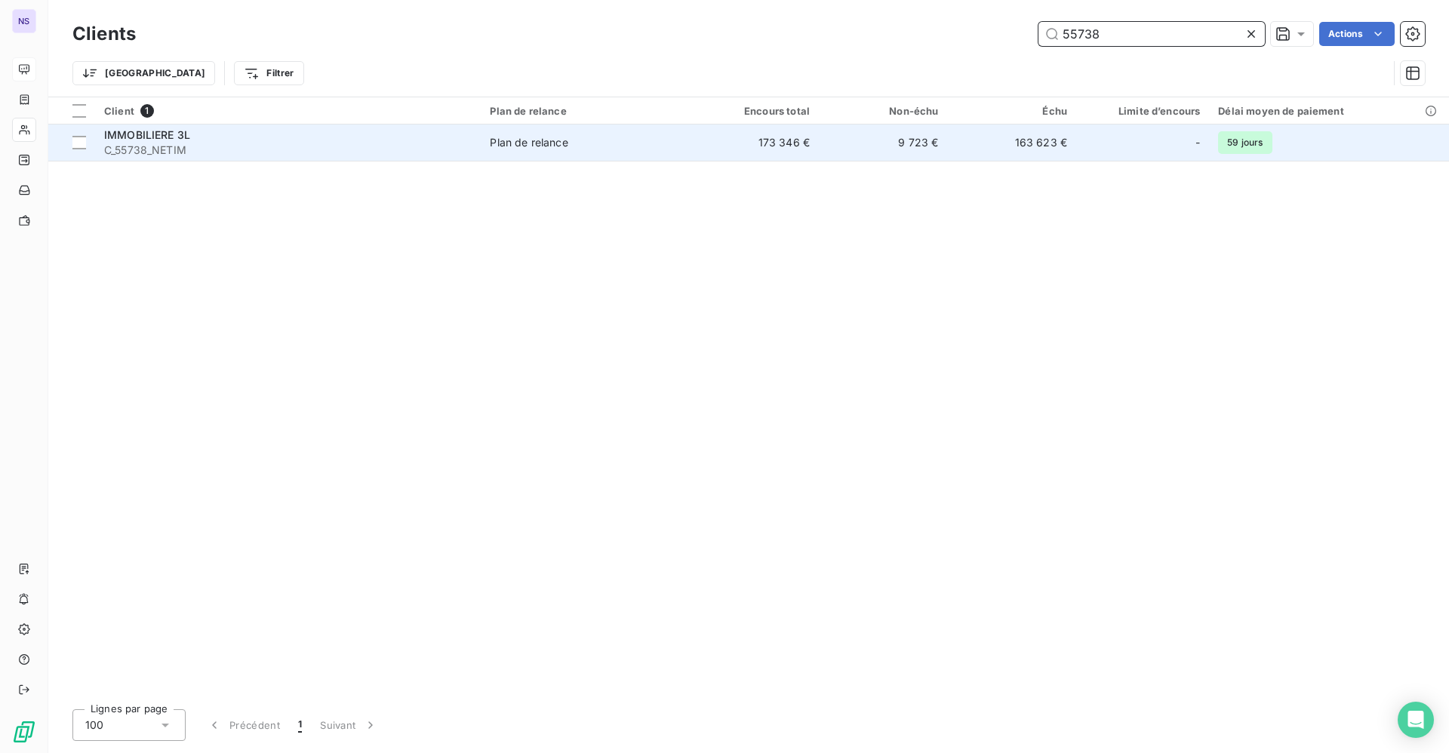
type input "55738"
click at [273, 149] on span "C_55738_NETIM" at bounding box center [287, 150] width 367 height 15
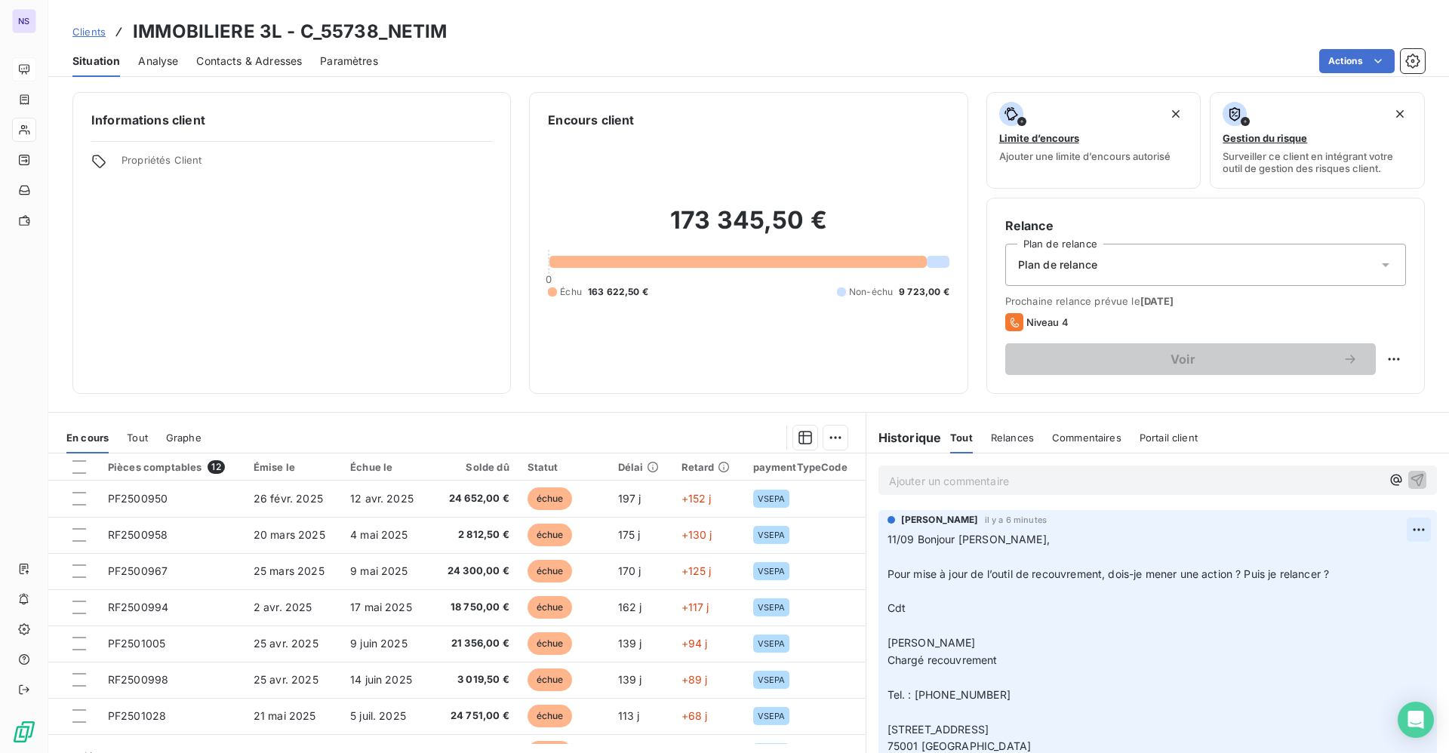
click at [1384, 522] on html "NS Clients IMMOBILIERE 3L - C_55738_NETIM Situation Analyse Contacts & Adresses…" at bounding box center [724, 376] width 1449 height 753
click at [1326, 562] on div "Editer" at bounding box center [1347, 563] width 85 height 24
click at [887, 538] on span "11/09 Bonjour [PERSON_NAME]," at bounding box center [968, 539] width 162 height 13
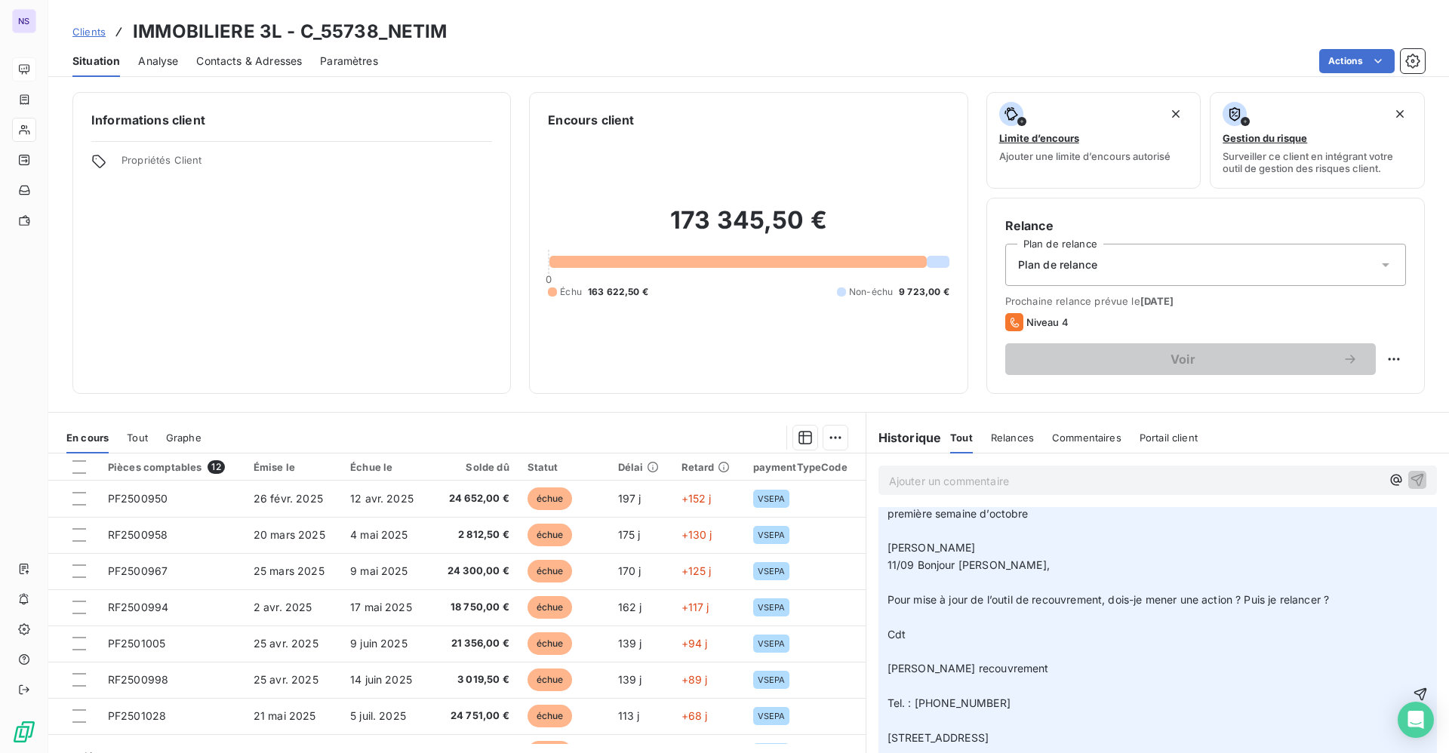
scroll to position [113, 0]
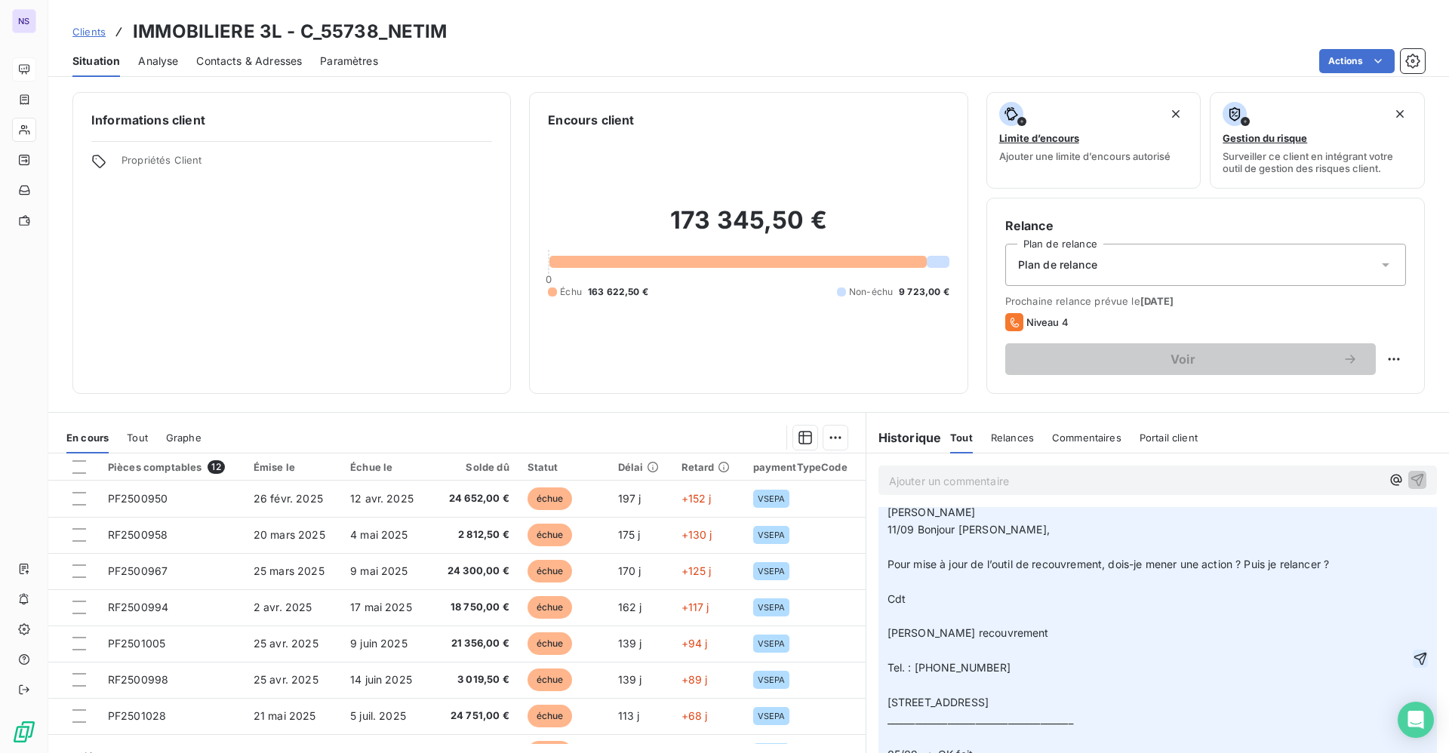
click at [1412, 666] on icon "button" at bounding box center [1419, 658] width 15 height 15
